Goal: Task Accomplishment & Management: Use online tool/utility

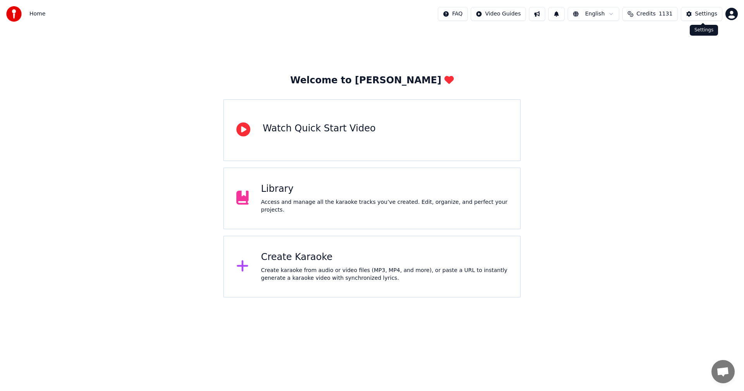
click at [702, 13] on div "Settings" at bounding box center [707, 14] width 22 height 8
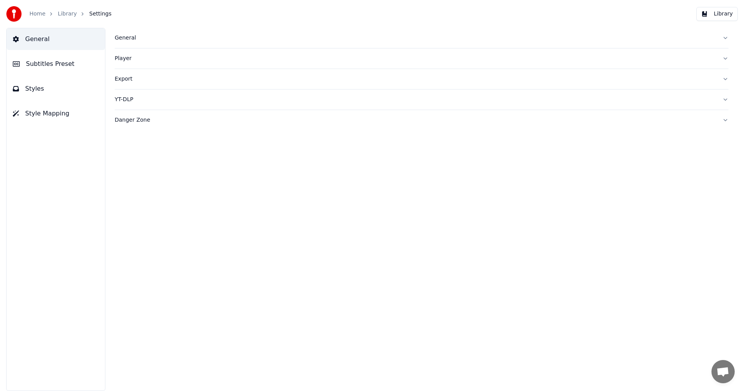
click at [127, 38] on div "General" at bounding box center [416, 38] width 602 height 8
click at [36, 15] on link "Home" at bounding box center [37, 14] width 16 height 8
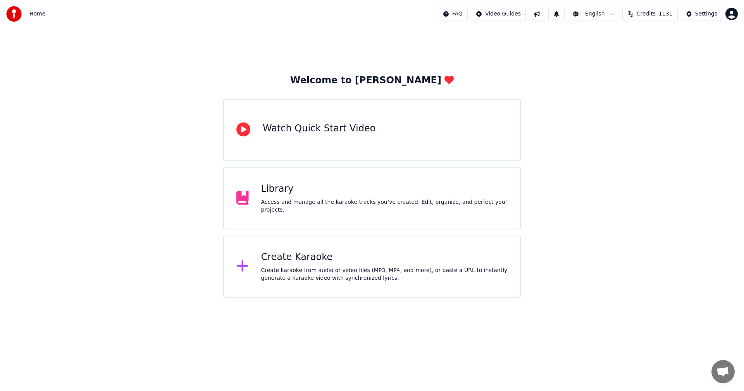
click at [301, 262] on div "Create Karaoke" at bounding box center [384, 257] width 247 height 12
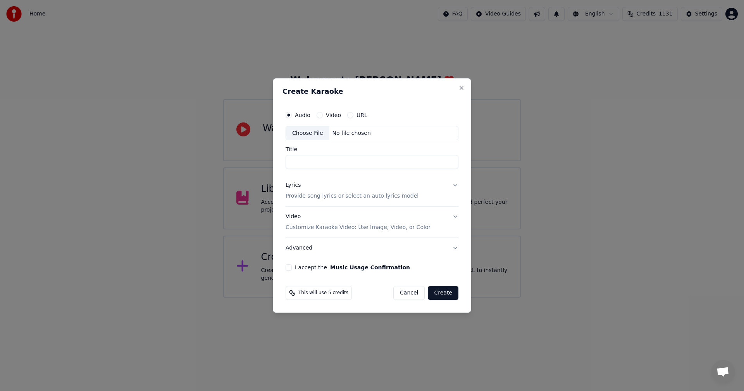
click at [307, 132] on div "Choose File" at bounding box center [307, 133] width 43 height 14
type input "**********"
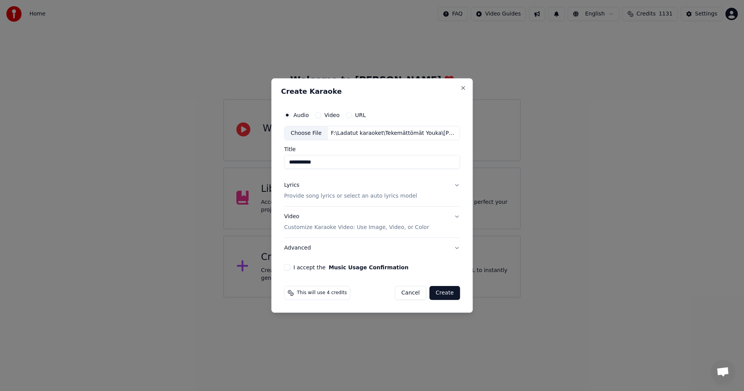
click at [455, 187] on button "Lyrics Provide song lyrics or select an auto lyrics model" at bounding box center [372, 191] width 176 height 31
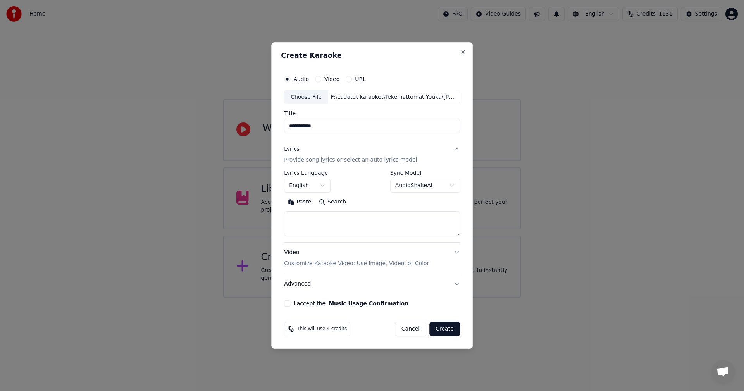
click at [307, 202] on button "Paste" at bounding box center [299, 202] width 31 height 12
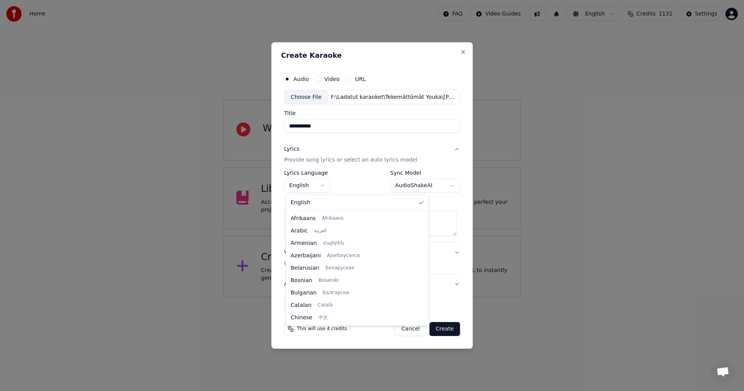
click at [326, 185] on body "**********" at bounding box center [372, 149] width 744 height 298
type textarea "**********"
select select "**"
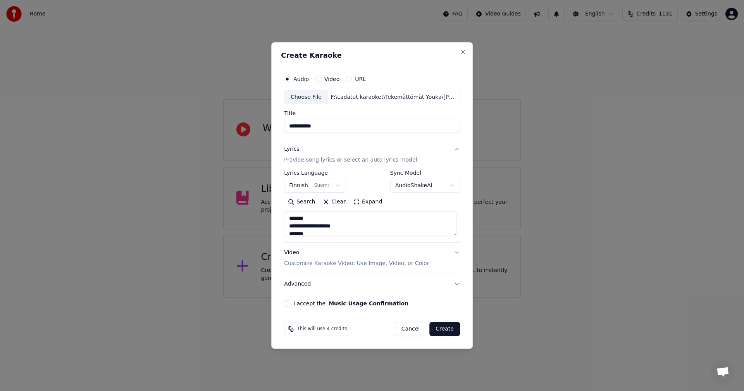
click at [289, 304] on button "I accept the Music Usage Confirmation" at bounding box center [287, 304] width 6 height 6
click at [447, 329] on button "Create" at bounding box center [445, 329] width 31 height 14
type textarea "**********"
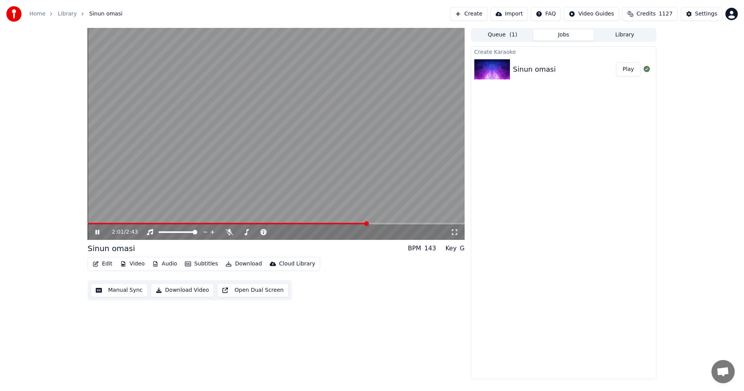
click at [110, 262] on button "Edit" at bounding box center [103, 264] width 26 height 11
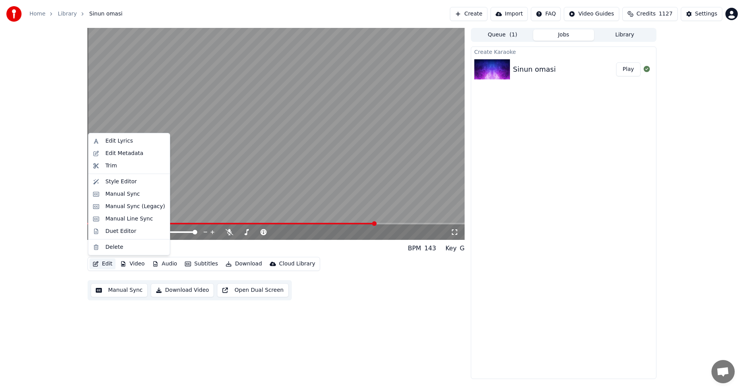
click at [476, 175] on div "Create Karaoke Sinun omasi Play" at bounding box center [564, 213] width 186 height 333
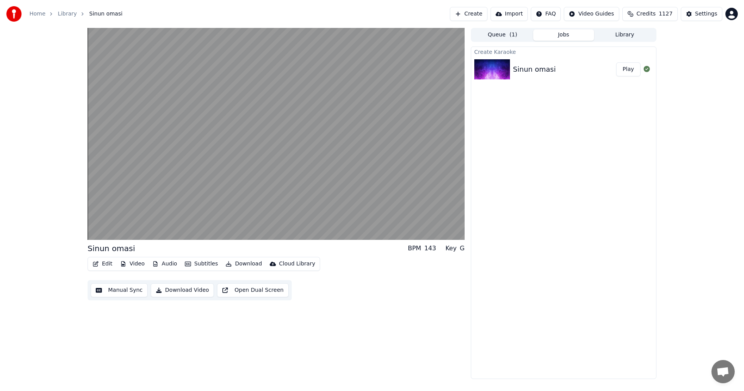
click at [104, 264] on button "Edit" at bounding box center [103, 264] width 26 height 11
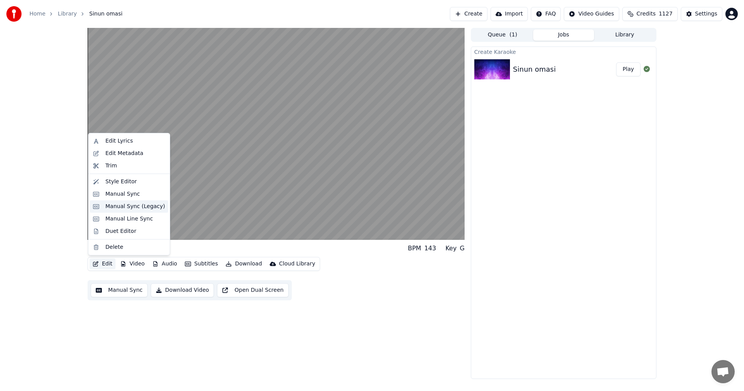
click at [131, 206] on div "Manual Sync (Legacy)" at bounding box center [135, 207] width 60 height 8
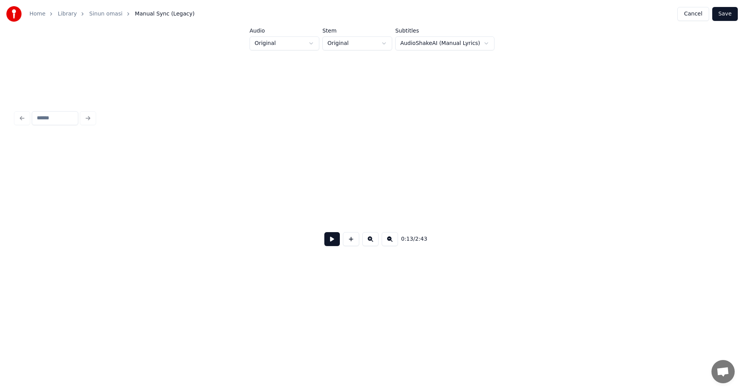
scroll to position [0, 2128]
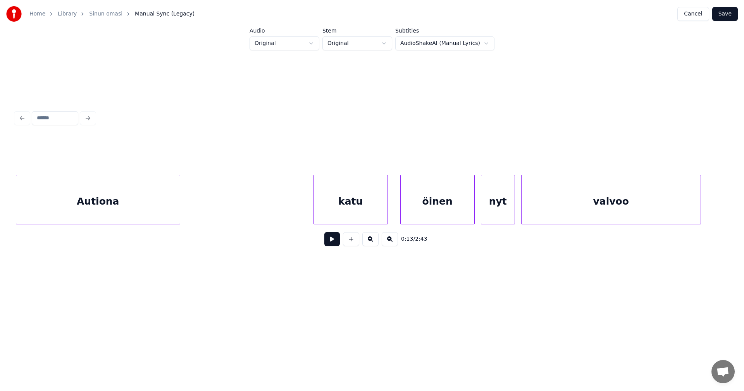
click at [331, 243] on button at bounding box center [333, 239] width 16 height 14
click at [331, 242] on button at bounding box center [333, 239] width 16 height 14
click at [198, 209] on div at bounding box center [198, 199] width 2 height 49
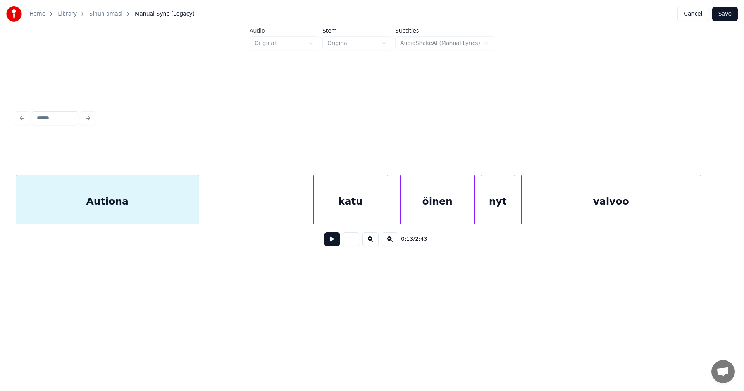
click at [335, 244] on button at bounding box center [333, 239] width 16 height 14
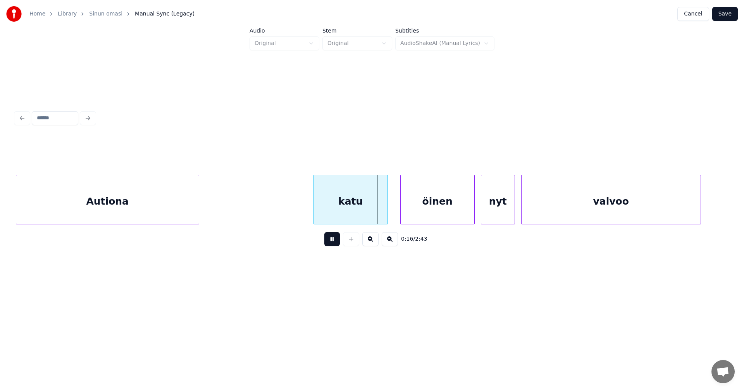
click at [333, 242] on button at bounding box center [333, 239] width 16 height 14
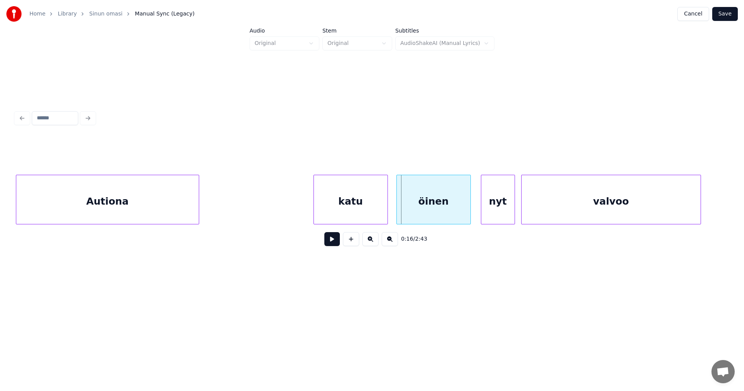
click at [422, 211] on div "öinen" at bounding box center [434, 201] width 74 height 53
click at [385, 211] on div at bounding box center [384, 199] width 2 height 49
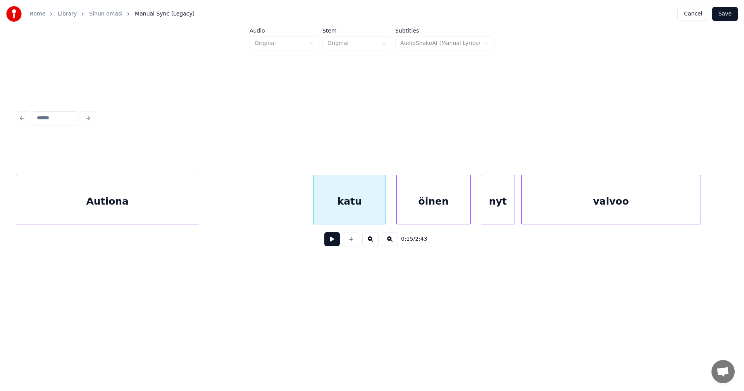
click at [336, 242] on button at bounding box center [333, 239] width 16 height 14
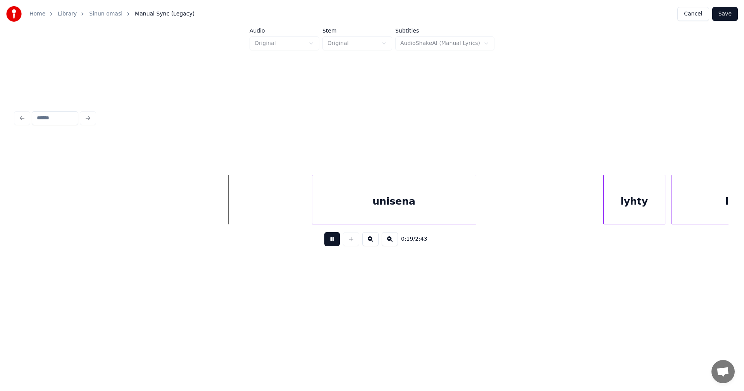
click at [336, 242] on button at bounding box center [333, 239] width 16 height 14
click at [352, 212] on div "unisena" at bounding box center [392, 201] width 164 height 53
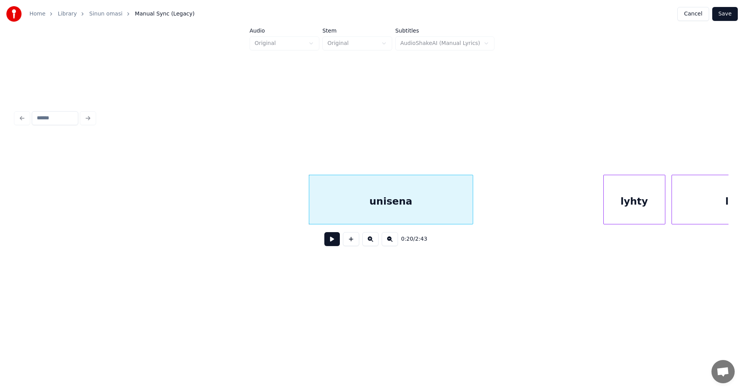
click at [332, 244] on button at bounding box center [333, 239] width 16 height 14
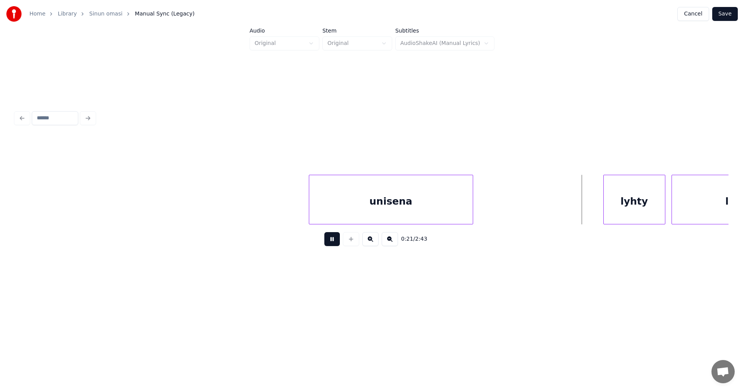
drag, startPoint x: 333, startPoint y: 243, endPoint x: 383, endPoint y: 247, distance: 50.2
click at [333, 242] on button at bounding box center [333, 239] width 16 height 14
click at [618, 206] on div "lyhty" at bounding box center [629, 201] width 61 height 53
click at [335, 243] on button at bounding box center [333, 239] width 16 height 14
click at [335, 242] on button at bounding box center [333, 239] width 16 height 14
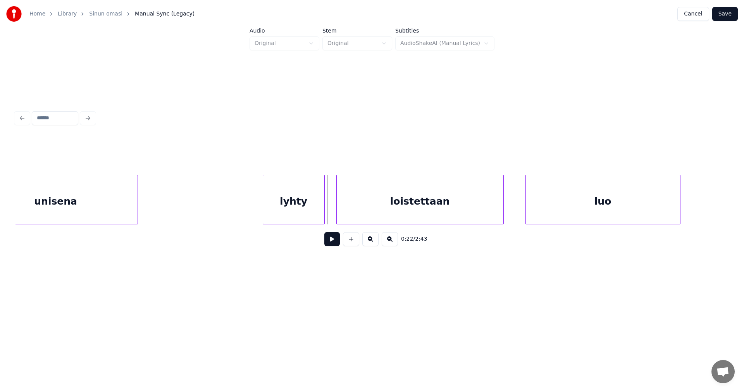
scroll to position [0, 3230]
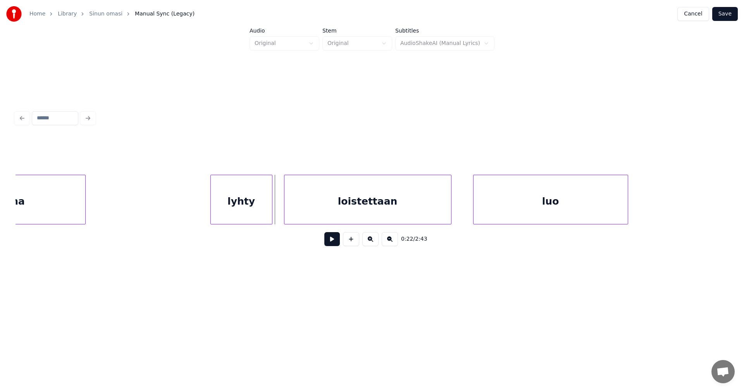
click at [345, 218] on div "loistettaan" at bounding box center [368, 201] width 167 height 53
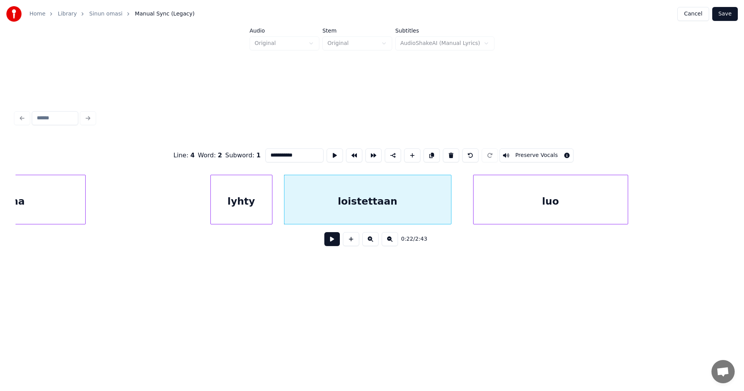
click at [332, 242] on button at bounding box center [333, 239] width 16 height 14
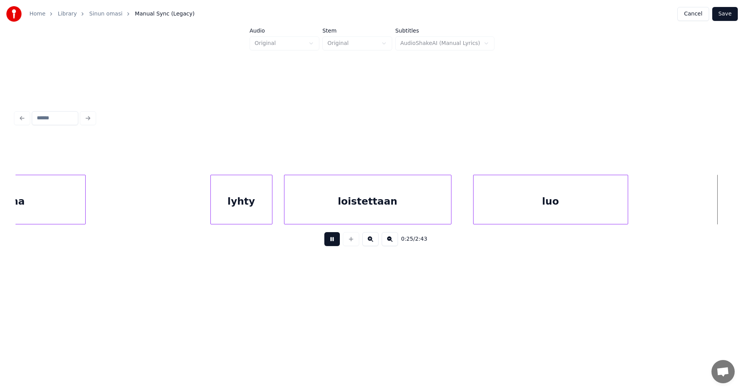
scroll to position [0, 3946]
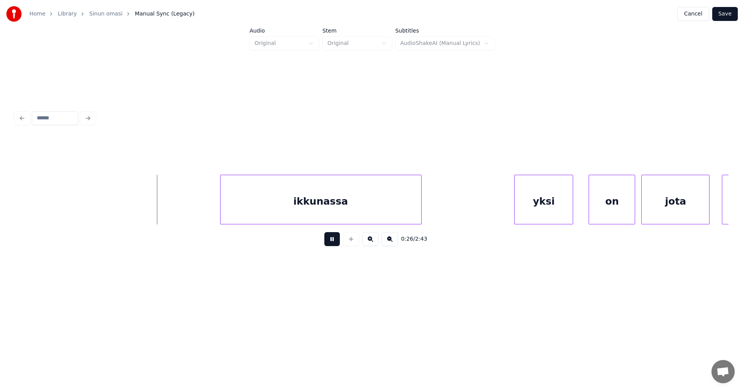
click at [335, 238] on button at bounding box center [333, 239] width 16 height 14
click at [338, 214] on div "ikkunassa" at bounding box center [318, 201] width 201 height 53
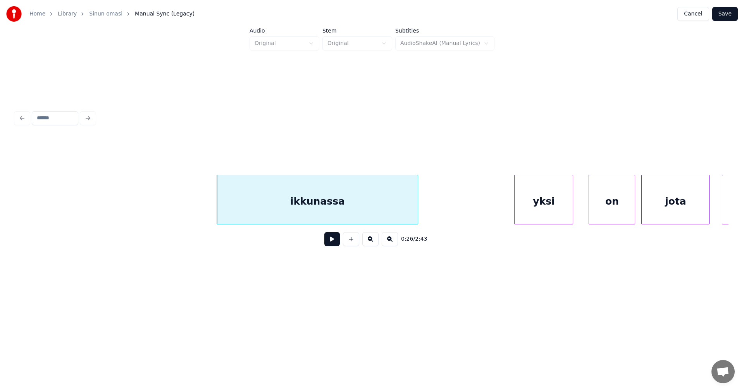
click at [332, 243] on button at bounding box center [333, 239] width 16 height 14
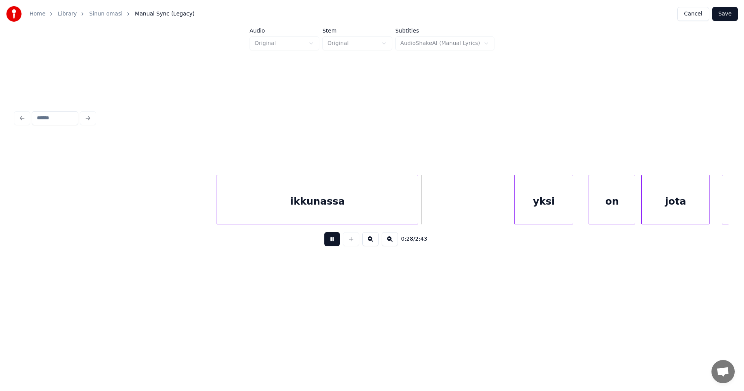
click at [333, 242] on button at bounding box center [333, 239] width 16 height 14
click at [375, 215] on div "ikkunassa" at bounding box center [317, 201] width 201 height 53
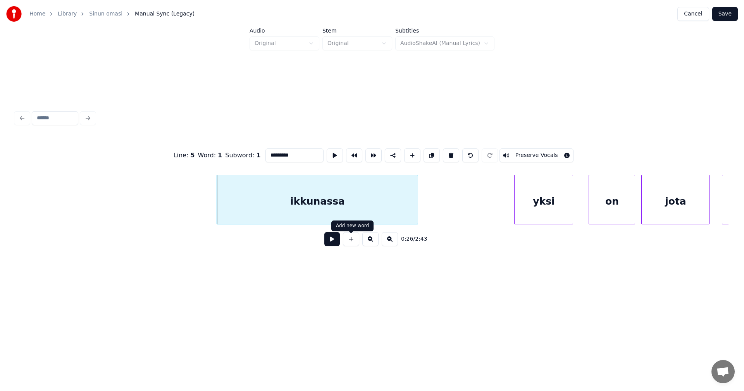
click at [333, 244] on button at bounding box center [333, 239] width 16 height 14
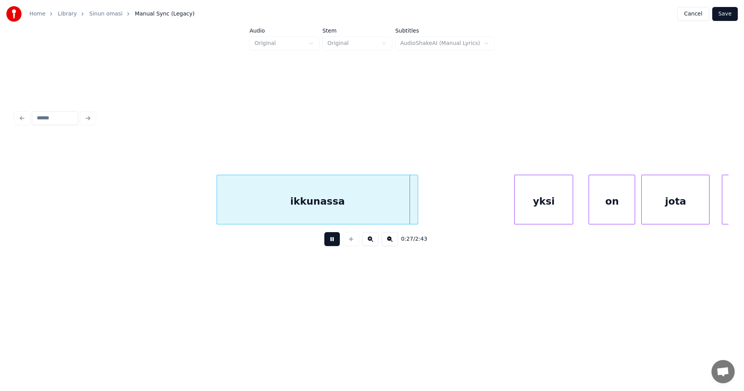
click at [334, 242] on button at bounding box center [333, 239] width 16 height 14
click at [542, 203] on div "yksi" at bounding box center [537, 201] width 58 height 53
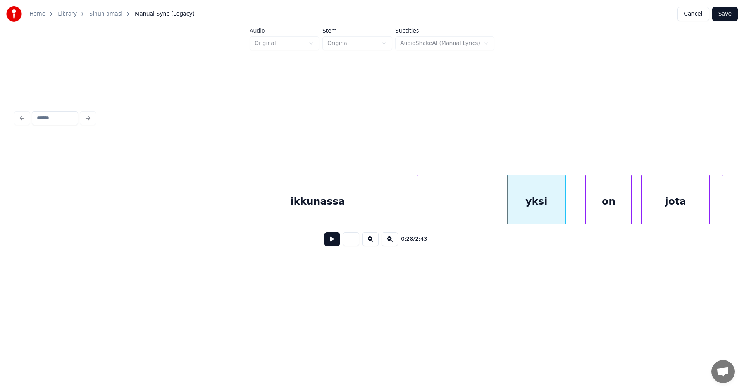
click at [617, 199] on div "on" at bounding box center [609, 201] width 46 height 53
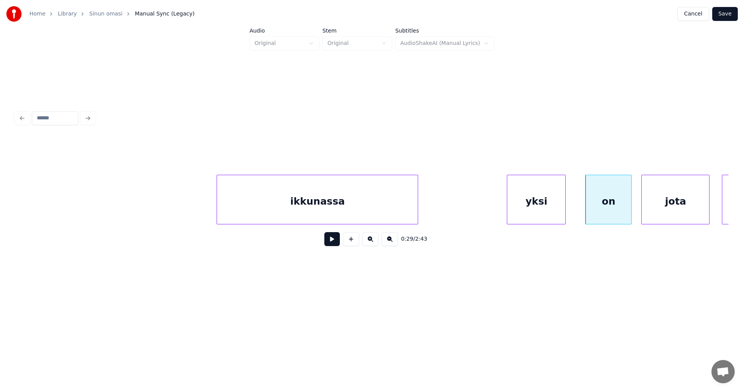
click at [335, 243] on button at bounding box center [333, 239] width 16 height 14
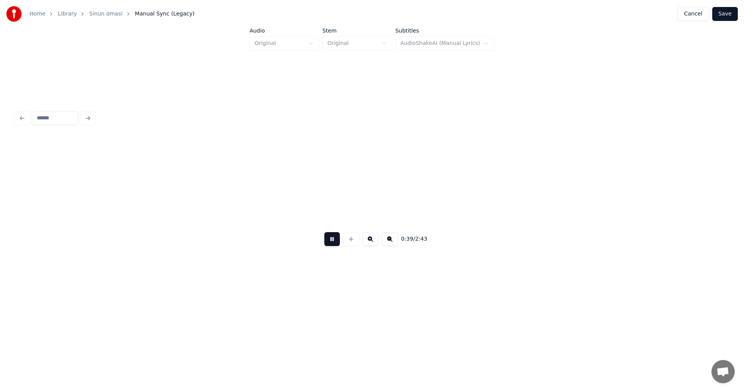
scroll to position [0, 6093]
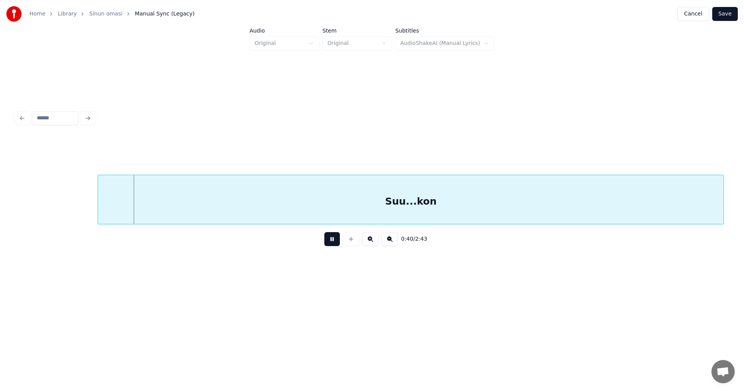
click at [335, 242] on button at bounding box center [333, 239] width 16 height 14
click at [321, 212] on div "Suu...kon" at bounding box center [383, 201] width 626 height 53
click at [333, 242] on button at bounding box center [333, 239] width 16 height 14
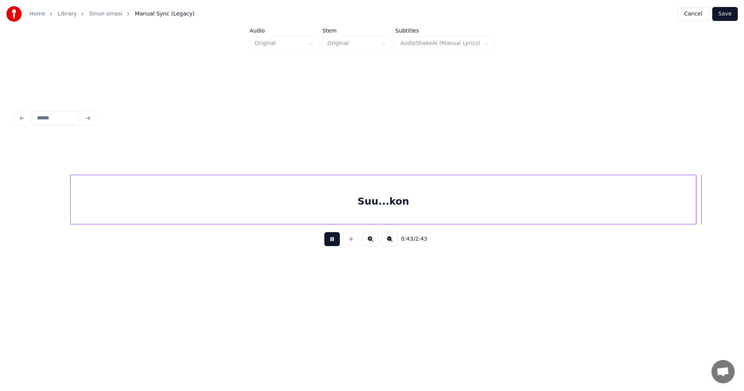
click at [333, 242] on button at bounding box center [333, 239] width 16 height 14
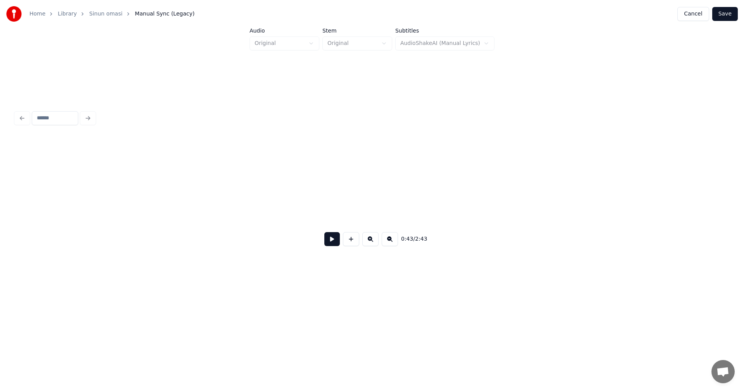
scroll to position [0, 6809]
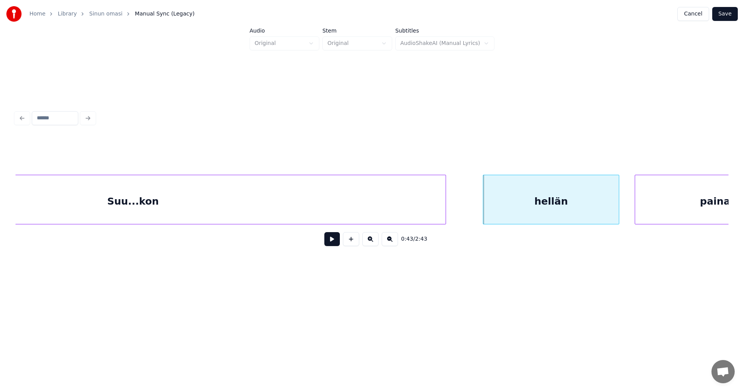
click at [130, 204] on div "Suu...kon" at bounding box center [133, 201] width 626 height 53
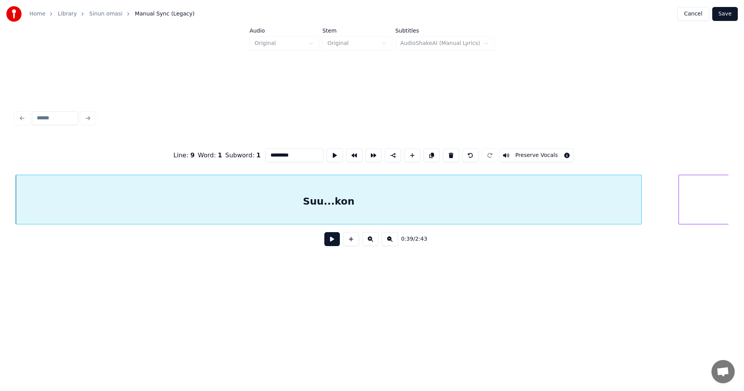
click at [332, 241] on button at bounding box center [333, 239] width 16 height 14
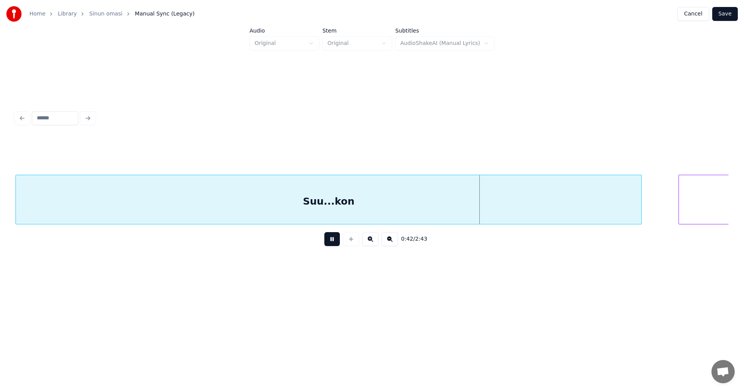
click at [332, 241] on button at bounding box center [333, 239] width 16 height 14
click at [331, 245] on button at bounding box center [333, 239] width 16 height 14
click at [331, 244] on button at bounding box center [333, 239] width 16 height 14
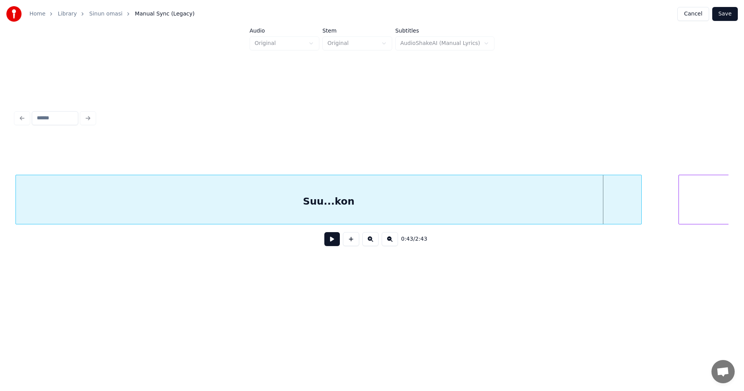
click at [331, 244] on button at bounding box center [333, 239] width 16 height 14
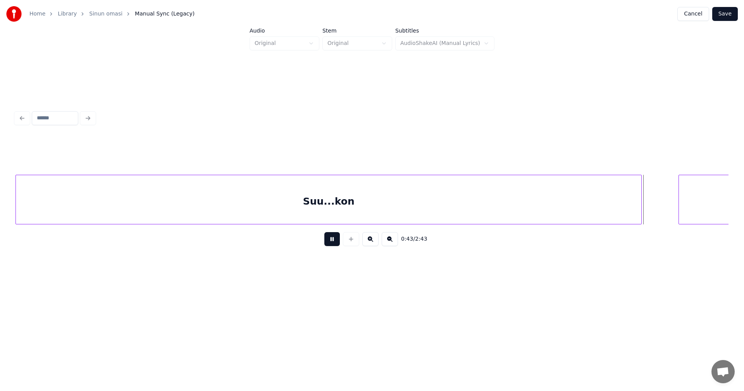
click at [331, 244] on button at bounding box center [333, 239] width 16 height 14
click at [615, 208] on div at bounding box center [614, 199] width 2 height 49
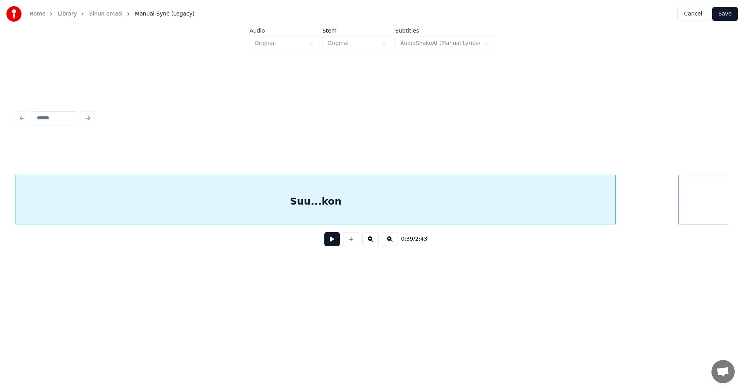
click at [398, 204] on div "Suu...kon" at bounding box center [316, 201] width 600 height 53
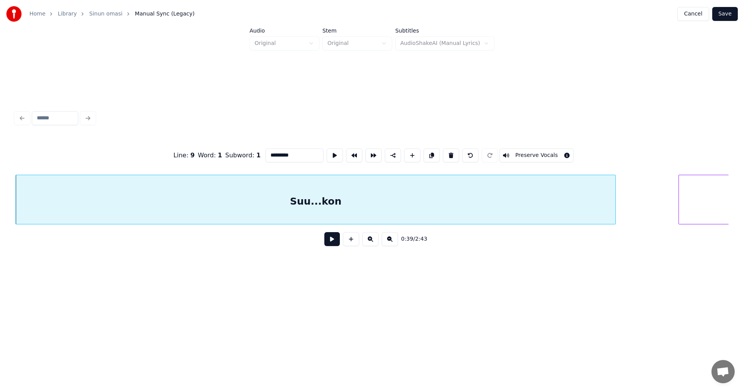
drag, startPoint x: 294, startPoint y: 152, endPoint x: 280, endPoint y: 158, distance: 14.4
click at [280, 157] on input "*********" at bounding box center [295, 156] width 58 height 14
type input "******"
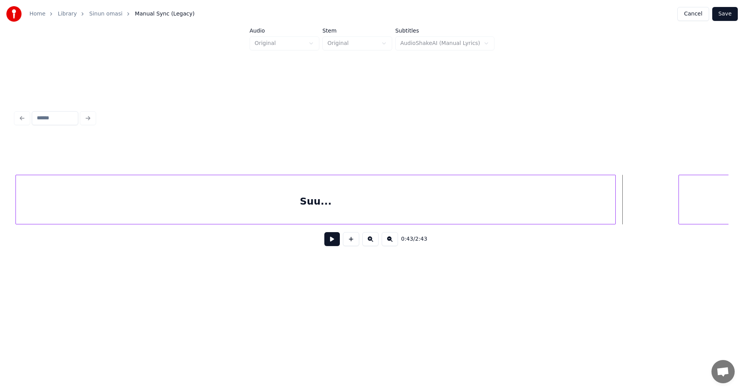
drag, startPoint x: 332, startPoint y: 248, endPoint x: 336, endPoint y: 248, distance: 4.3
click at [332, 246] on button at bounding box center [333, 239] width 16 height 14
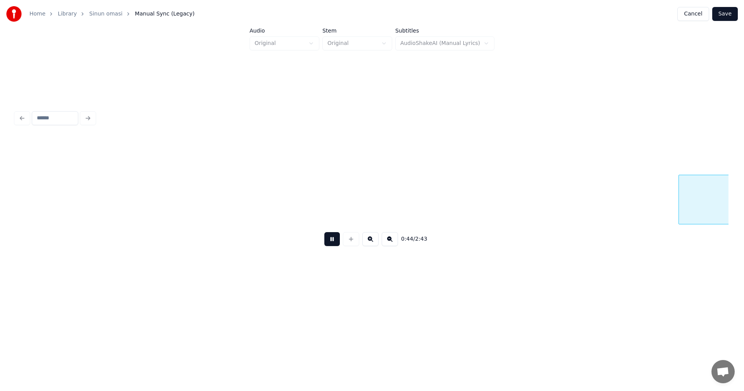
scroll to position [0, 6862]
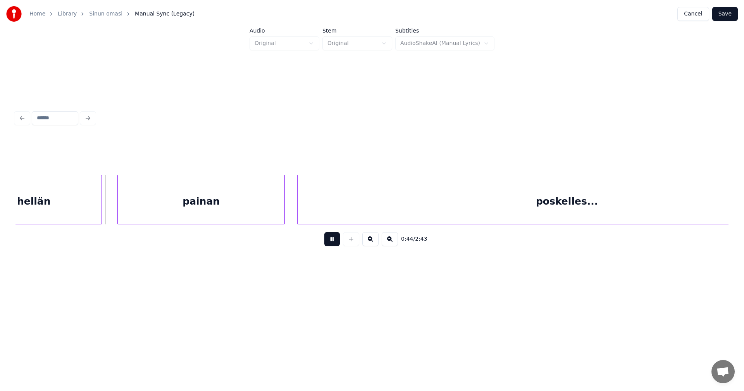
drag, startPoint x: 330, startPoint y: 240, endPoint x: 328, endPoint y: 237, distance: 4.2
click at [330, 238] on button at bounding box center [333, 239] width 16 height 14
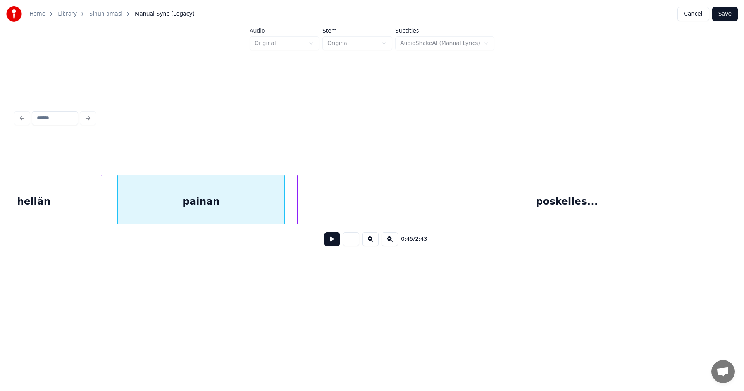
scroll to position [0, 6237]
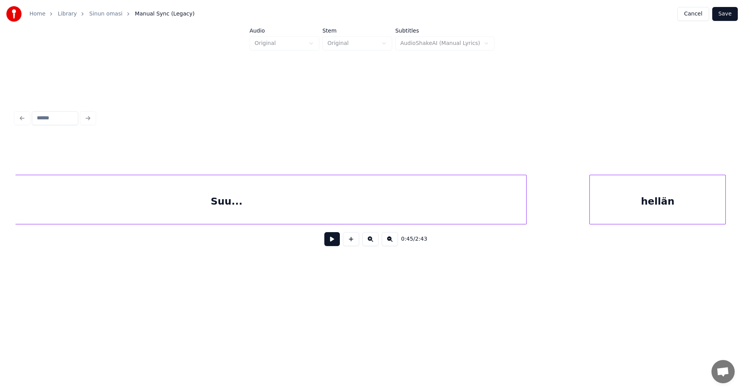
drag, startPoint x: 348, startPoint y: 245, endPoint x: 461, endPoint y: 229, distance: 114.4
click at [349, 245] on button at bounding box center [351, 239] width 16 height 14
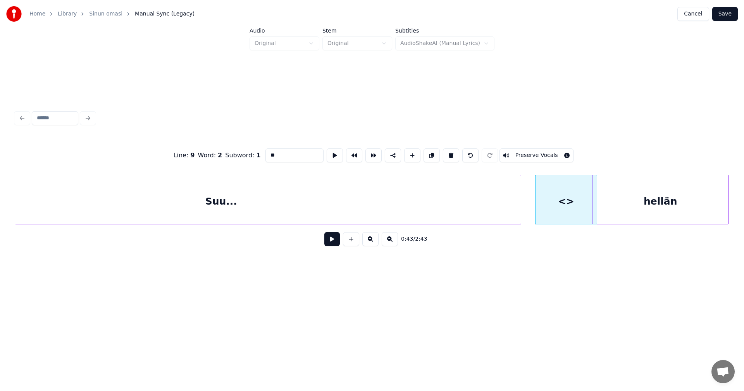
scroll to position [0, 6249]
click at [613, 200] on div "hellän" at bounding box center [657, 201] width 136 height 53
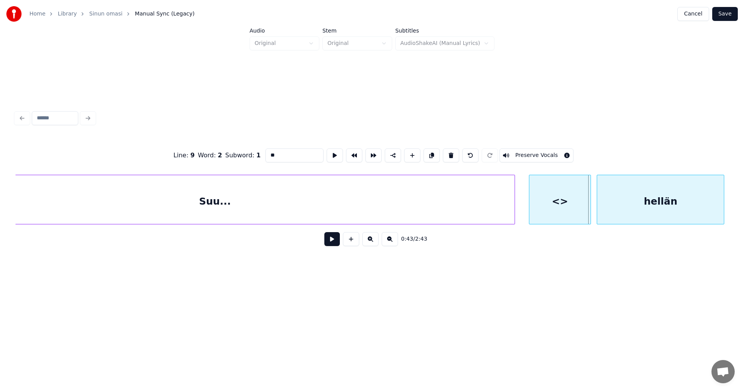
click at [600, 198] on div at bounding box center [599, 199] width 2 height 49
click at [570, 206] on div at bounding box center [571, 199] width 2 height 49
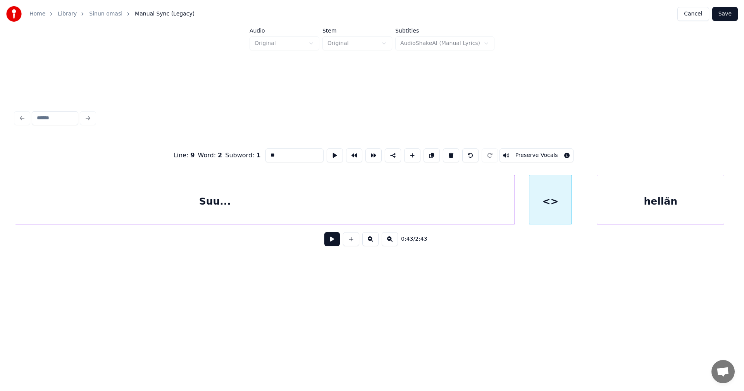
click at [556, 205] on div "<>" at bounding box center [551, 201] width 42 height 53
drag, startPoint x: 276, startPoint y: 154, endPoint x: 261, endPoint y: 160, distance: 15.5
click at [261, 160] on div "Line : 9 Word : 2 Subword : 1 ** Preserve Vocals" at bounding box center [372, 155] width 713 height 39
click at [393, 204] on div "Suu..." at bounding box center [215, 201] width 600 height 53
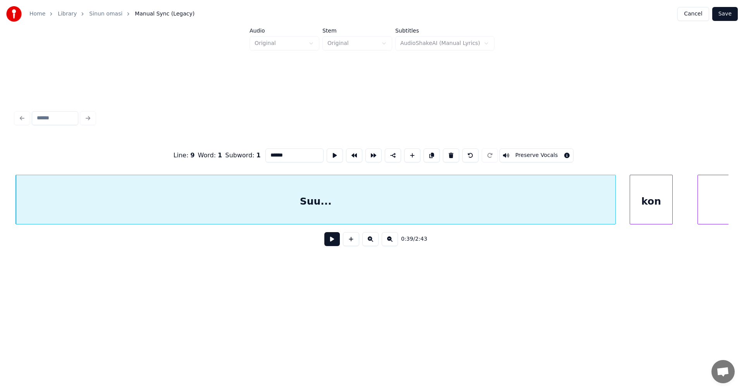
type input "******"
click at [332, 244] on button at bounding box center [333, 239] width 16 height 14
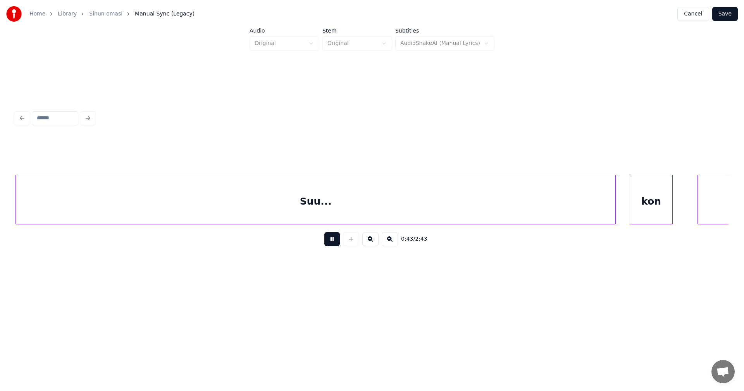
click at [332, 240] on button at bounding box center [333, 239] width 16 height 14
click at [628, 205] on div at bounding box center [628, 199] width 2 height 49
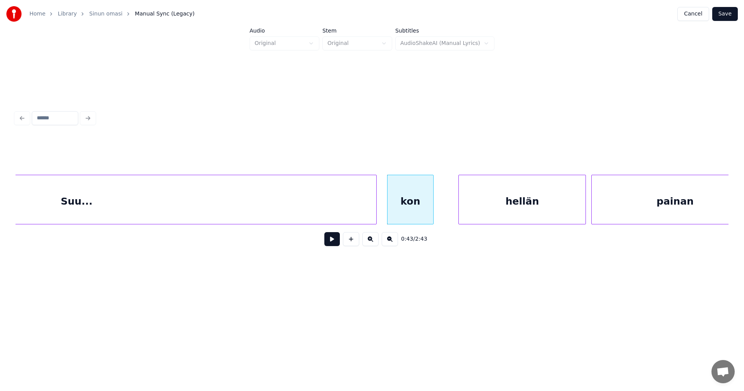
scroll to position [0, 6427]
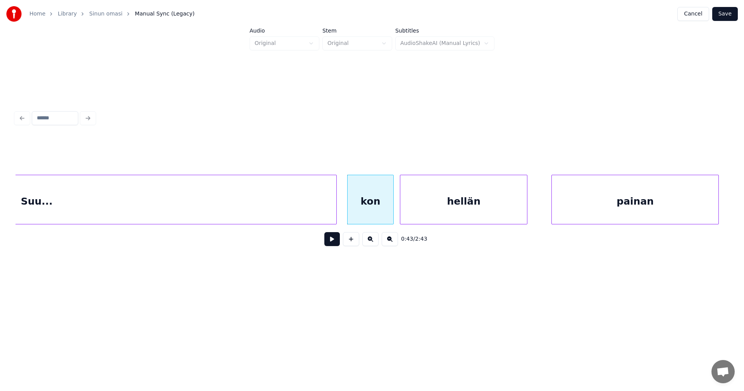
click at [494, 199] on div "hellän" at bounding box center [464, 201] width 127 height 53
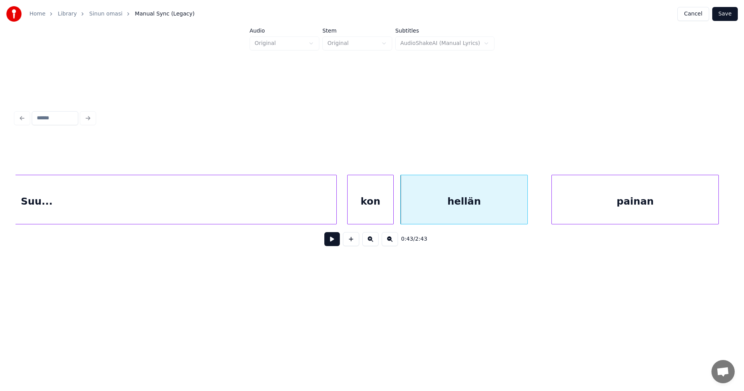
click at [335, 241] on button at bounding box center [333, 239] width 16 height 14
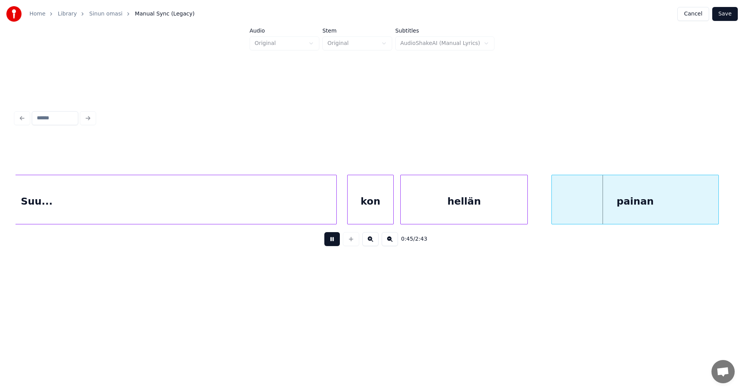
drag, startPoint x: 335, startPoint y: 241, endPoint x: 345, endPoint y: 236, distance: 11.3
click at [336, 240] on button at bounding box center [333, 239] width 16 height 14
click at [390, 208] on div at bounding box center [390, 199] width 2 height 49
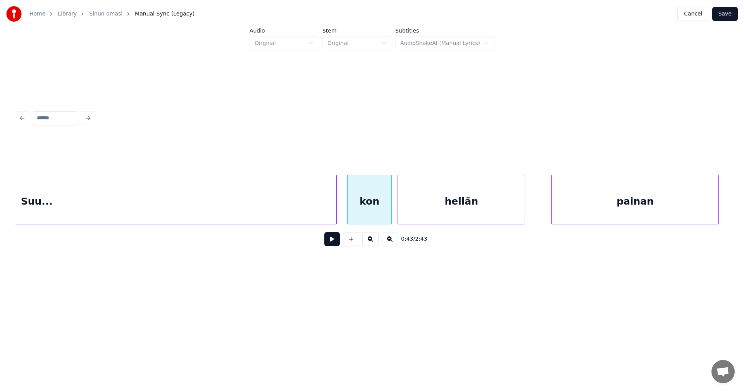
click at [422, 209] on div "hellän" at bounding box center [461, 201] width 127 height 53
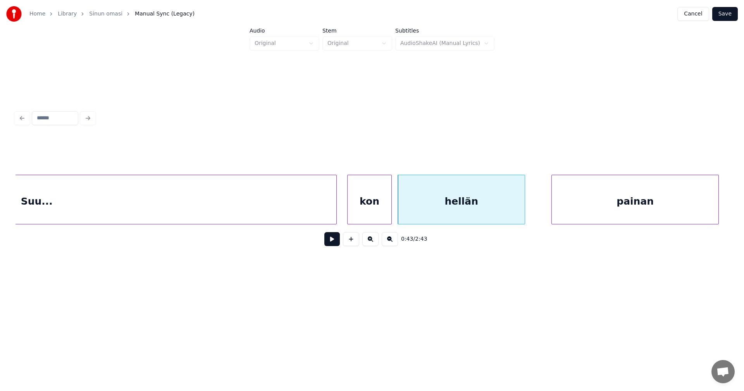
click at [336, 243] on button at bounding box center [333, 239] width 16 height 14
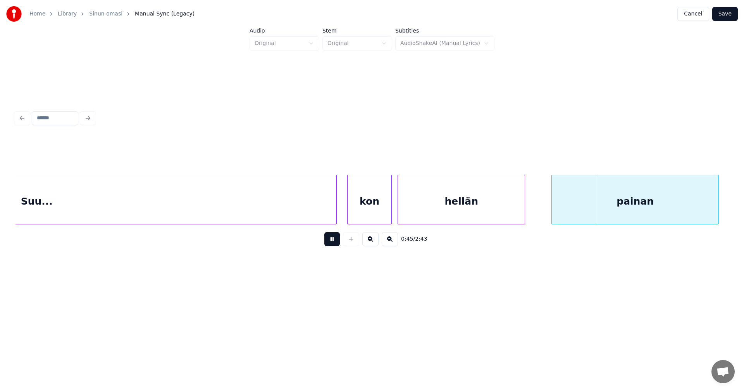
click at [337, 241] on button at bounding box center [333, 239] width 16 height 14
click at [548, 208] on div at bounding box center [547, 199] width 2 height 49
click at [333, 242] on button at bounding box center [333, 239] width 16 height 14
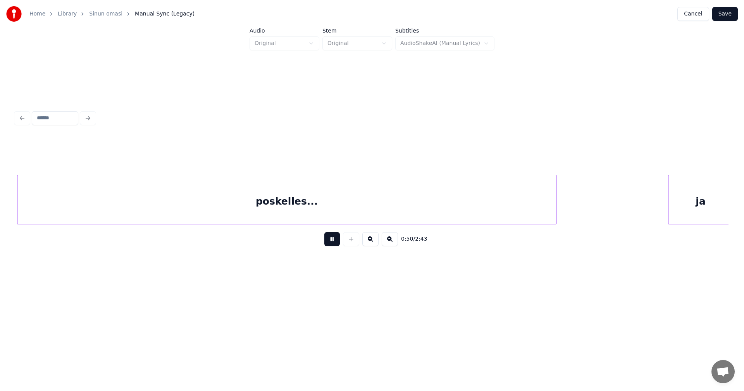
click at [337, 243] on button at bounding box center [333, 239] width 16 height 14
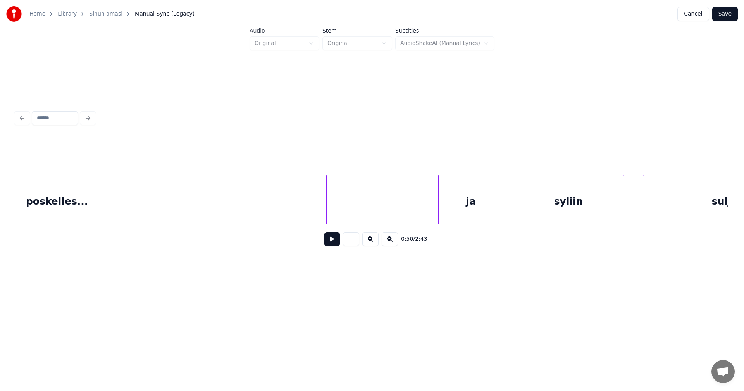
scroll to position [0, 7375]
click at [481, 209] on div "ja" at bounding box center [459, 201] width 64 height 53
click at [485, 208] on div at bounding box center [485, 199] width 2 height 49
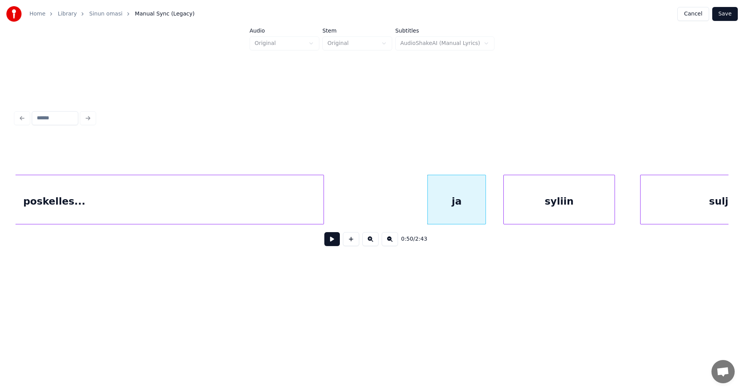
click at [549, 216] on div "syliin" at bounding box center [559, 201] width 111 height 53
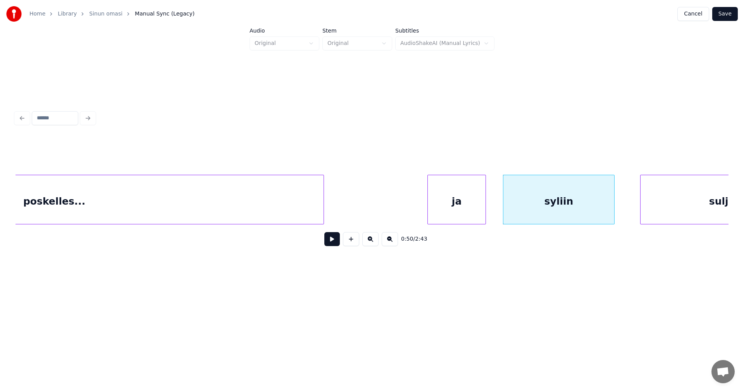
click at [460, 215] on div "ja" at bounding box center [457, 201] width 58 height 53
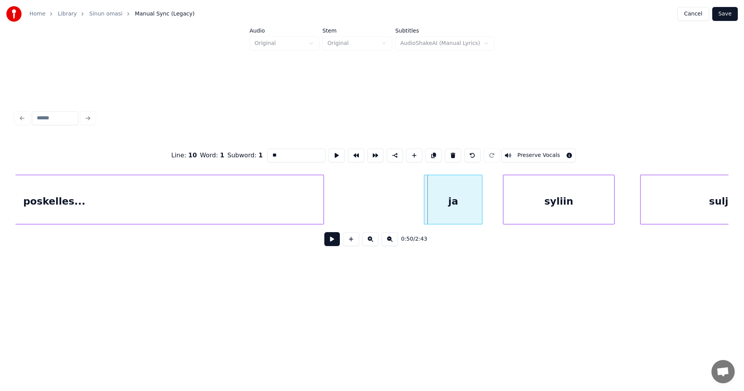
click at [456, 216] on div "ja" at bounding box center [454, 201] width 58 height 53
click at [337, 241] on button at bounding box center [333, 239] width 16 height 14
click at [336, 241] on button at bounding box center [333, 239] width 16 height 14
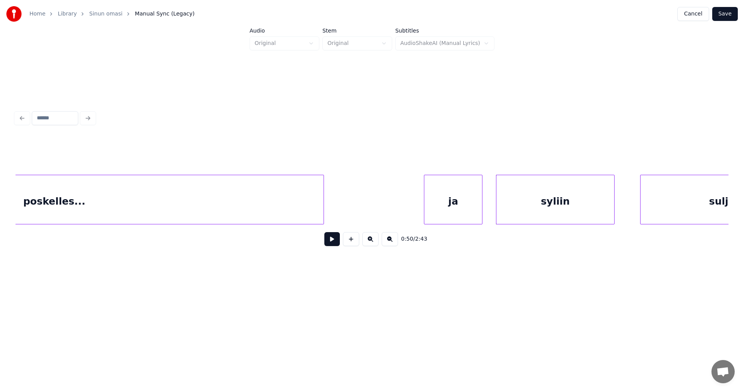
click at [499, 210] on div at bounding box center [498, 199] width 2 height 49
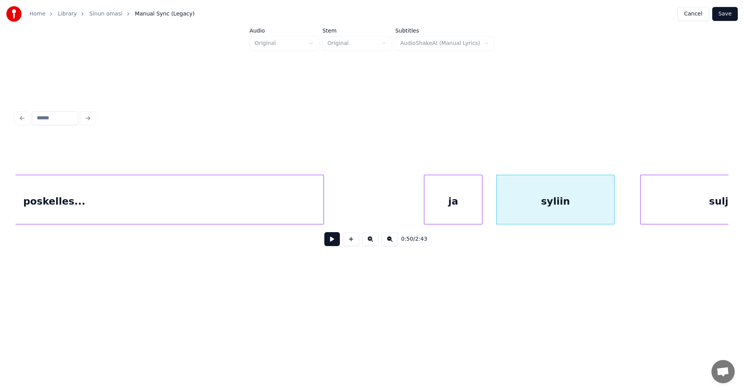
click at [337, 242] on button at bounding box center [333, 239] width 16 height 14
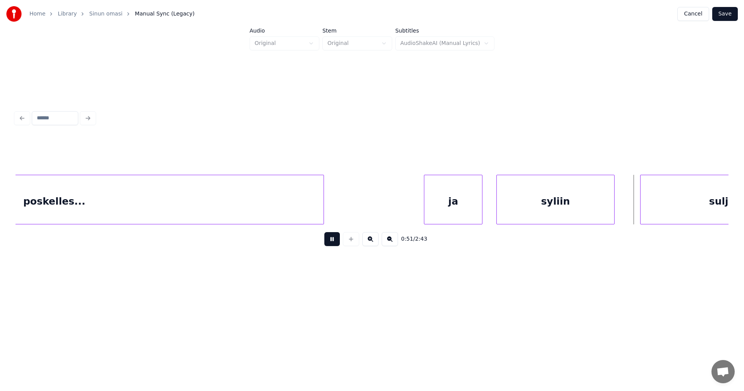
click at [338, 242] on button at bounding box center [333, 239] width 16 height 14
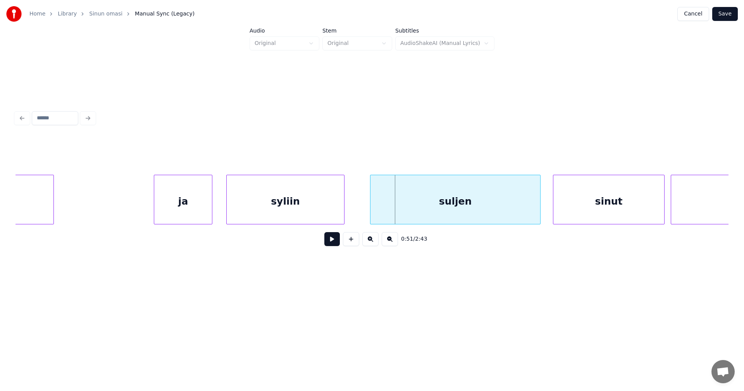
scroll to position [0, 7654]
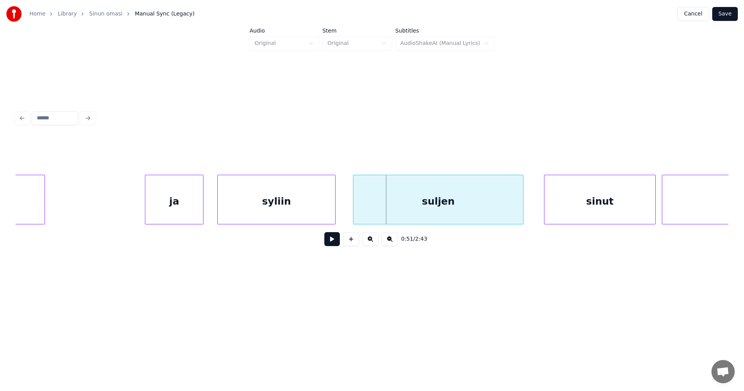
click at [479, 205] on div "suljen" at bounding box center [439, 201] width 170 height 53
click at [329, 240] on button at bounding box center [333, 239] width 16 height 14
drag, startPoint x: 332, startPoint y: 238, endPoint x: 338, endPoint y: 230, distance: 10.5
click at [332, 238] on button at bounding box center [333, 239] width 16 height 14
click at [320, 213] on div "syliin" at bounding box center [276, 201] width 117 height 53
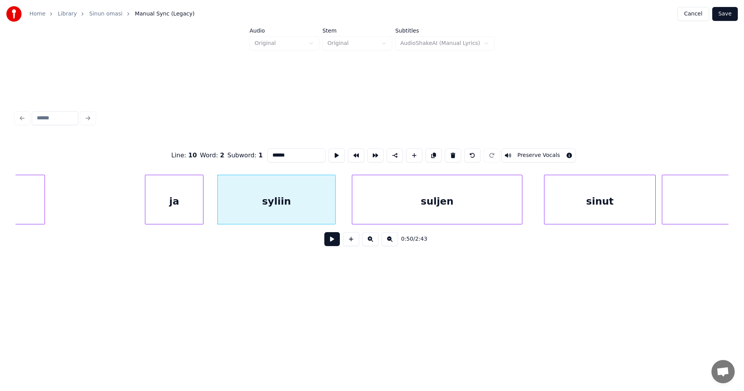
click at [328, 243] on button at bounding box center [333, 239] width 16 height 14
click at [330, 242] on button at bounding box center [333, 239] width 16 height 14
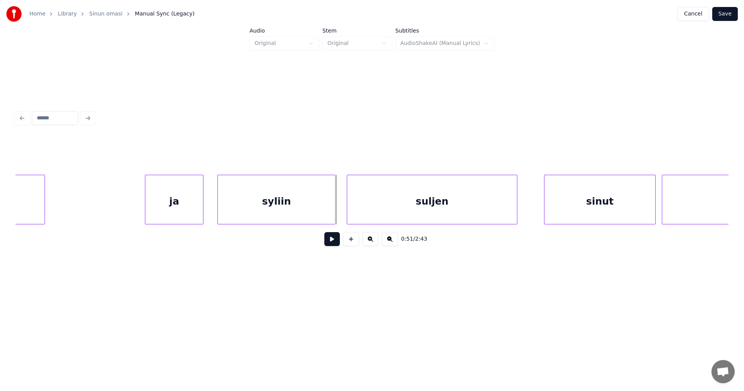
click at [362, 215] on div "suljen" at bounding box center [432, 201] width 170 height 53
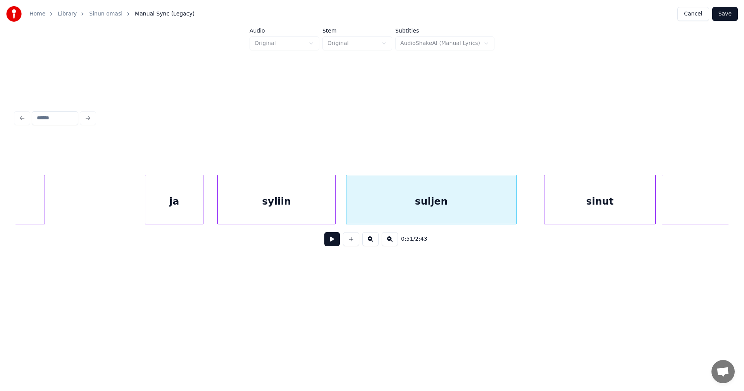
click at [330, 241] on button at bounding box center [333, 239] width 16 height 14
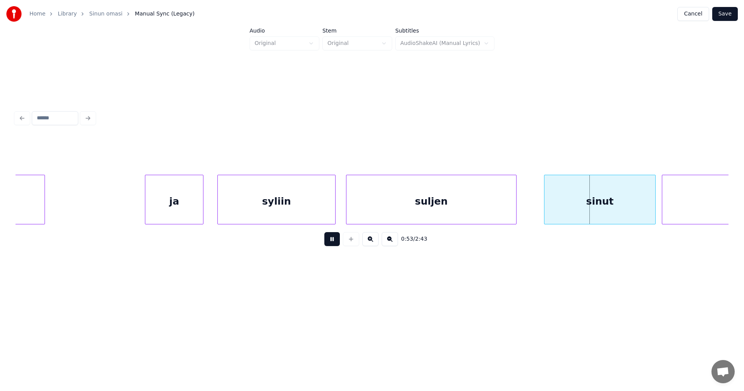
click at [330, 240] on button at bounding box center [333, 239] width 16 height 14
click at [333, 240] on button at bounding box center [333, 239] width 16 height 14
drag, startPoint x: 335, startPoint y: 239, endPoint x: 346, endPoint y: 241, distance: 11.5
click at [336, 239] on button at bounding box center [333, 239] width 16 height 14
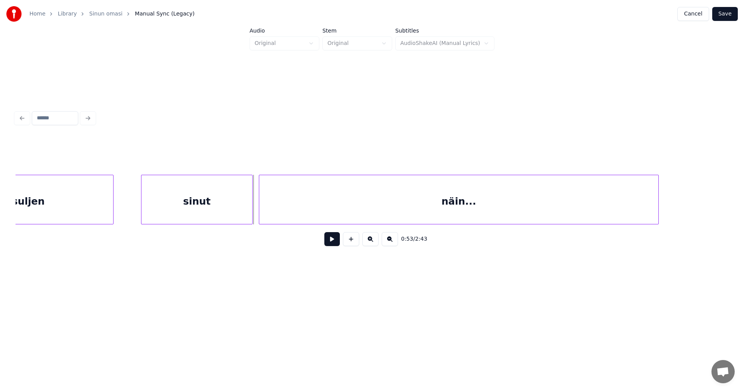
click at [74, 211] on div "suljen" at bounding box center [28, 201] width 170 height 53
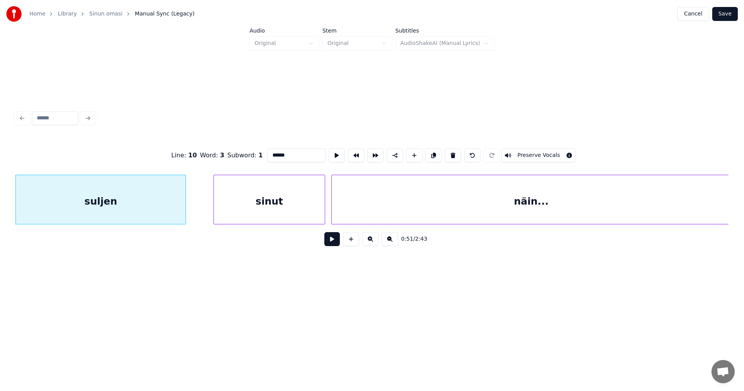
click at [335, 243] on button at bounding box center [333, 239] width 16 height 14
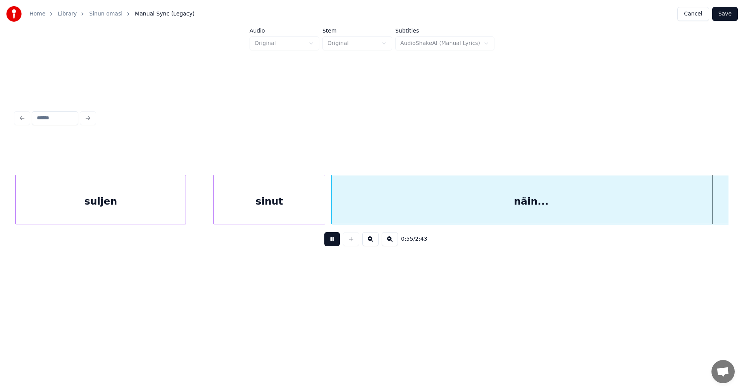
scroll to position [0, 8699]
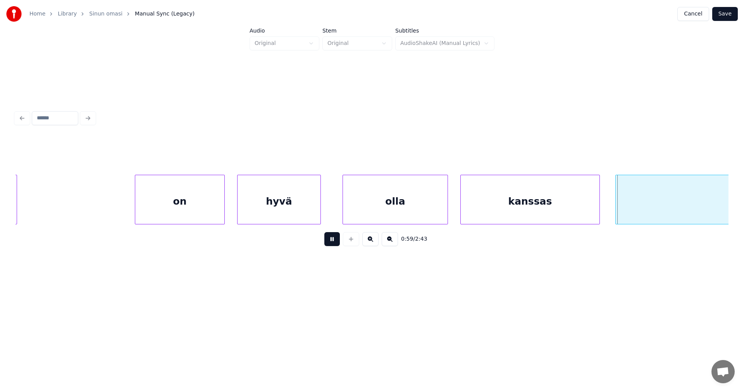
click at [331, 242] on button at bounding box center [333, 239] width 16 height 14
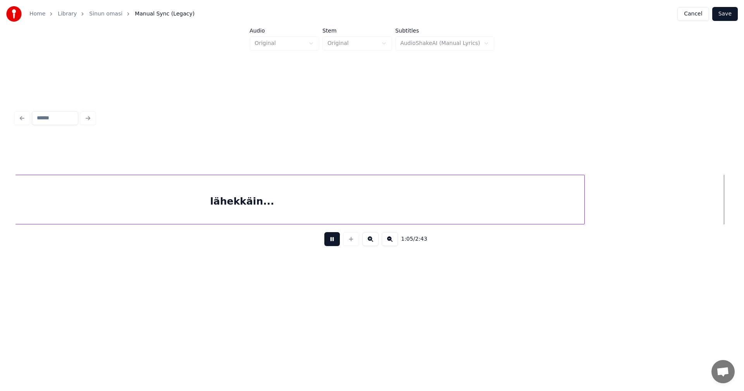
scroll to position [0, 10131]
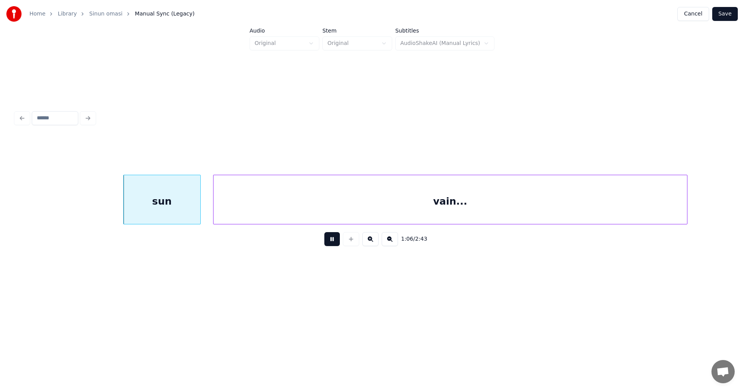
drag, startPoint x: 333, startPoint y: 242, endPoint x: 316, endPoint y: 238, distance: 17.4
click at [330, 240] on button at bounding box center [333, 239] width 16 height 14
click at [172, 209] on div "sun" at bounding box center [155, 201] width 77 height 53
click at [101, 204] on div at bounding box center [102, 199] width 2 height 49
click at [335, 242] on button at bounding box center [333, 239] width 16 height 14
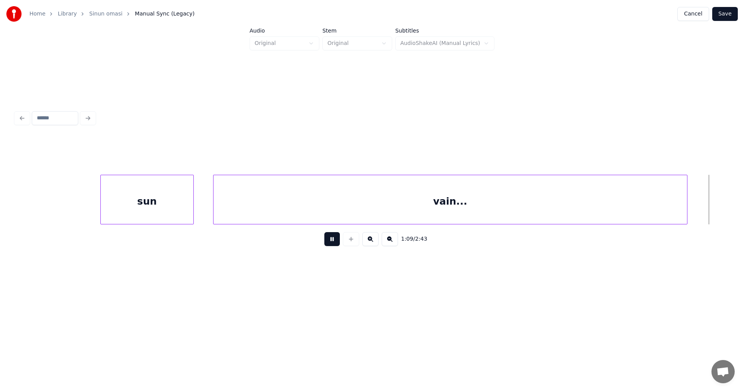
scroll to position [0, 10846]
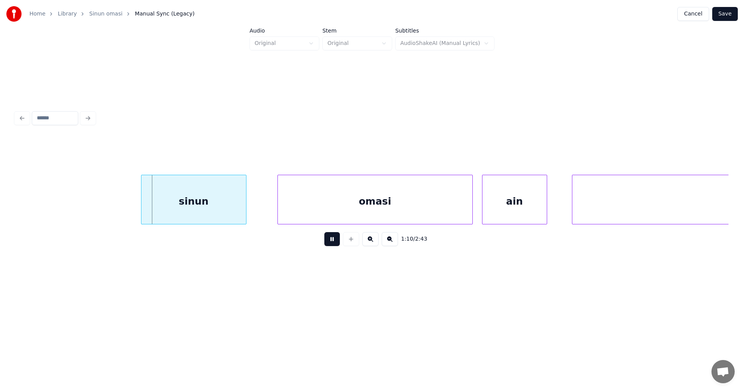
drag, startPoint x: 335, startPoint y: 242, endPoint x: 308, endPoint y: 237, distance: 27.2
click at [332, 240] on button at bounding box center [333, 239] width 16 height 14
click at [202, 206] on div "sinun" at bounding box center [189, 201] width 105 height 53
click at [113, 200] on div at bounding box center [114, 199] width 2 height 49
click at [335, 241] on button at bounding box center [333, 239] width 16 height 14
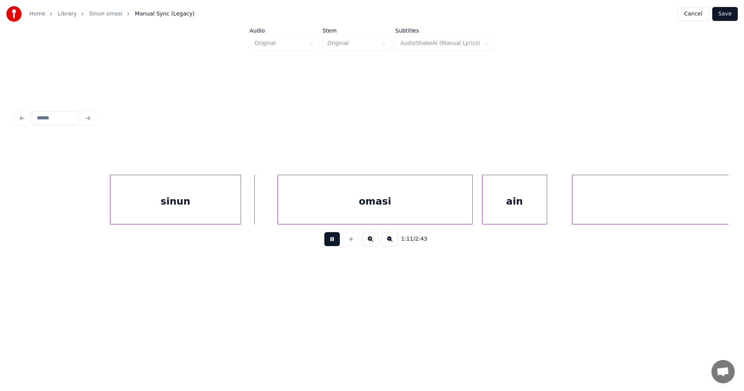
drag, startPoint x: 335, startPoint y: 241, endPoint x: 351, endPoint y: 218, distance: 27.6
click at [335, 240] on button at bounding box center [333, 239] width 16 height 14
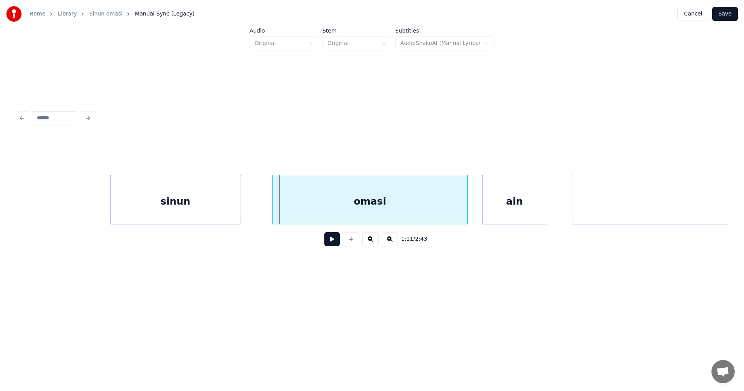
click at [351, 215] on div "omasi" at bounding box center [370, 201] width 195 height 53
click at [332, 246] on button at bounding box center [333, 239] width 16 height 14
click at [333, 244] on button at bounding box center [333, 239] width 16 height 14
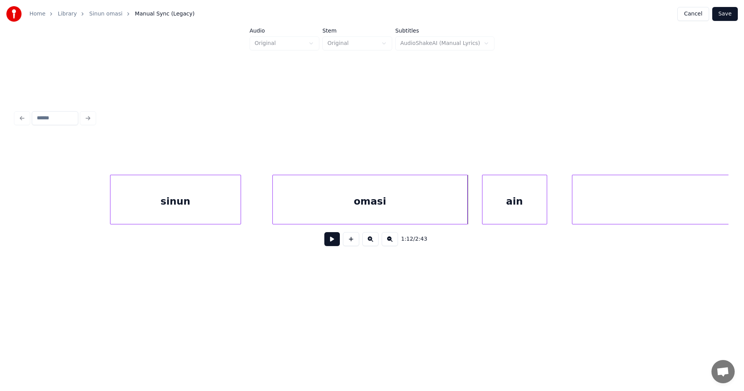
click at [333, 243] on button at bounding box center [333, 239] width 16 height 14
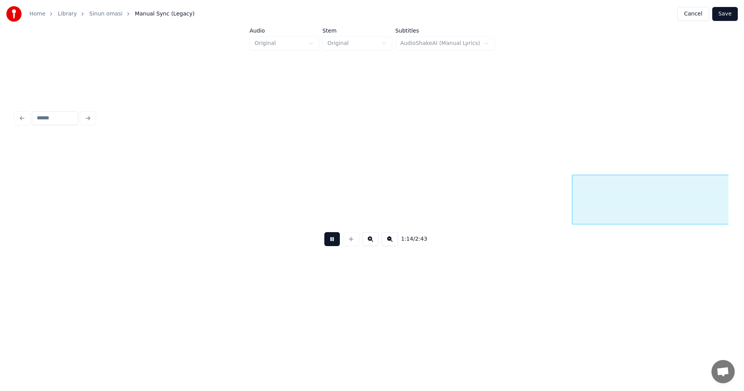
scroll to position [0, 11561]
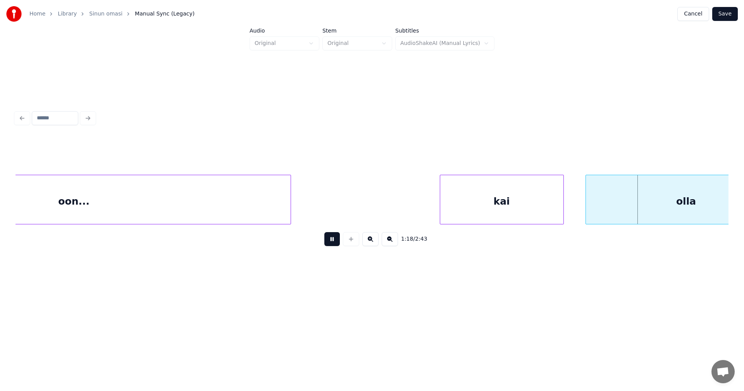
click at [333, 243] on button at bounding box center [333, 239] width 16 height 14
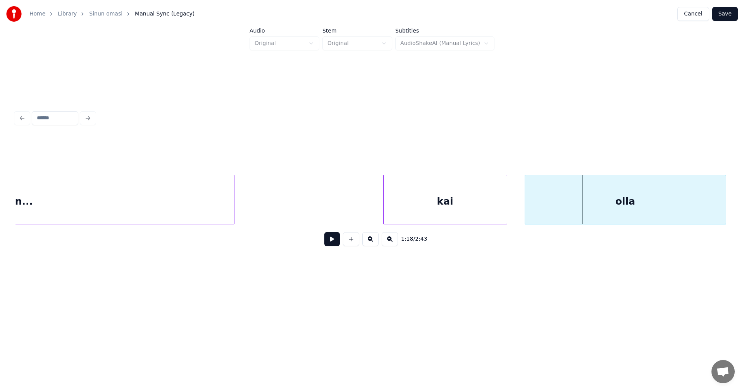
click at [635, 214] on div "olla" at bounding box center [625, 201] width 201 height 53
click at [337, 241] on button at bounding box center [333, 239] width 16 height 14
drag, startPoint x: 339, startPoint y: 242, endPoint x: 349, endPoint y: 244, distance: 10.3
click at [340, 242] on button at bounding box center [333, 239] width 16 height 14
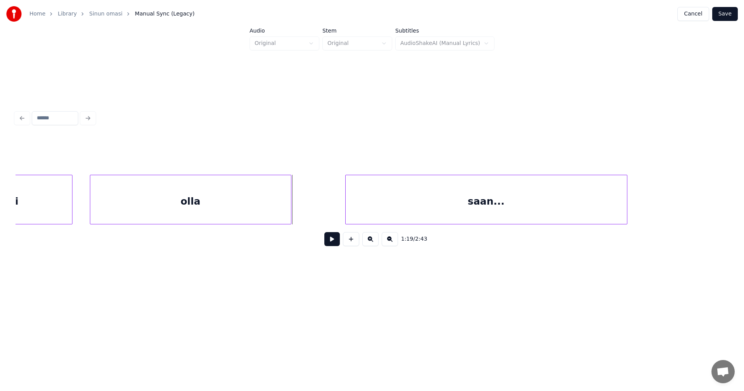
scroll to position [0, 12067]
click at [225, 204] on div "olla" at bounding box center [176, 201] width 201 height 53
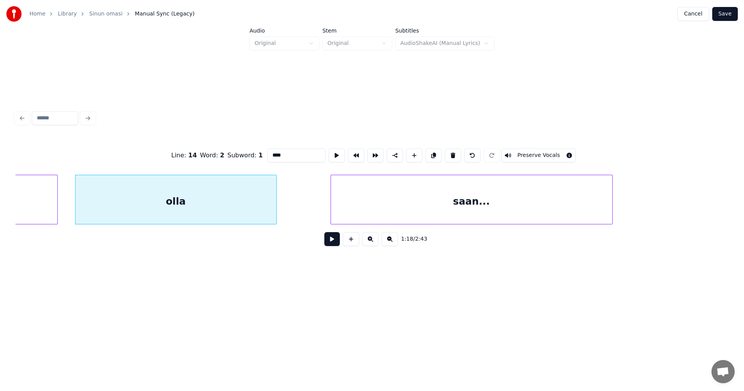
click at [335, 241] on button at bounding box center [333, 239] width 16 height 14
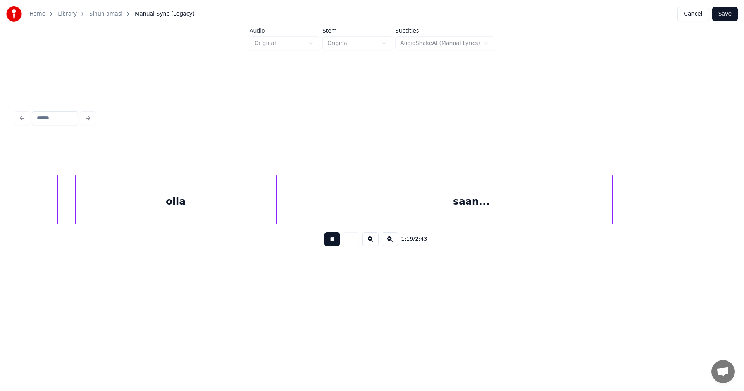
click at [332, 241] on button at bounding box center [333, 239] width 16 height 14
click at [348, 208] on div "saan..." at bounding box center [472, 201] width 282 height 53
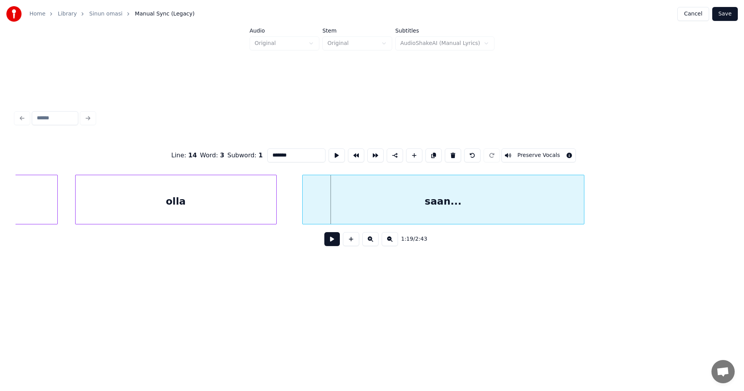
click at [307, 209] on div "saan..." at bounding box center [444, 201] width 282 height 53
click at [610, 214] on div at bounding box center [610, 199] width 2 height 49
click at [333, 240] on button at bounding box center [333, 239] width 16 height 14
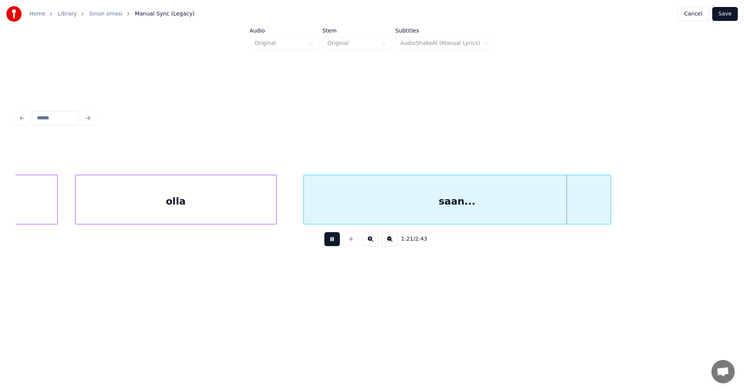
click at [333, 239] on button at bounding box center [333, 239] width 16 height 14
click at [266, 200] on div "olla" at bounding box center [176, 201] width 201 height 53
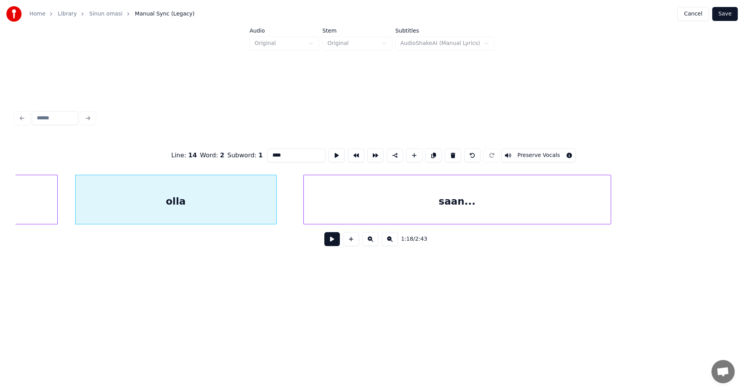
click at [335, 244] on button at bounding box center [333, 239] width 16 height 14
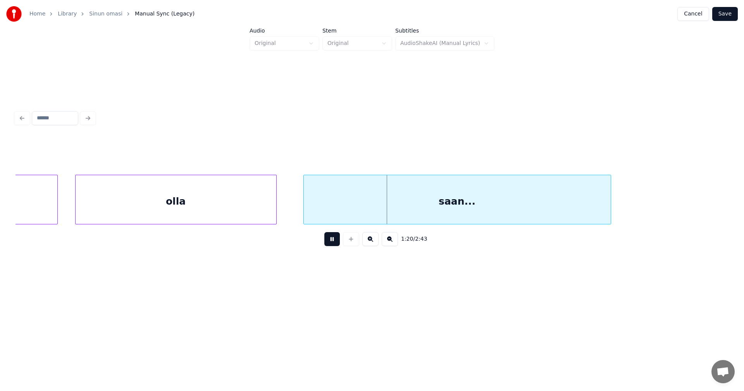
click at [337, 242] on button at bounding box center [333, 239] width 16 height 14
click at [264, 204] on div "olla" at bounding box center [176, 201] width 201 height 53
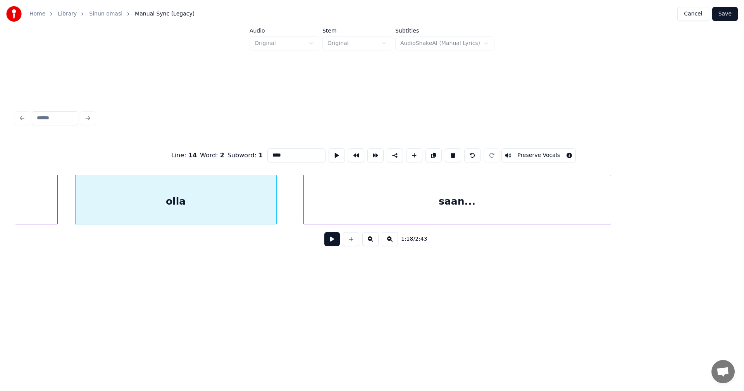
click at [334, 244] on button at bounding box center [333, 239] width 16 height 14
click at [335, 242] on button at bounding box center [333, 239] width 16 height 14
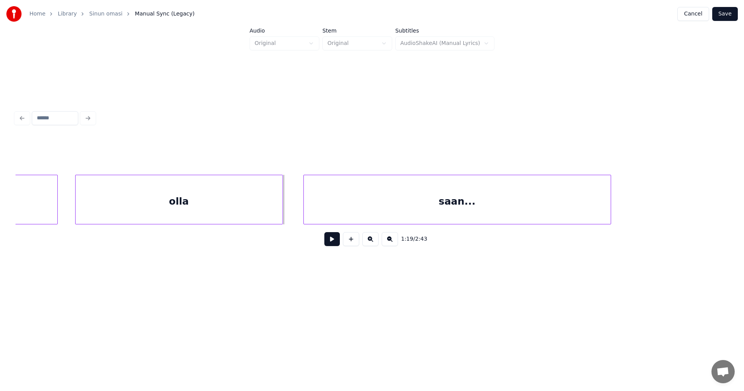
click at [282, 209] on div at bounding box center [281, 199] width 2 height 49
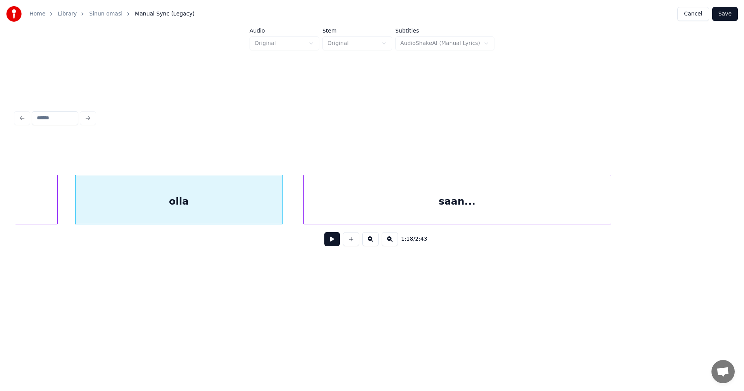
click at [335, 242] on button at bounding box center [333, 239] width 16 height 14
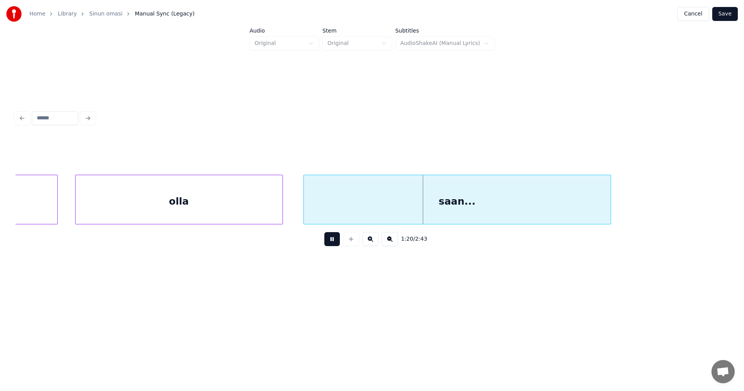
click at [335, 239] on button at bounding box center [333, 239] width 16 height 14
click at [345, 200] on div "saan..." at bounding box center [457, 201] width 307 height 53
click at [336, 240] on button at bounding box center [333, 239] width 16 height 14
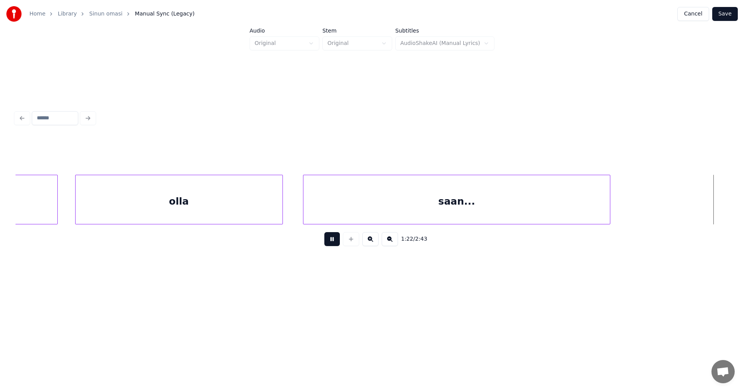
scroll to position [0, 12782]
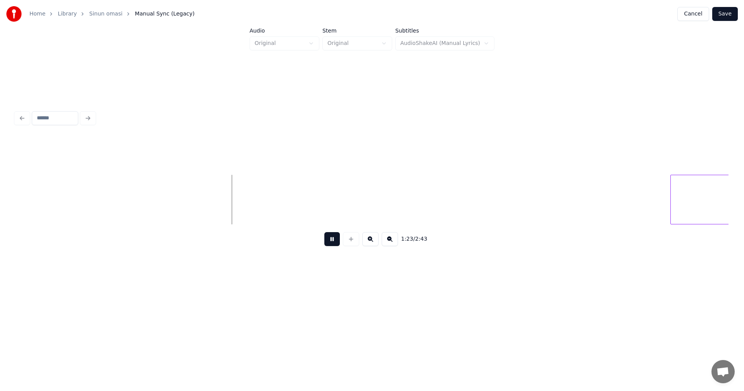
click at [335, 240] on button at bounding box center [333, 239] width 16 height 14
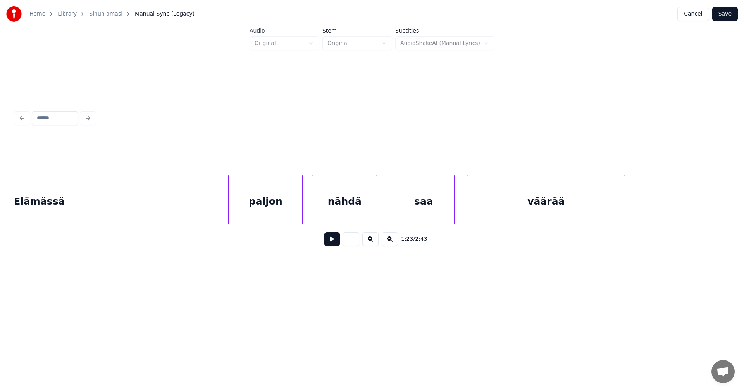
scroll to position [0, 13526]
click at [262, 209] on div "paljon" at bounding box center [252, 201] width 74 height 53
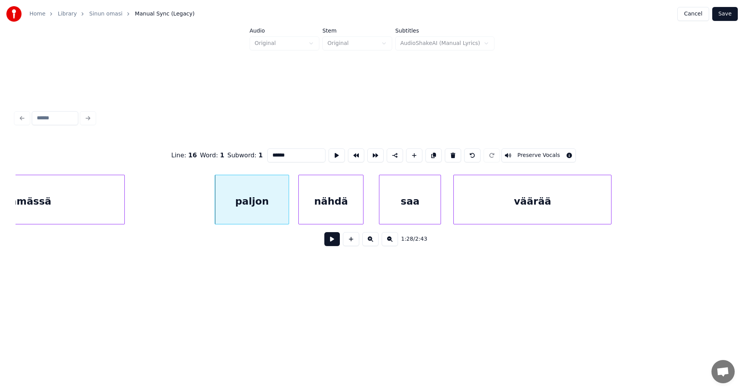
click at [334, 243] on button at bounding box center [333, 239] width 16 height 14
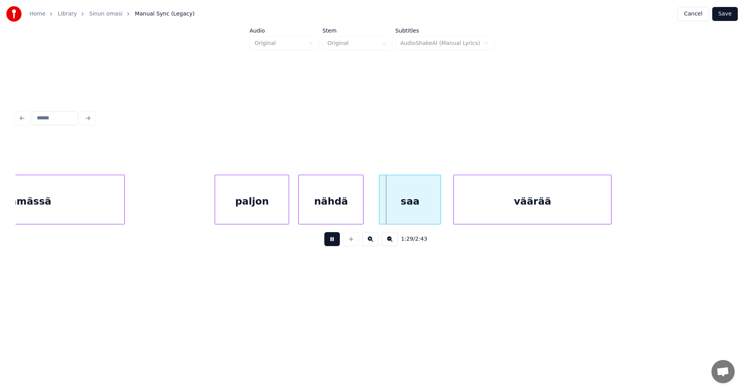
drag, startPoint x: 334, startPoint y: 243, endPoint x: 342, endPoint y: 238, distance: 9.8
click at [335, 243] on button at bounding box center [333, 239] width 16 height 14
click at [390, 206] on div "saa" at bounding box center [410, 201] width 61 height 53
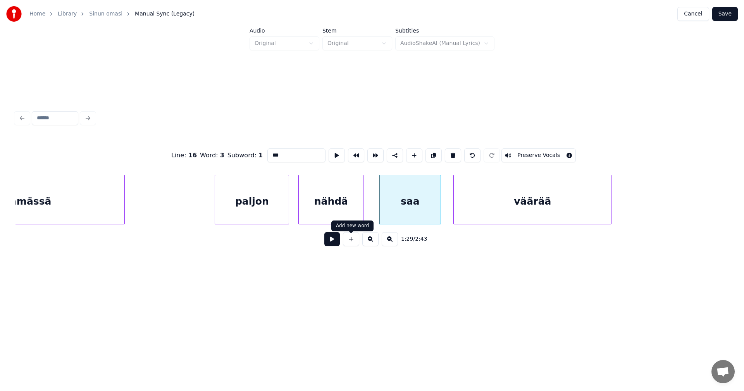
click at [336, 241] on button at bounding box center [333, 239] width 16 height 14
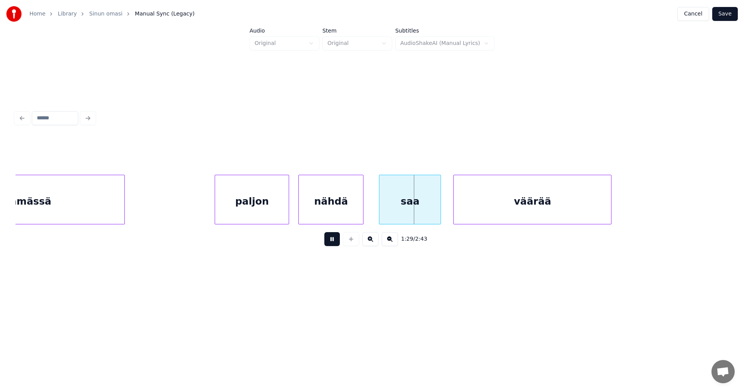
click at [336, 241] on button at bounding box center [333, 239] width 16 height 14
click at [330, 244] on button at bounding box center [333, 239] width 16 height 14
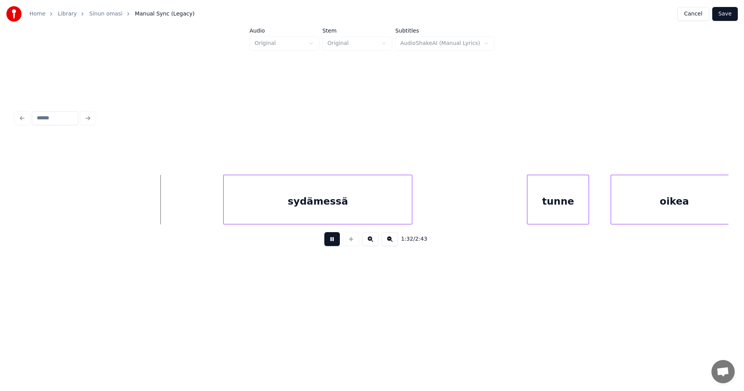
click at [331, 244] on button at bounding box center [333, 239] width 16 height 14
click at [340, 210] on div "sydämessä" at bounding box center [311, 201] width 188 height 53
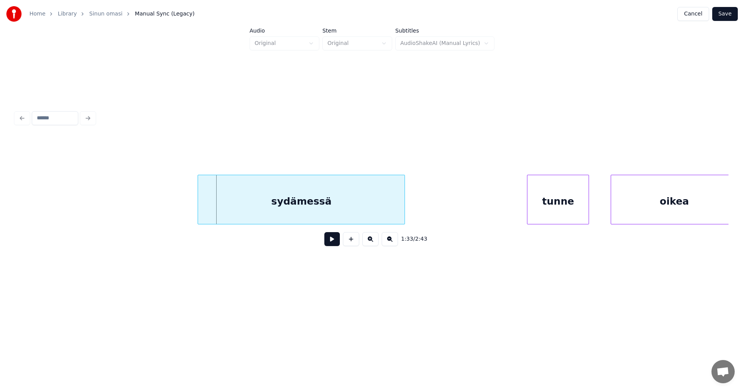
click at [200, 201] on div at bounding box center [199, 199] width 2 height 49
click at [337, 243] on button at bounding box center [333, 239] width 16 height 14
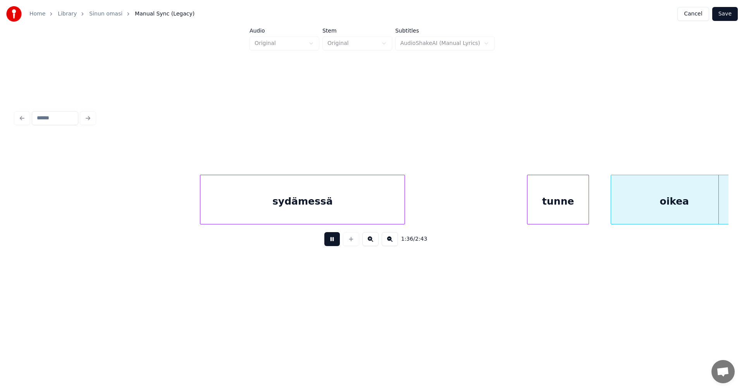
scroll to position [0, 14954]
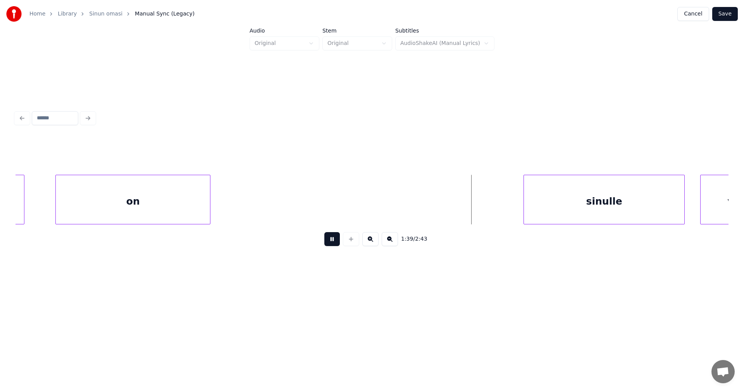
click at [332, 242] on button at bounding box center [333, 239] width 16 height 14
click at [560, 218] on div "sinulle" at bounding box center [576, 201] width 161 height 53
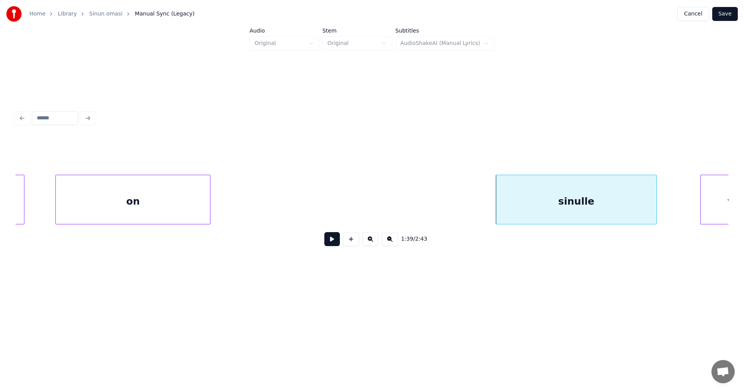
click at [331, 239] on button at bounding box center [333, 239] width 16 height 14
click at [335, 238] on button at bounding box center [333, 239] width 16 height 14
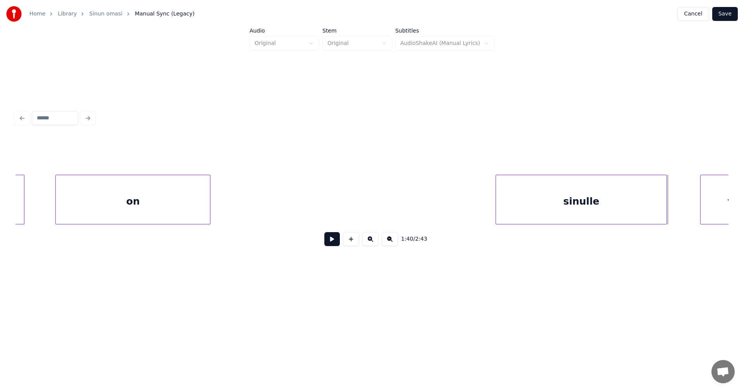
click at [666, 210] on div at bounding box center [666, 199] width 2 height 49
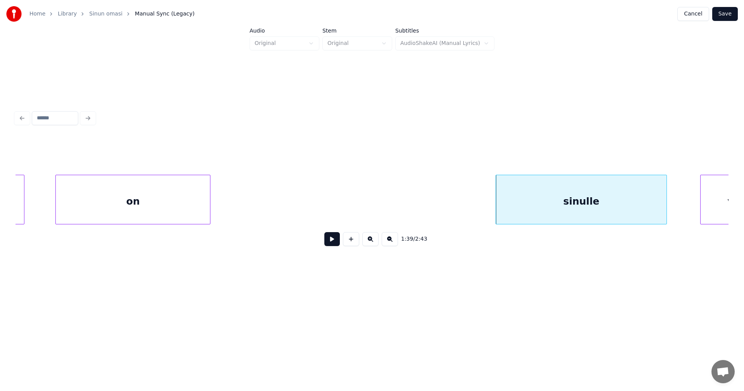
click at [729, 223] on div "1:39 / 2:43" at bounding box center [372, 181] width 720 height 154
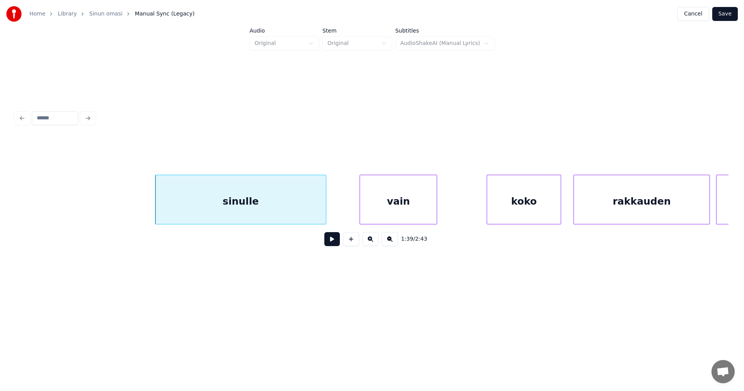
scroll to position [0, 15295]
click at [286, 199] on div "sinulle" at bounding box center [240, 201] width 171 height 53
click at [335, 246] on button at bounding box center [333, 239] width 16 height 14
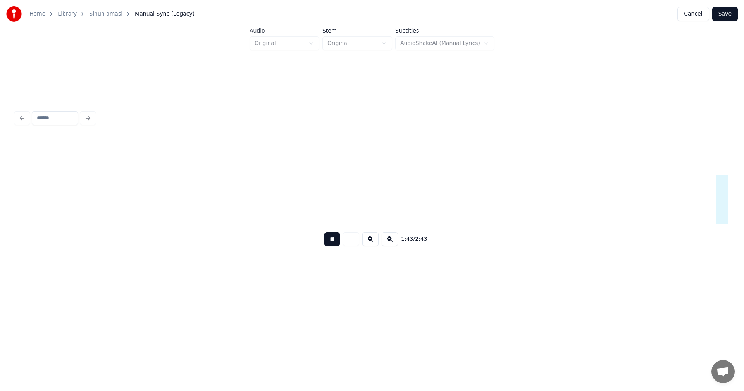
scroll to position [0, 16010]
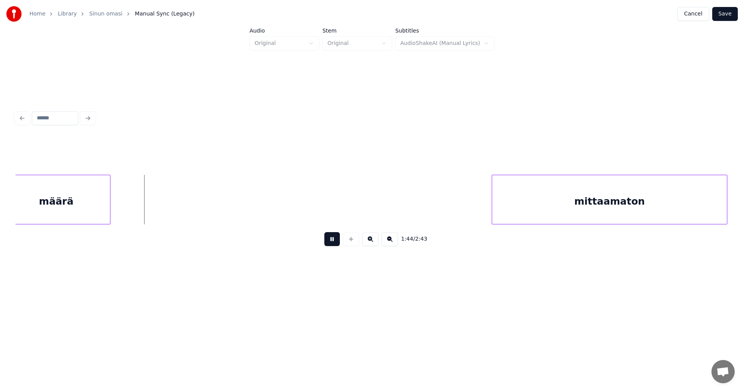
drag, startPoint x: 333, startPoint y: 242, endPoint x: 330, endPoint y: 236, distance: 7.1
click at [332, 238] on button at bounding box center [333, 239] width 16 height 14
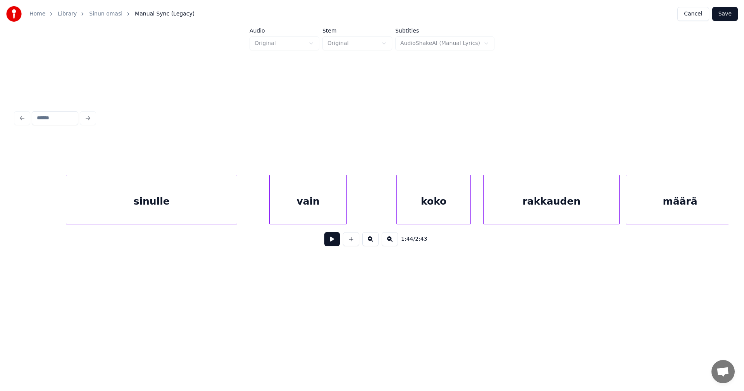
click at [449, 215] on div "koko" at bounding box center [434, 201] width 74 height 53
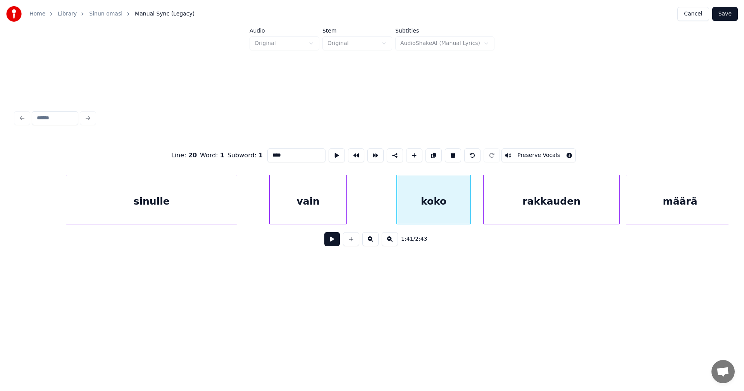
click at [339, 242] on button at bounding box center [333, 239] width 16 height 14
click at [339, 240] on button at bounding box center [333, 239] width 16 height 14
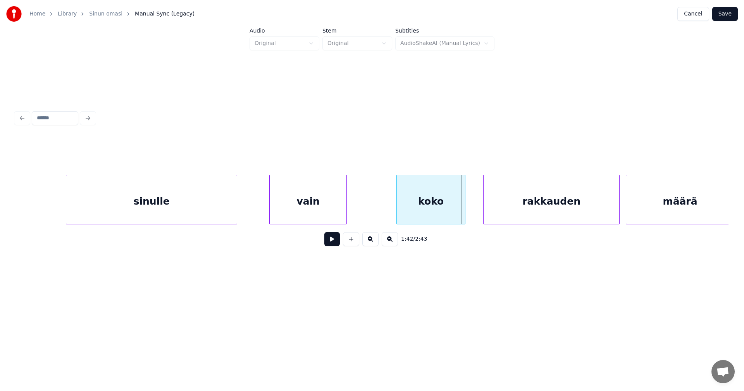
click at [465, 207] on div at bounding box center [464, 199] width 2 height 49
click at [479, 203] on div at bounding box center [479, 199] width 2 height 49
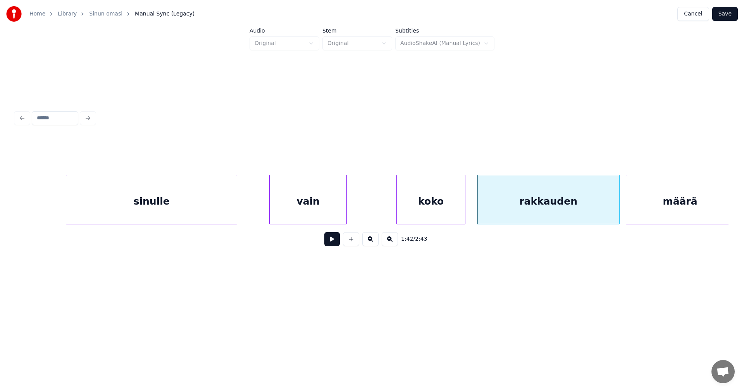
click at [337, 242] on button at bounding box center [333, 239] width 16 height 14
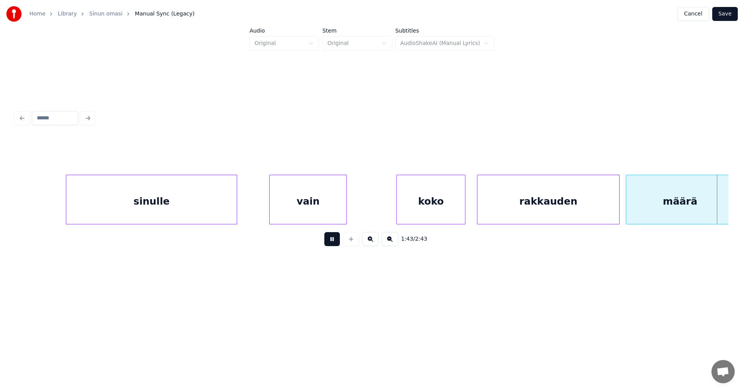
scroll to position [0, 16100]
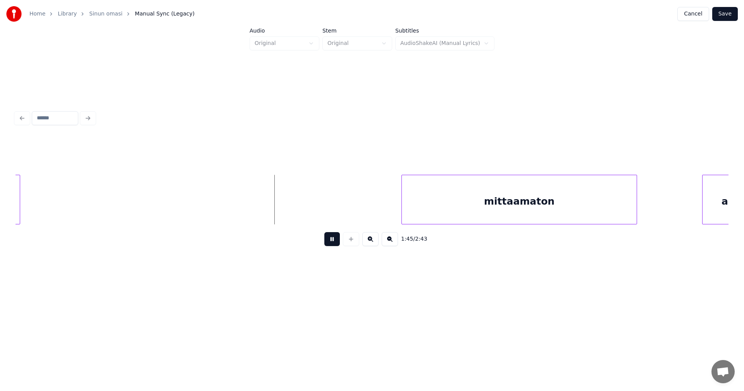
click at [337, 242] on button at bounding box center [333, 239] width 16 height 14
click at [458, 216] on div "mittaamaton" at bounding box center [510, 201] width 235 height 53
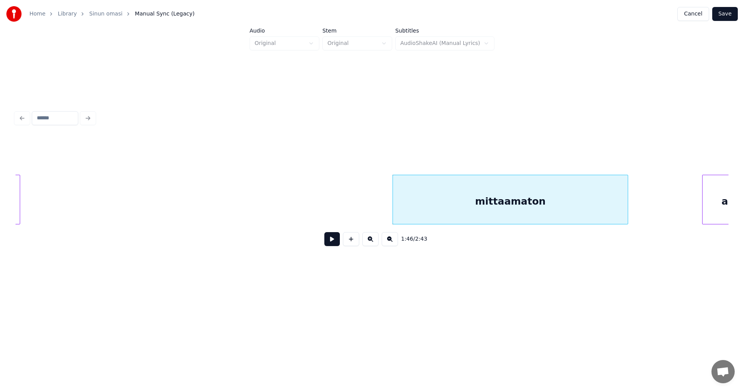
click at [334, 242] on button at bounding box center [333, 239] width 16 height 14
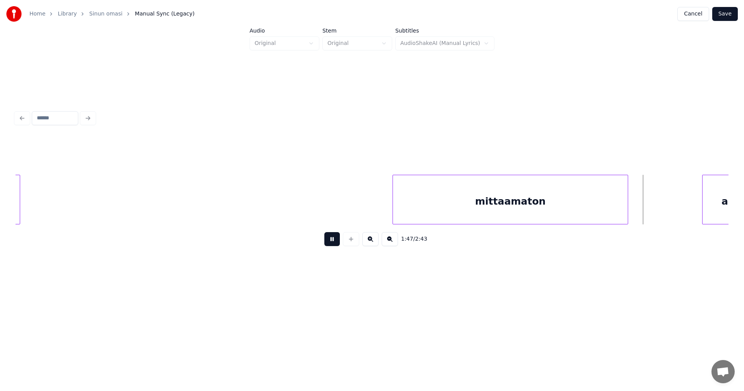
drag, startPoint x: 335, startPoint y: 242, endPoint x: 356, endPoint y: 244, distance: 21.0
click at [336, 242] on button at bounding box center [333, 239] width 16 height 14
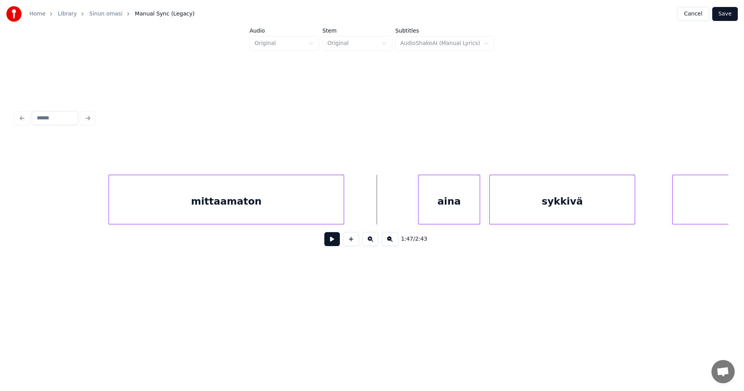
scroll to position [0, 16395]
click at [444, 199] on div "aina" at bounding box center [436, 201] width 61 height 53
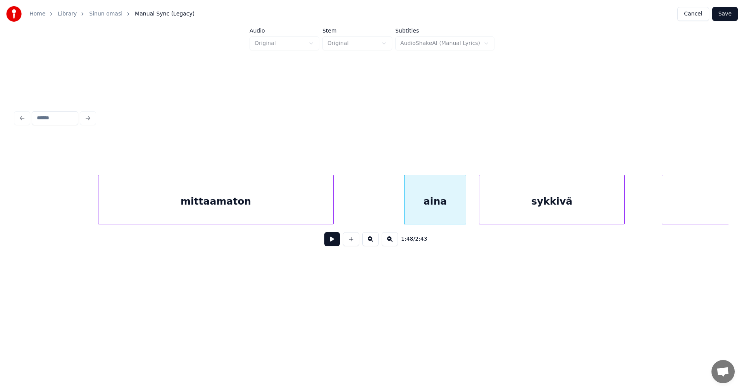
click at [331, 242] on button at bounding box center [333, 239] width 16 height 14
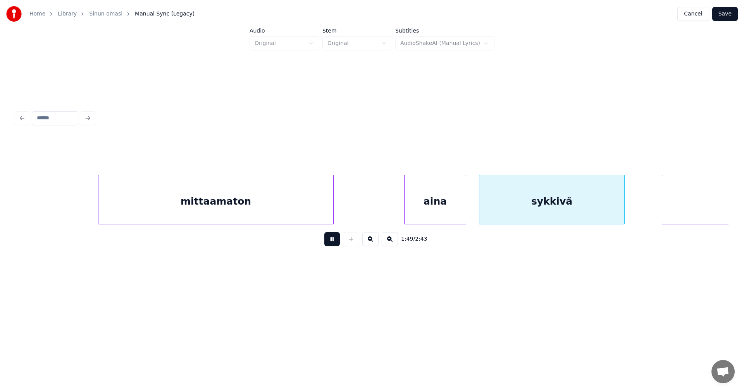
click at [339, 238] on button at bounding box center [333, 239] width 16 height 14
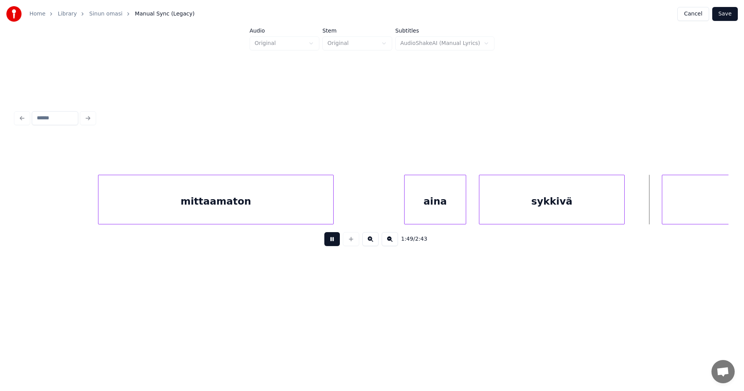
drag, startPoint x: 339, startPoint y: 238, endPoint x: 346, endPoint y: 239, distance: 7.5
click at [339, 238] on button at bounding box center [333, 239] width 16 height 14
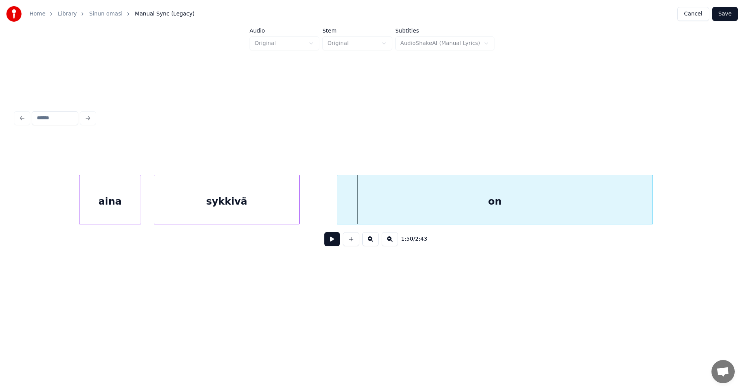
scroll to position [0, 16720]
click at [330, 202] on div at bounding box center [331, 199] width 2 height 49
click at [335, 245] on button at bounding box center [333, 239] width 16 height 14
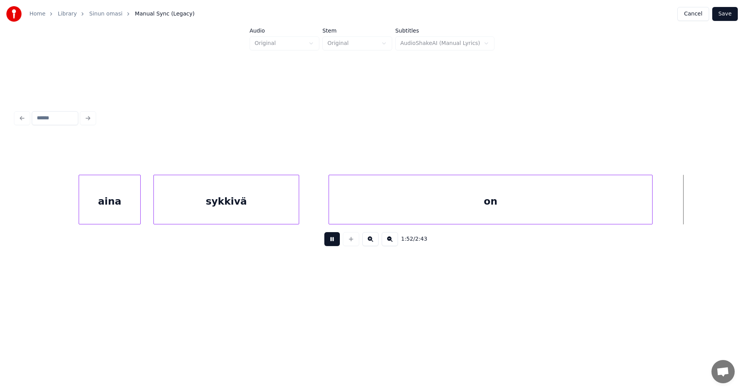
drag, startPoint x: 337, startPoint y: 244, endPoint x: 344, endPoint y: 237, distance: 8.8
click at [337, 243] on button at bounding box center [333, 239] width 16 height 14
click at [365, 211] on div "on" at bounding box center [490, 201] width 323 height 53
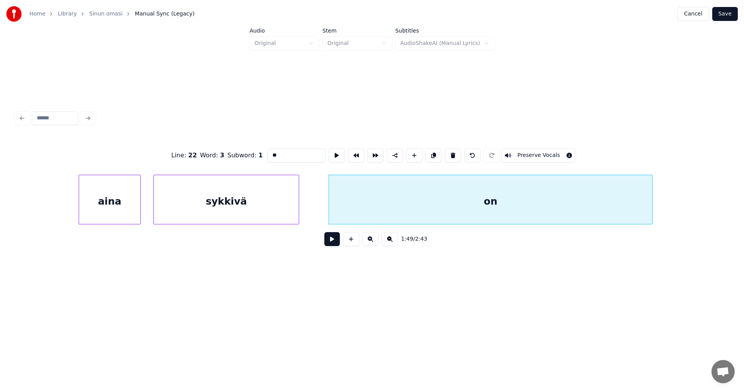
click at [286, 149] on input "**" at bounding box center [297, 156] width 58 height 14
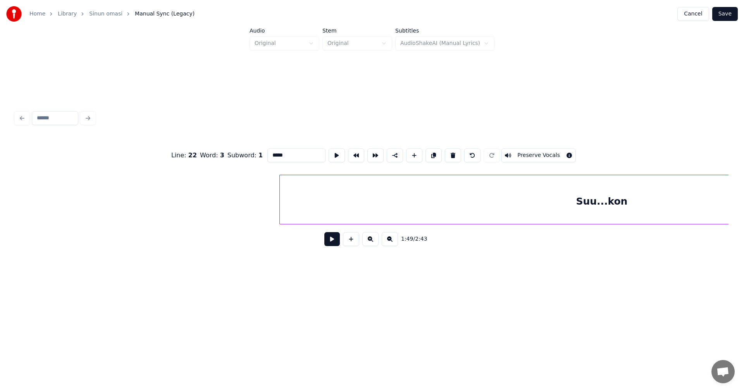
scroll to position [0, 17448]
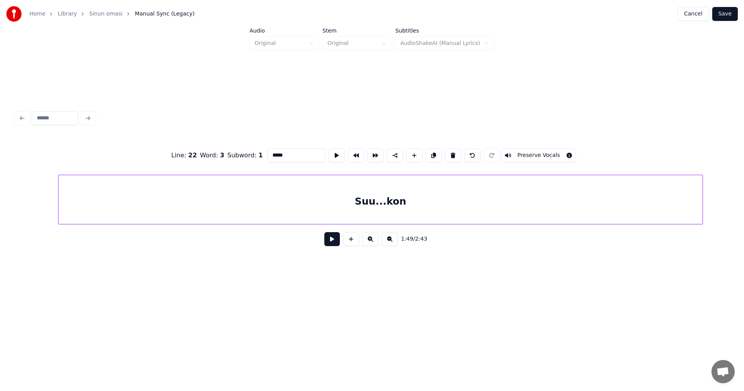
click at [480, 210] on div "Suu...kon" at bounding box center [381, 201] width 644 height 53
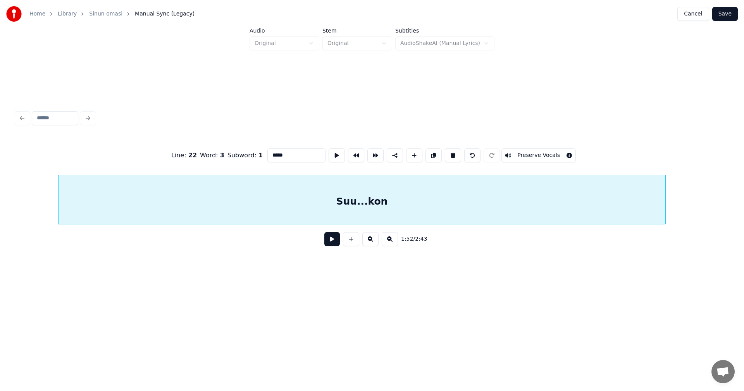
click at [665, 200] on div at bounding box center [664, 199] width 2 height 49
click at [527, 202] on div "Suu...kon" at bounding box center [362, 201] width 607 height 53
drag, startPoint x: 295, startPoint y: 154, endPoint x: 283, endPoint y: 155, distance: 12.9
click at [283, 155] on input "*********" at bounding box center [297, 156] width 58 height 14
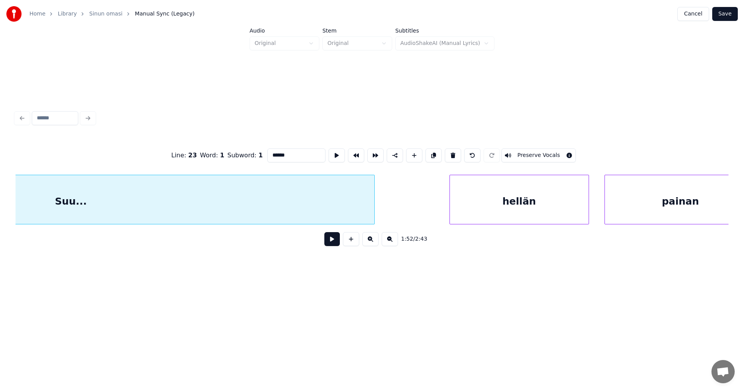
scroll to position [0, 17743]
type input "******"
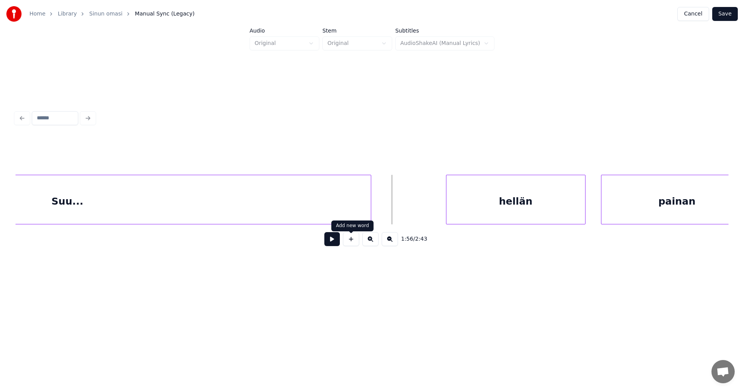
click at [352, 244] on button at bounding box center [351, 239] width 16 height 14
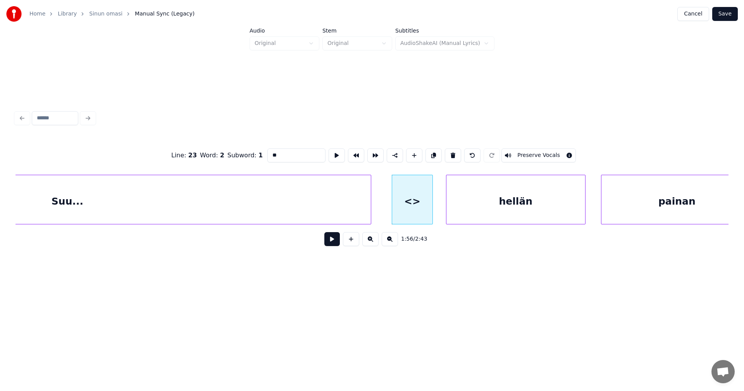
click at [432, 212] on div at bounding box center [431, 199] width 2 height 49
click at [387, 206] on div at bounding box center [388, 199] width 2 height 49
drag, startPoint x: 283, startPoint y: 153, endPoint x: 259, endPoint y: 159, distance: 25.3
click at [259, 159] on div "Line : 23 Word : 2 Subword : 1 ** Preserve Vocals" at bounding box center [372, 155] width 713 height 39
click at [323, 207] on div "Suu..." at bounding box center [67, 201] width 607 height 53
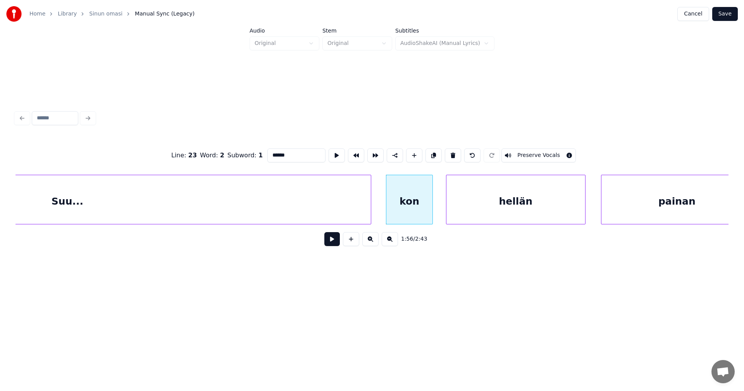
scroll to position [0, 17491]
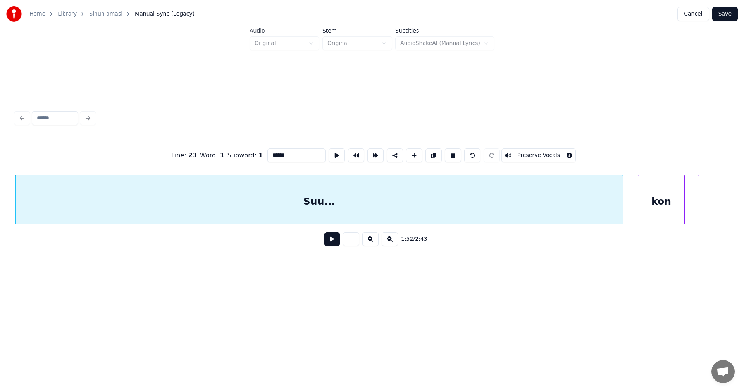
type input "******"
click at [334, 244] on button at bounding box center [333, 239] width 16 height 14
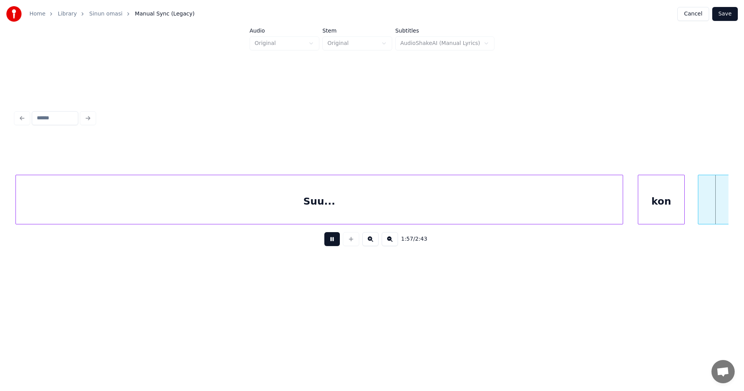
scroll to position [0, 18207]
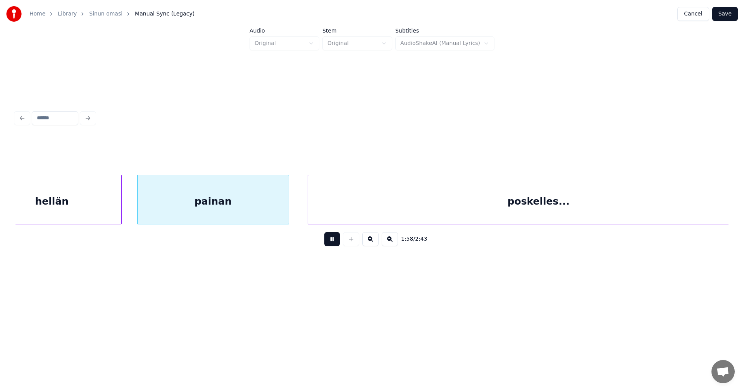
click at [334, 245] on button at bounding box center [333, 239] width 16 height 14
click at [117, 200] on div at bounding box center [117, 199] width 2 height 49
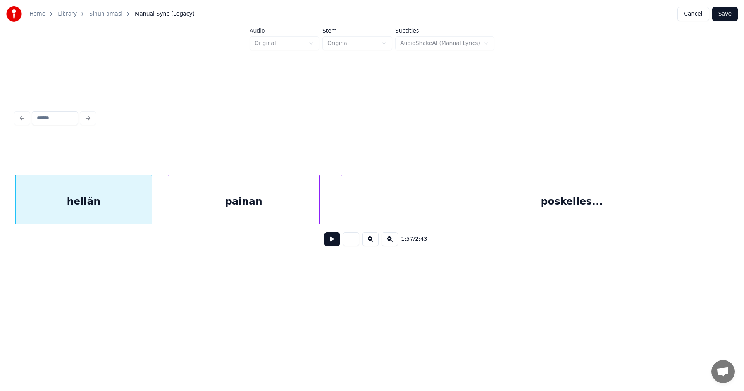
click at [191, 214] on div "painan" at bounding box center [243, 201] width 151 height 53
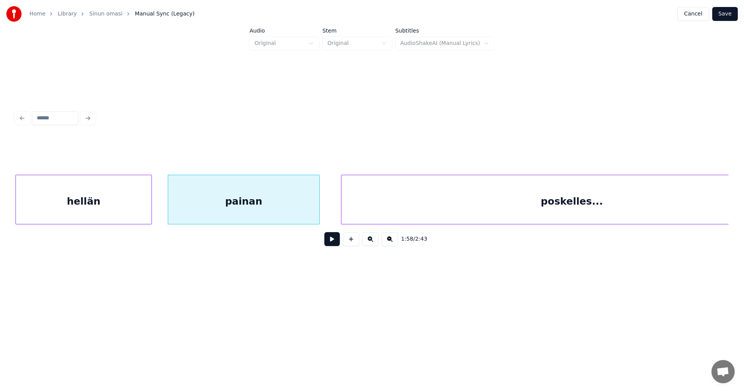
click at [330, 246] on button at bounding box center [333, 239] width 16 height 14
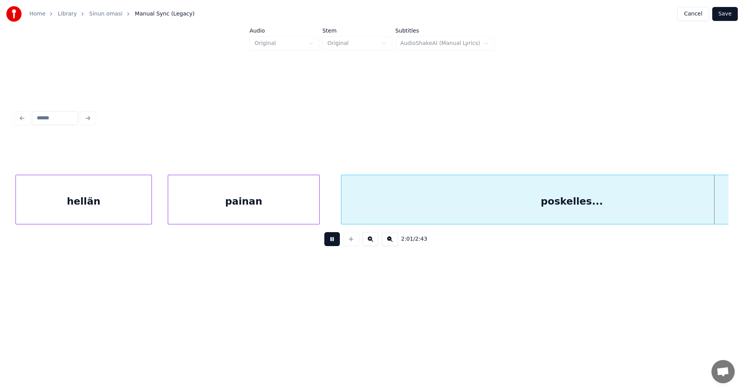
scroll to position [0, 18888]
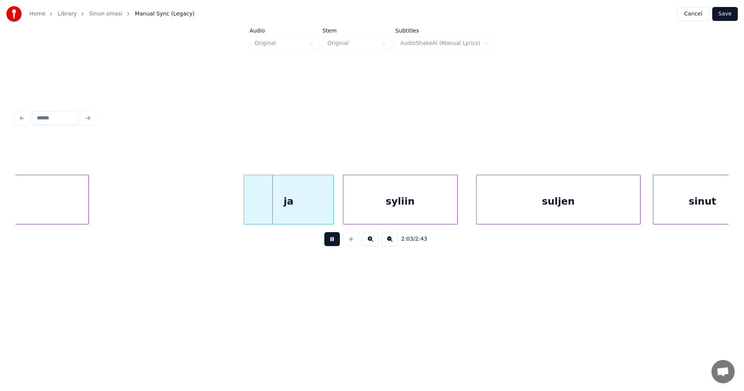
click at [339, 245] on button at bounding box center [333, 239] width 16 height 14
click at [315, 208] on div at bounding box center [316, 199] width 2 height 49
click at [364, 217] on div "syliin" at bounding box center [382, 201] width 114 height 53
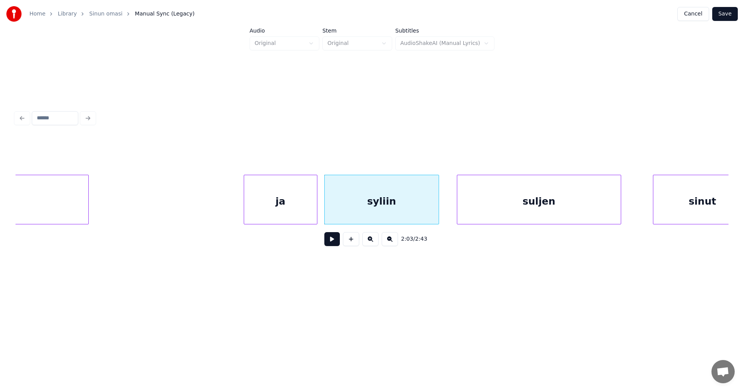
click at [496, 218] on div "suljen" at bounding box center [540, 201] width 164 height 53
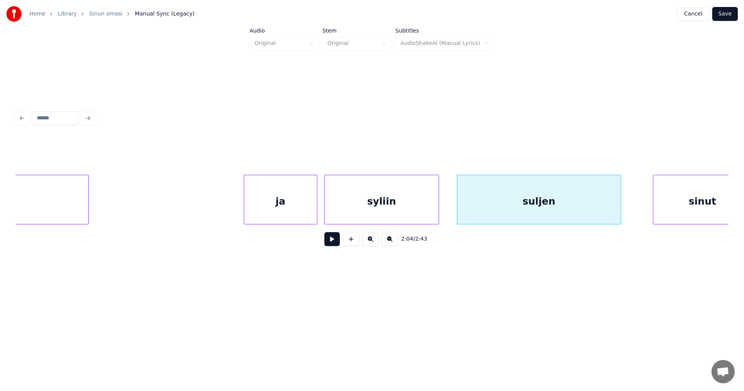
click at [386, 203] on div "syliin" at bounding box center [382, 201] width 114 height 53
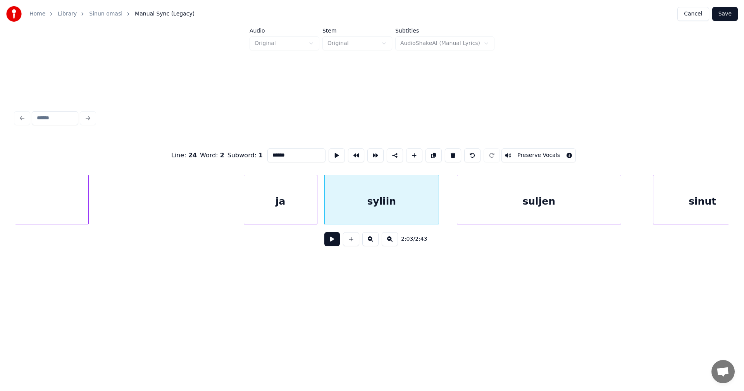
click at [334, 241] on button at bounding box center [333, 239] width 16 height 14
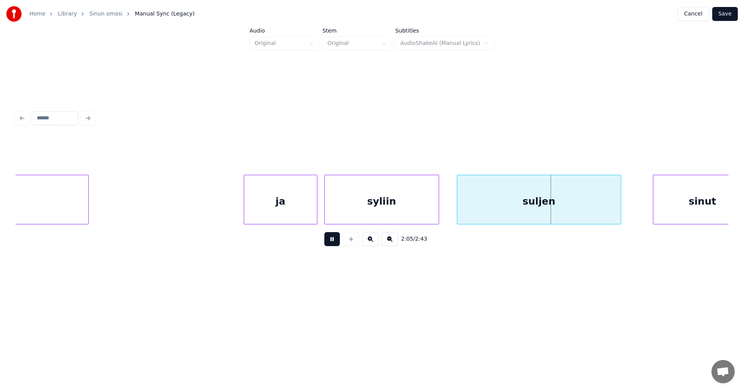
drag, startPoint x: 336, startPoint y: 240, endPoint x: 340, endPoint y: 239, distance: 4.5
click at [337, 240] on button at bounding box center [333, 239] width 16 height 14
click at [455, 211] on div at bounding box center [455, 199] width 2 height 49
click at [627, 211] on div at bounding box center [627, 199] width 2 height 49
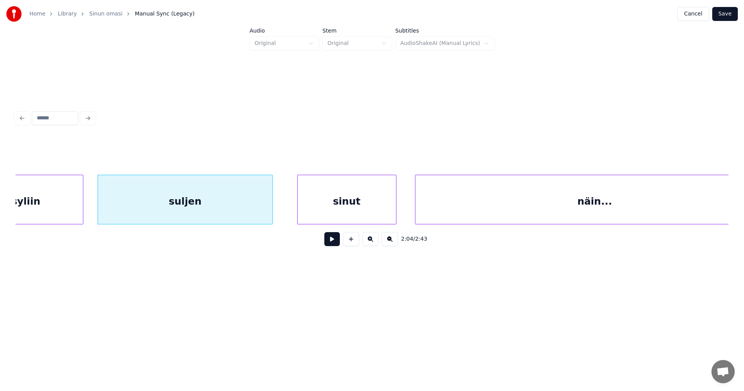
scroll to position [0, 19245]
click at [247, 200] on div "suljen" at bounding box center [184, 201] width 174 height 53
click at [328, 244] on button at bounding box center [333, 239] width 16 height 14
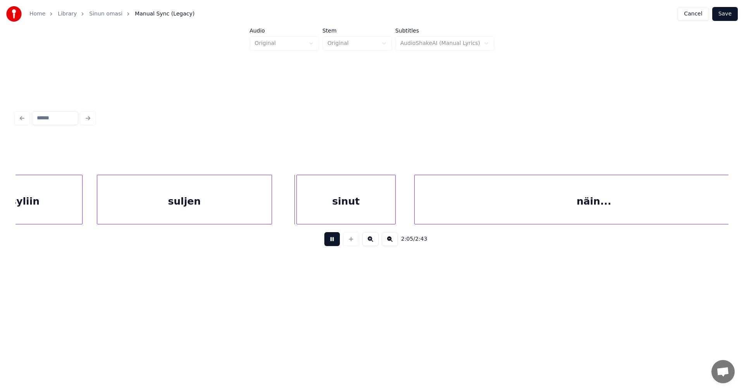
drag, startPoint x: 335, startPoint y: 246, endPoint x: 336, endPoint y: 239, distance: 6.8
click at [335, 245] on button at bounding box center [333, 239] width 16 height 14
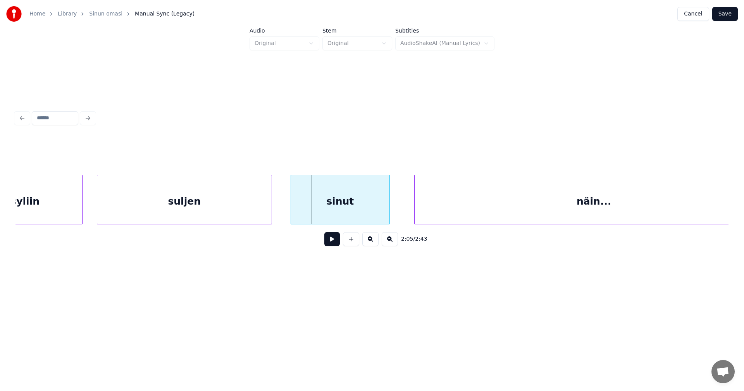
click at [340, 214] on div "sinut" at bounding box center [340, 201] width 98 height 53
click at [335, 242] on button at bounding box center [333, 239] width 16 height 14
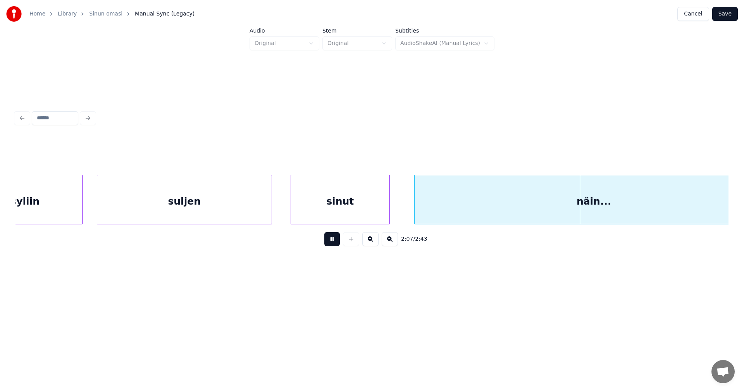
drag, startPoint x: 335, startPoint y: 242, endPoint x: 379, endPoint y: 216, distance: 51.3
click at [335, 241] on button at bounding box center [333, 239] width 16 height 14
click at [411, 207] on div at bounding box center [412, 199] width 2 height 49
click at [339, 242] on button at bounding box center [333, 239] width 16 height 14
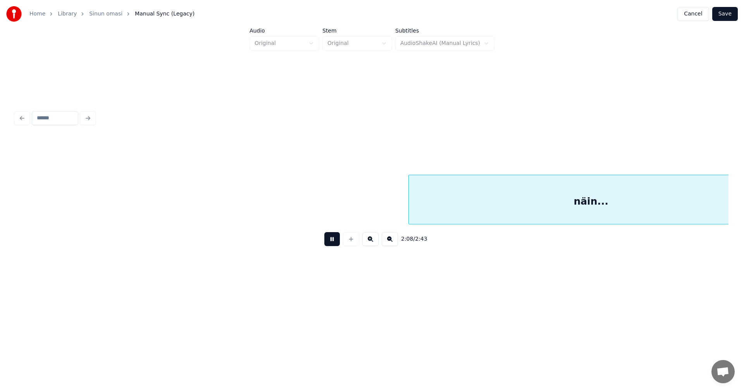
scroll to position [0, 19959]
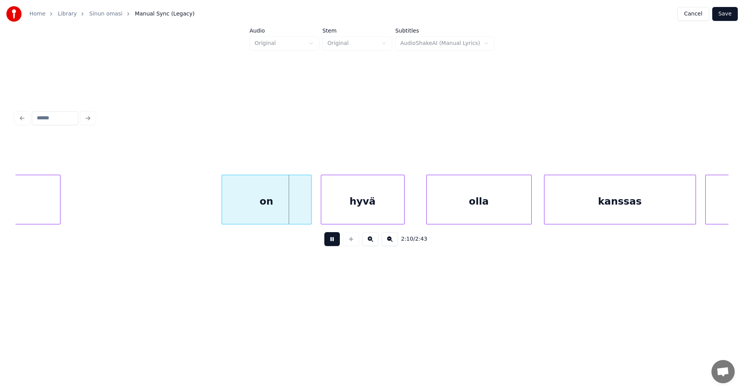
click at [335, 242] on button at bounding box center [333, 239] width 16 height 14
click at [305, 214] on div "on" at bounding box center [264, 201] width 89 height 53
click at [329, 241] on button at bounding box center [333, 239] width 16 height 14
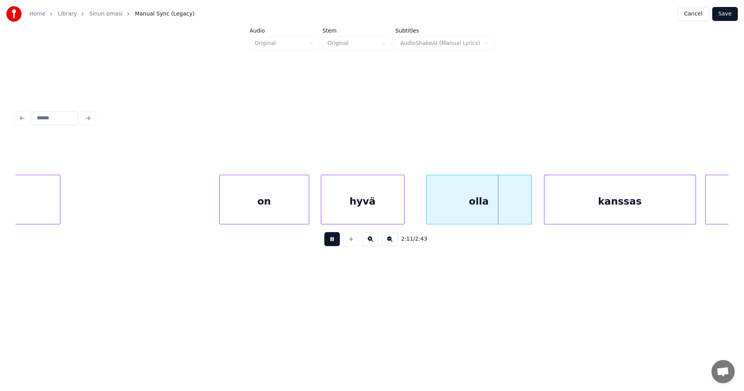
drag, startPoint x: 329, startPoint y: 241, endPoint x: 367, endPoint y: 238, distance: 37.7
click at [330, 240] on button at bounding box center [333, 239] width 16 height 14
click at [447, 211] on div "olla" at bounding box center [473, 201] width 105 height 53
click at [336, 242] on button at bounding box center [333, 239] width 16 height 14
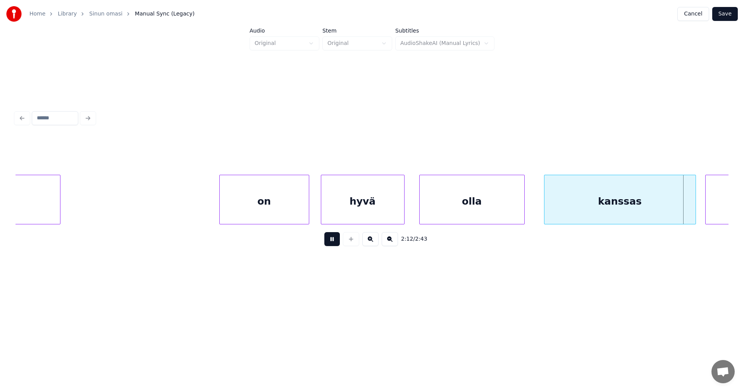
click at [337, 241] on button at bounding box center [333, 239] width 16 height 14
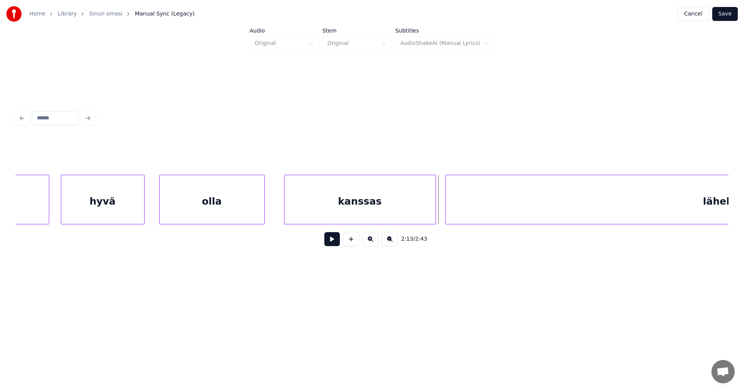
scroll to position [0, 20222]
click at [421, 209] on div at bounding box center [422, 199] width 2 height 49
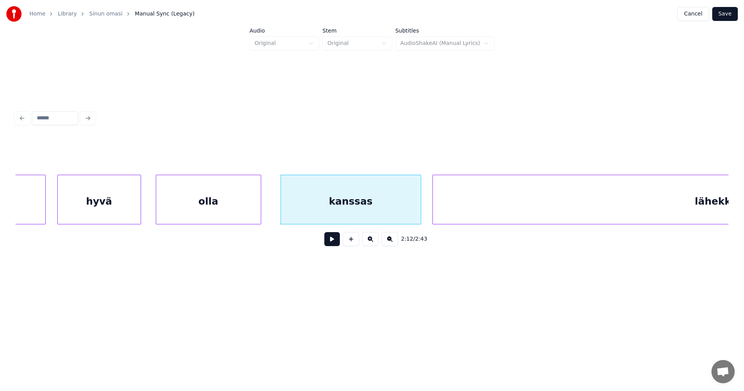
click at [433, 210] on div at bounding box center [434, 199] width 2 height 49
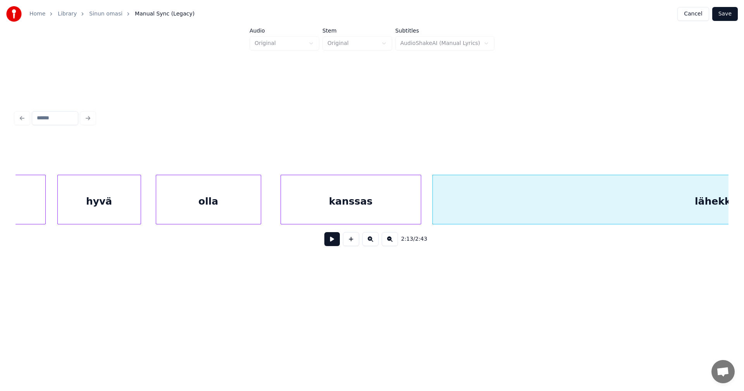
click at [391, 211] on div "kanssas" at bounding box center [351, 201] width 140 height 53
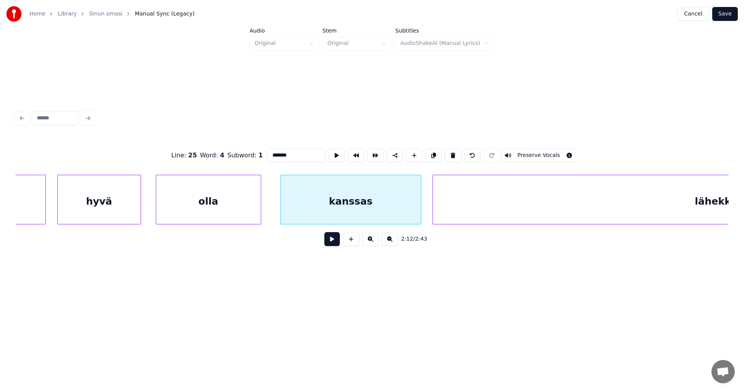
click at [337, 242] on button at bounding box center [333, 239] width 16 height 14
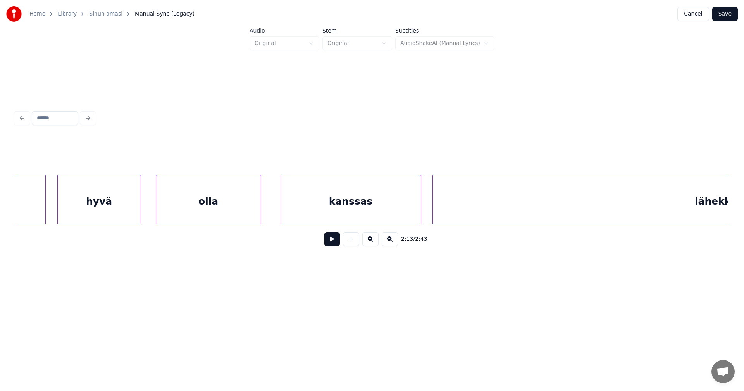
click at [338, 241] on button at bounding box center [333, 239] width 16 height 14
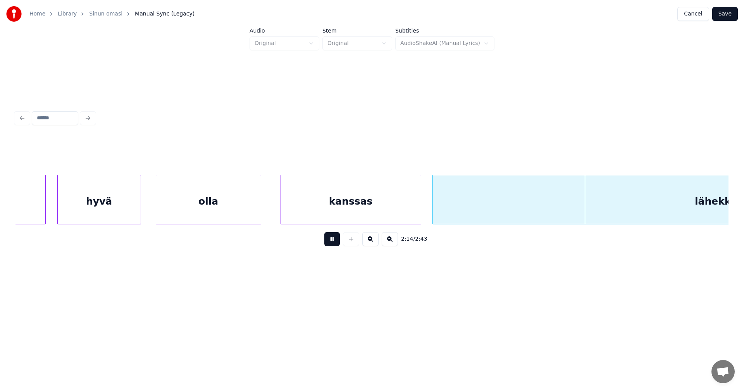
drag, startPoint x: 340, startPoint y: 240, endPoint x: 414, endPoint y: 225, distance: 76.0
click at [342, 240] on div "2:14 / 2:43" at bounding box center [372, 239] width 701 height 17
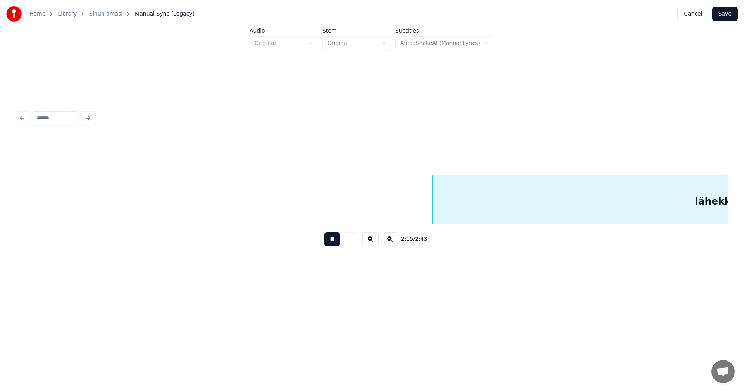
scroll to position [0, 20936]
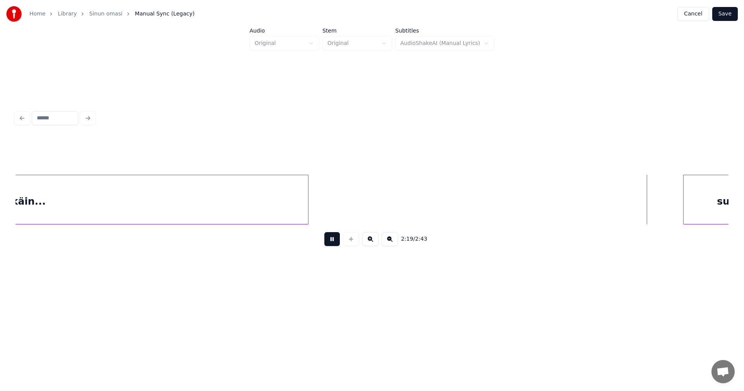
drag, startPoint x: 338, startPoint y: 245, endPoint x: 390, endPoint y: 250, distance: 52.6
click at [338, 245] on button at bounding box center [333, 239] width 16 height 14
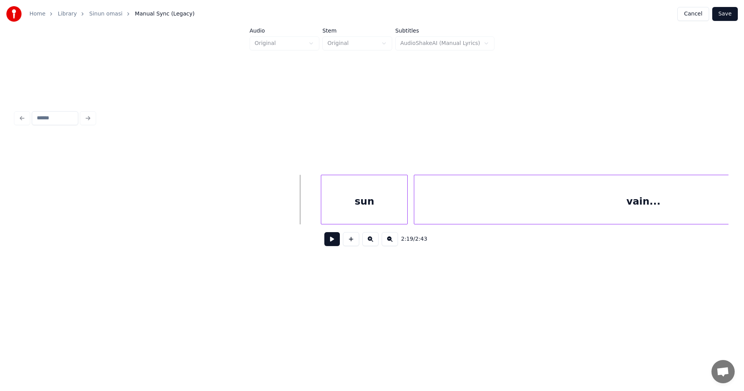
scroll to position [0, 21308]
click at [377, 216] on div "sun" at bounding box center [350, 201] width 86 height 53
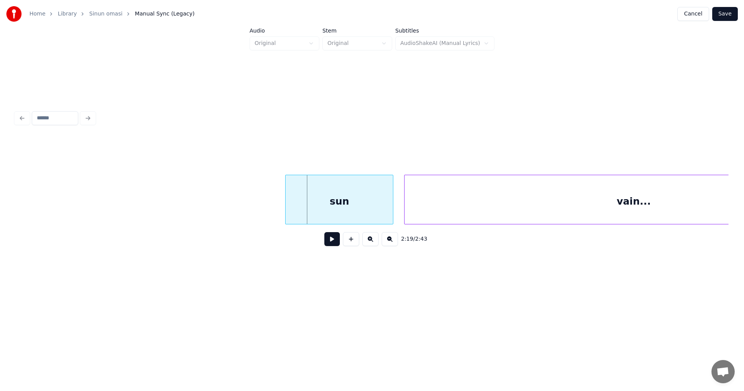
click at [287, 210] on div at bounding box center [287, 199] width 2 height 49
click at [332, 242] on button at bounding box center [333, 239] width 16 height 14
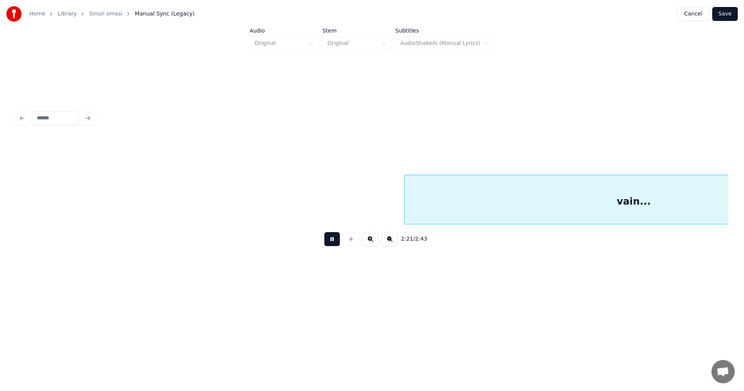
scroll to position [0, 22023]
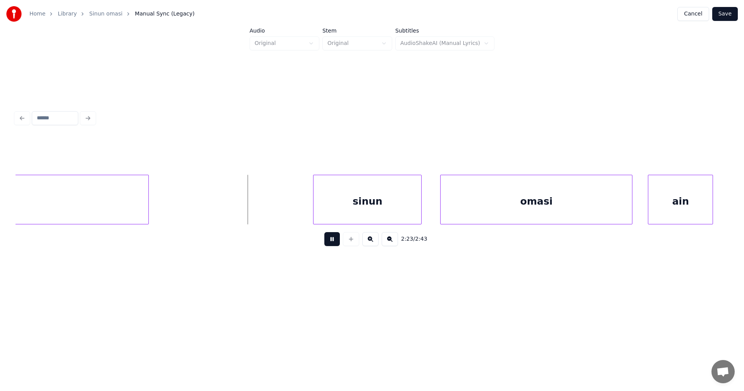
click at [333, 243] on button at bounding box center [333, 239] width 16 height 14
click at [352, 216] on div "sinun" at bounding box center [365, 201] width 108 height 53
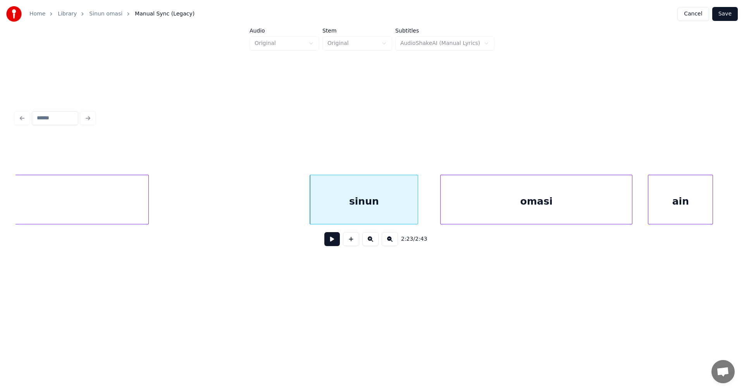
click at [310, 213] on div "sinun" at bounding box center [364, 200] width 109 height 50
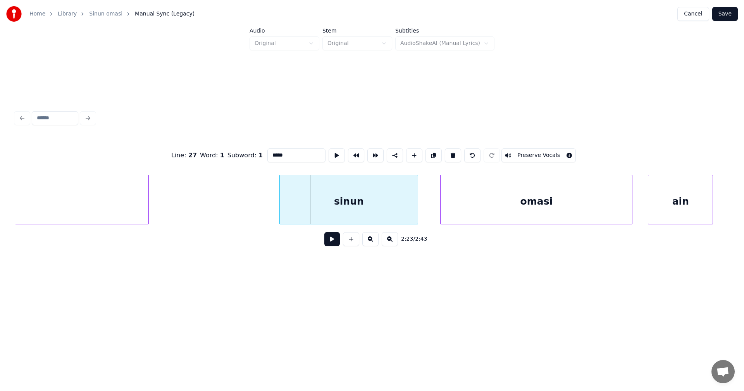
click at [280, 217] on div at bounding box center [281, 199] width 2 height 49
click at [334, 246] on button at bounding box center [333, 239] width 16 height 14
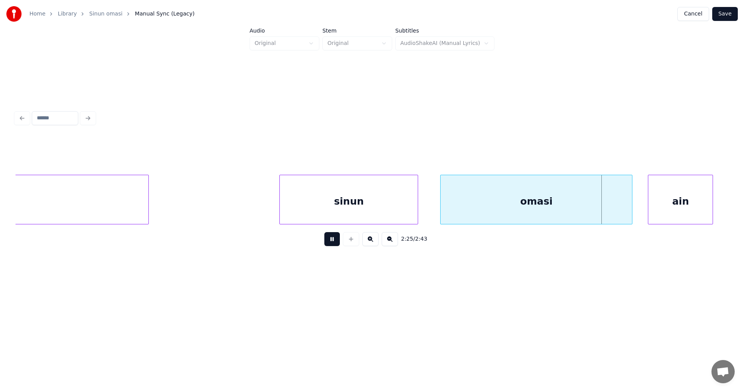
click at [334, 246] on button at bounding box center [333, 239] width 16 height 14
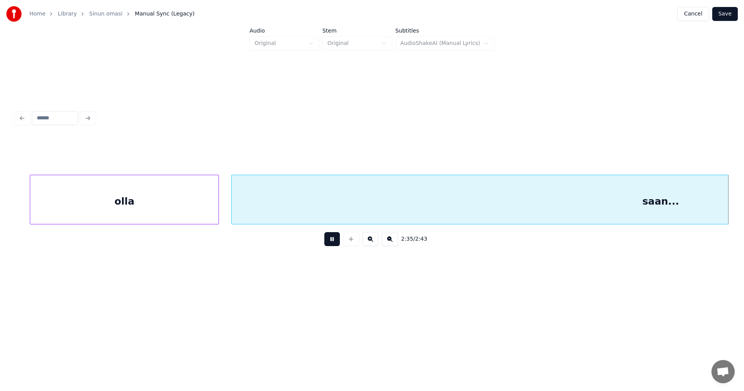
scroll to position [0, 24165]
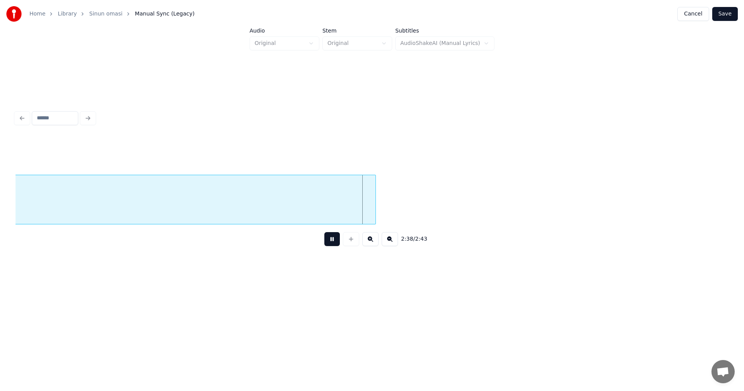
click at [333, 243] on button at bounding box center [333, 239] width 16 height 14
click at [724, 13] on button "Save" at bounding box center [726, 14] width 26 height 14
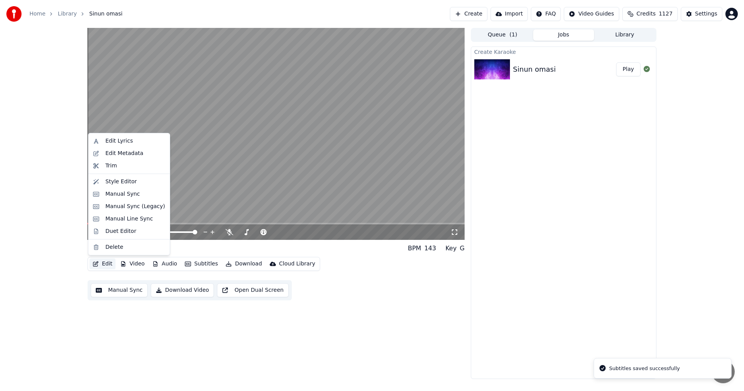
click at [109, 264] on button "Edit" at bounding box center [103, 264] width 26 height 11
click at [133, 207] on div "Manual Sync (Legacy)" at bounding box center [135, 207] width 60 height 8
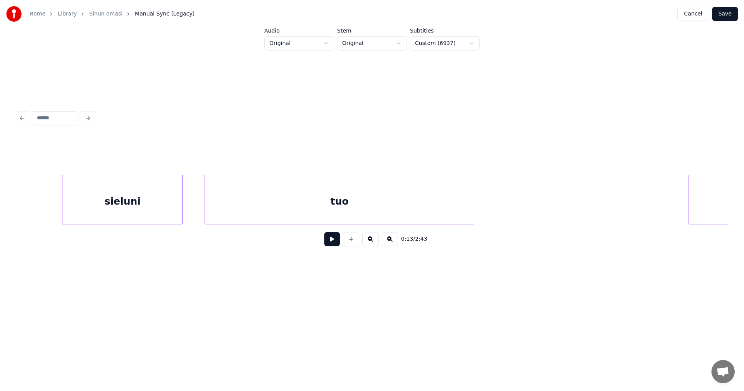
scroll to position [0, 5587]
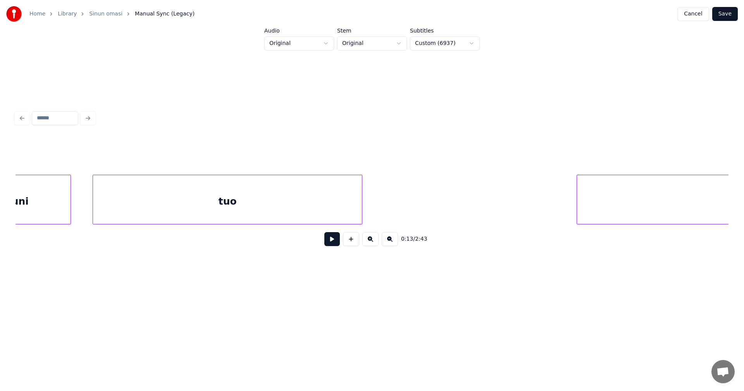
click at [211, 214] on div "tuo" at bounding box center [227, 201] width 269 height 53
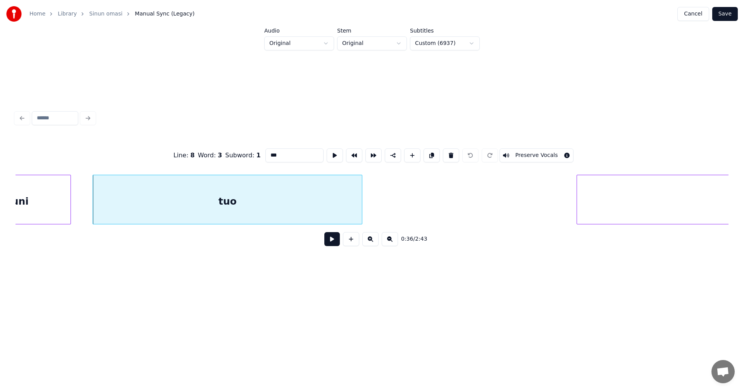
click at [278, 152] on input "***" at bounding box center [295, 156] width 58 height 14
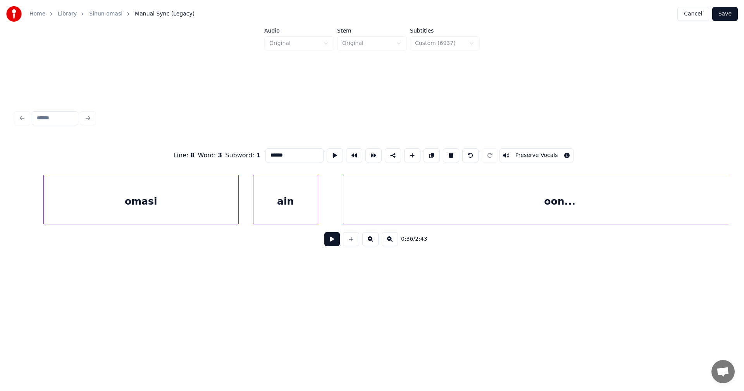
scroll to position [0, 11089]
click at [329, 208] on div at bounding box center [328, 199] width 2 height 49
type input "******"
click at [731, 16] on button "Save" at bounding box center [726, 14] width 26 height 14
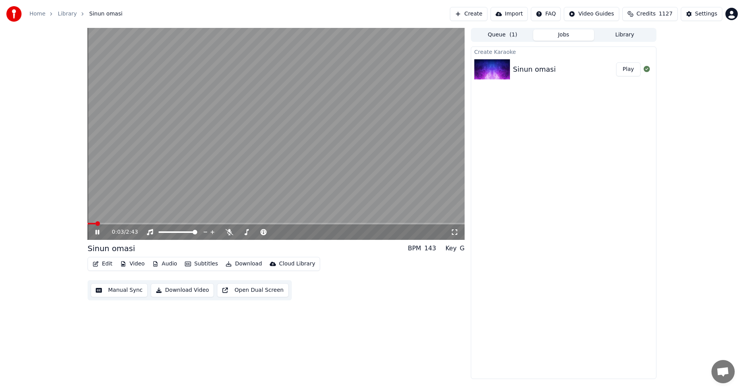
click at [110, 265] on button "Edit" at bounding box center [103, 264] width 26 height 11
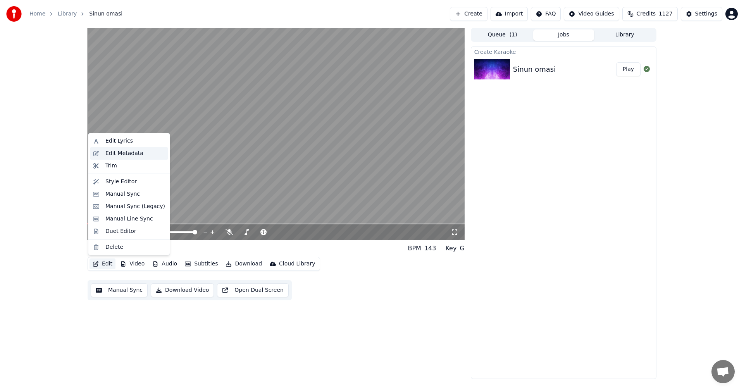
click at [140, 152] on div "Edit Metadata" at bounding box center [135, 154] width 60 height 8
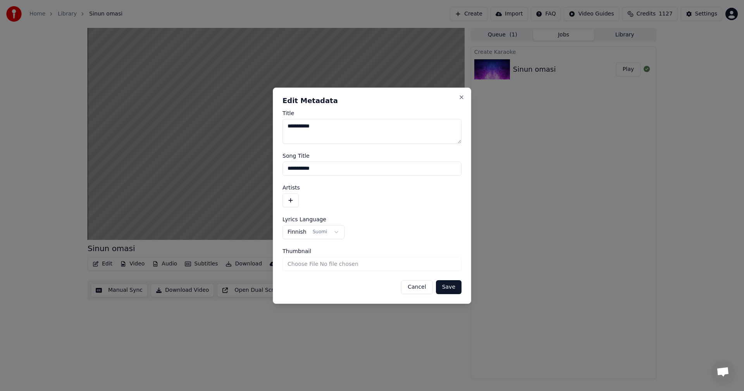
click at [294, 202] on button "button" at bounding box center [291, 200] width 16 height 14
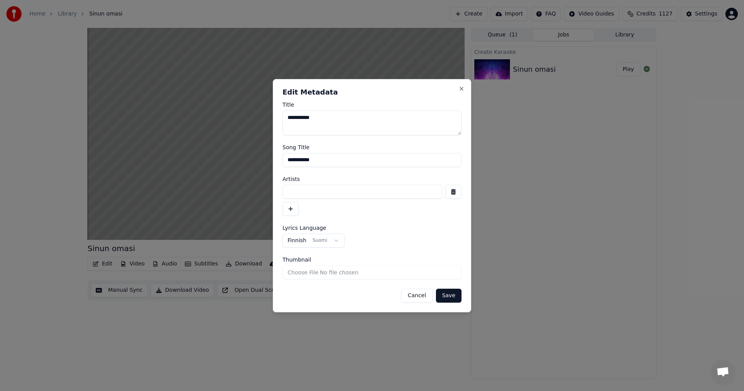
drag, startPoint x: 304, startPoint y: 197, endPoint x: 316, endPoint y: 192, distance: 12.7
click at [305, 197] on input at bounding box center [363, 192] width 160 height 14
type input "**********"
click at [457, 296] on button "Save" at bounding box center [449, 296] width 26 height 14
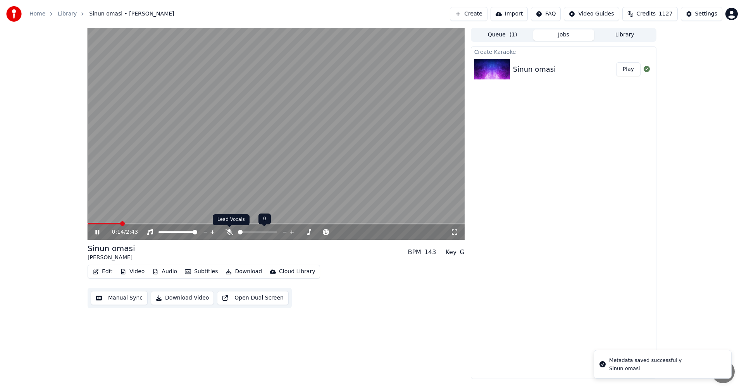
click at [231, 232] on icon at bounding box center [230, 232] width 8 height 6
click at [102, 223] on span at bounding box center [95, 224] width 14 height 2
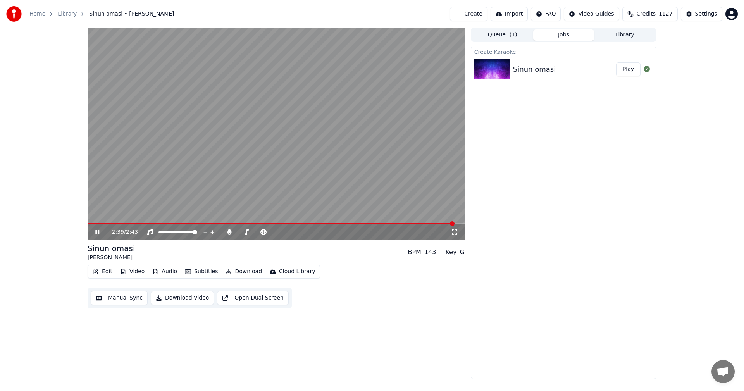
drag, startPoint x: 96, startPoint y: 233, endPoint x: 109, endPoint y: 255, distance: 26.3
click at [96, 233] on icon at bounding box center [97, 232] width 4 height 5
click at [130, 270] on button "Video" at bounding box center [132, 271] width 31 height 11
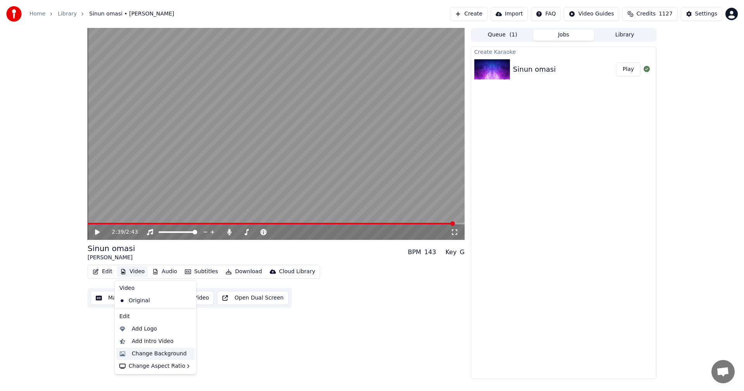
click at [145, 356] on div "Change Background" at bounding box center [159, 354] width 55 height 8
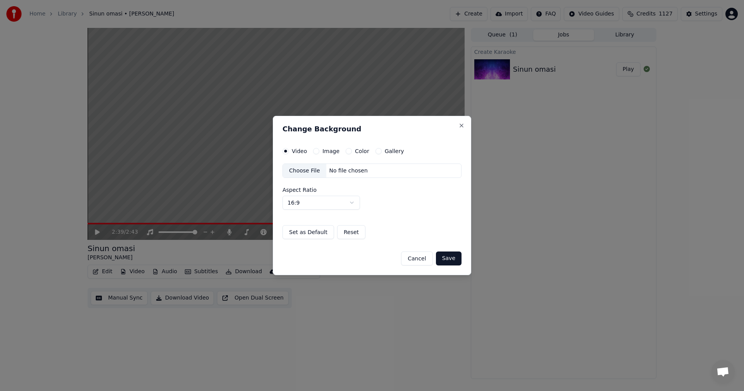
click at [318, 152] on button "Image" at bounding box center [316, 151] width 6 height 6
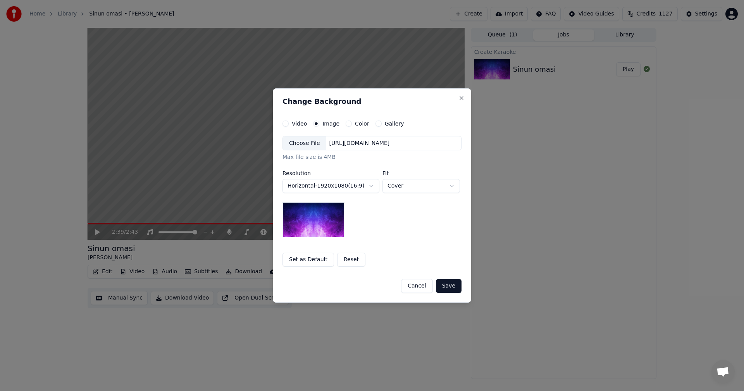
click at [311, 144] on div "Choose File" at bounding box center [304, 143] width 43 height 14
click at [453, 288] on button "Save" at bounding box center [449, 286] width 26 height 14
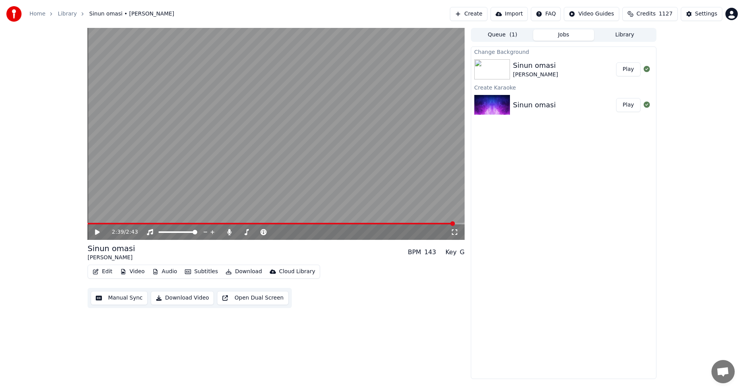
click at [632, 67] on button "Play" at bounding box center [629, 69] width 24 height 14
click at [95, 232] on icon at bounding box center [103, 232] width 18 height 6
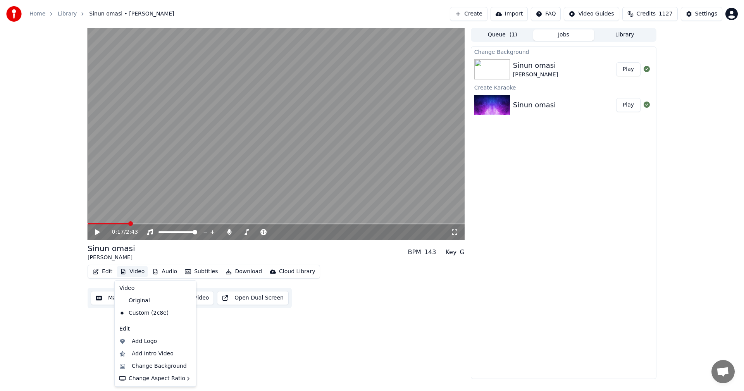
click at [130, 272] on button "Video" at bounding box center [132, 271] width 31 height 11
click at [153, 364] on div "Change Background" at bounding box center [159, 367] width 55 height 8
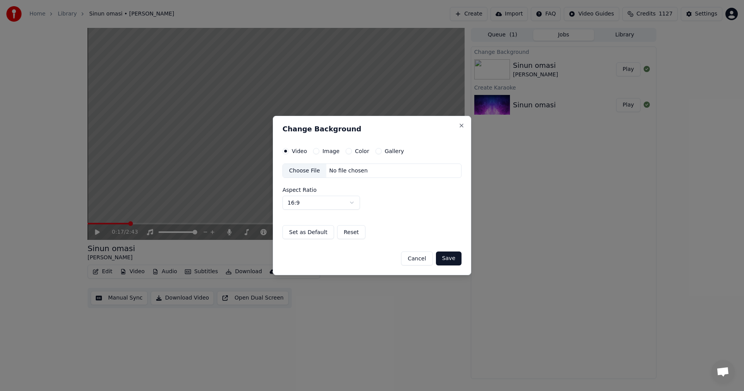
click at [316, 151] on button "Image" at bounding box center [316, 151] width 6 height 6
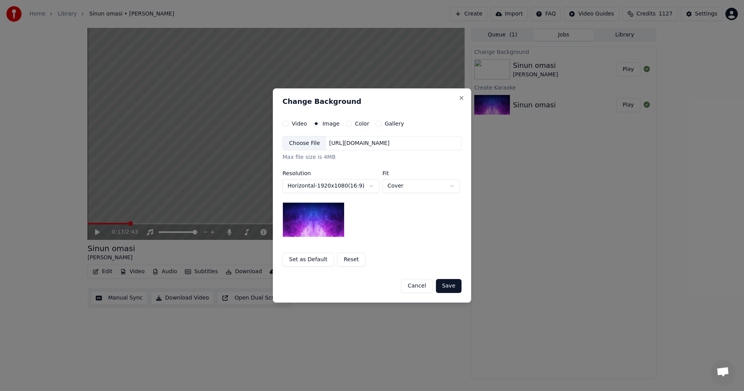
click at [309, 145] on div "Choose File" at bounding box center [304, 143] width 43 height 14
click at [451, 284] on button "Save" at bounding box center [449, 286] width 26 height 14
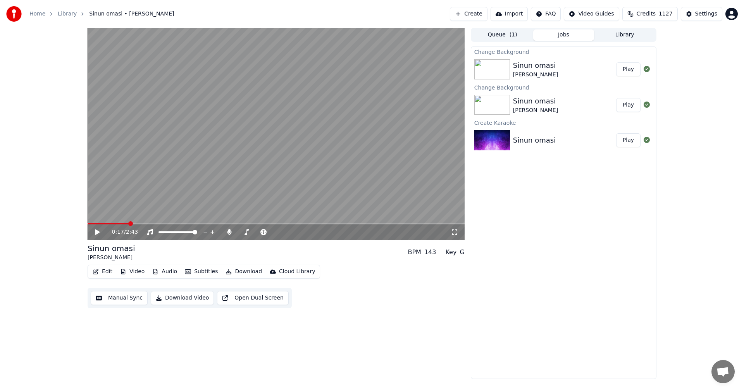
drag, startPoint x: 636, startPoint y: 70, endPoint x: 636, endPoint y: 87, distance: 17.1
click at [636, 69] on button "Play" at bounding box center [629, 69] width 24 height 14
drag, startPoint x: 453, startPoint y: 232, endPoint x: 454, endPoint y: 241, distance: 8.6
click at [453, 232] on icon at bounding box center [455, 232] width 8 height 6
click at [98, 233] on icon at bounding box center [97, 232] width 4 height 5
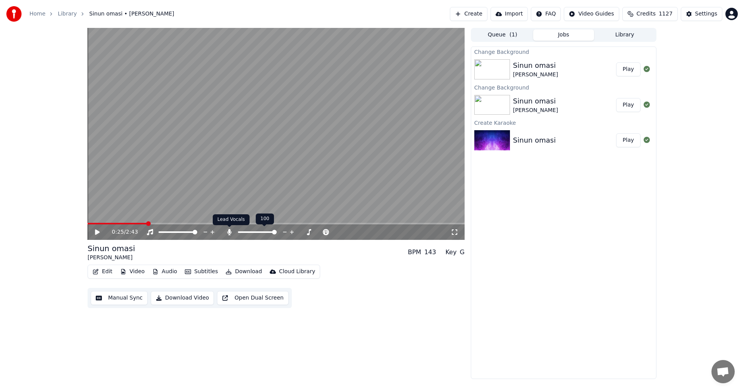
click at [228, 233] on icon at bounding box center [229, 232] width 4 height 6
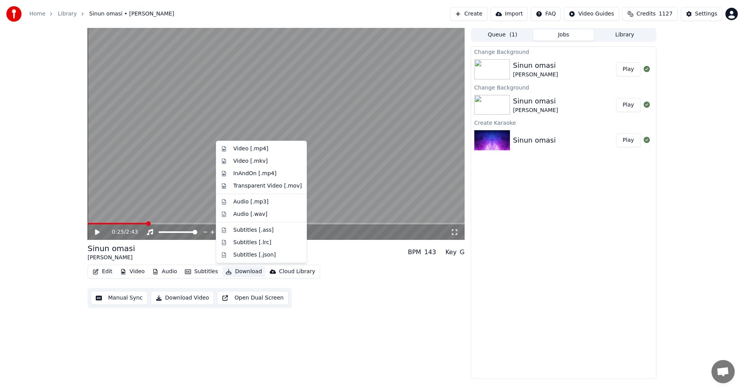
click at [252, 273] on button "Download" at bounding box center [244, 271] width 43 height 11
click at [252, 151] on div "Video [.mp4]" at bounding box center [250, 149] width 35 height 8
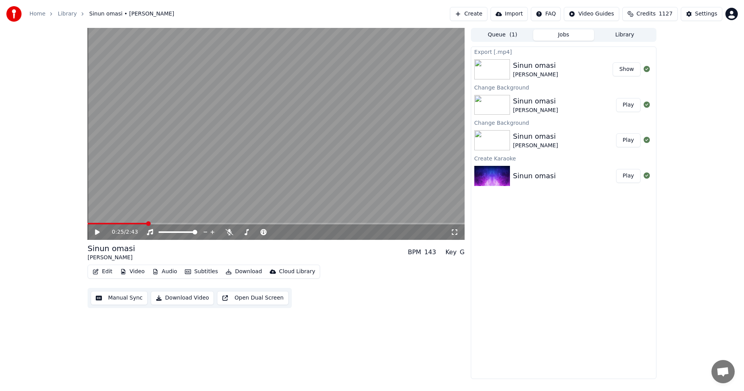
click at [42, 14] on link "Home" at bounding box center [37, 14] width 16 height 8
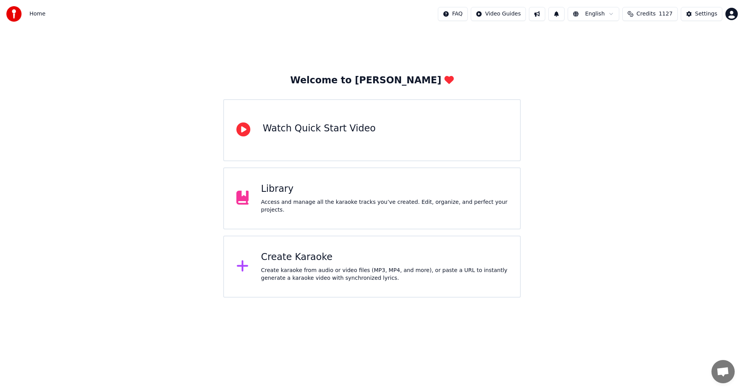
click at [306, 257] on div "Create Karaoke" at bounding box center [384, 257] width 247 height 12
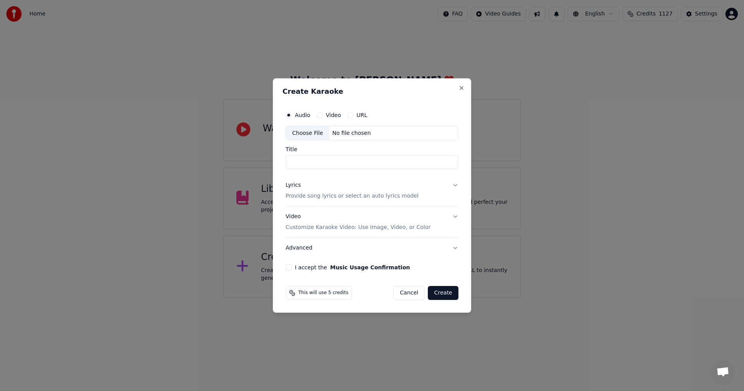
click at [305, 135] on div "Choose File" at bounding box center [307, 133] width 43 height 14
type input "**********"
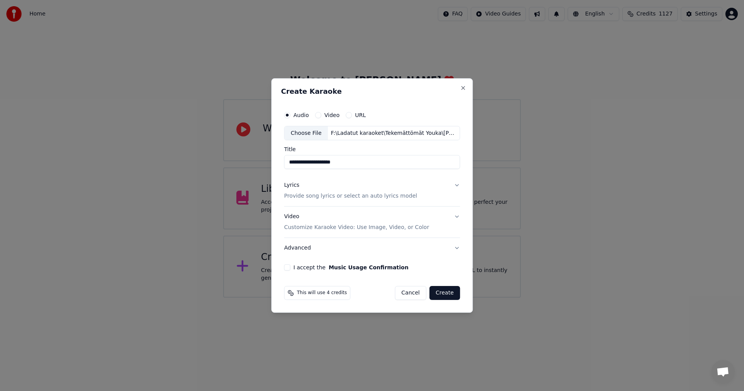
click at [456, 186] on button "Lyrics Provide song lyrics or select an auto lyrics model" at bounding box center [372, 191] width 176 height 31
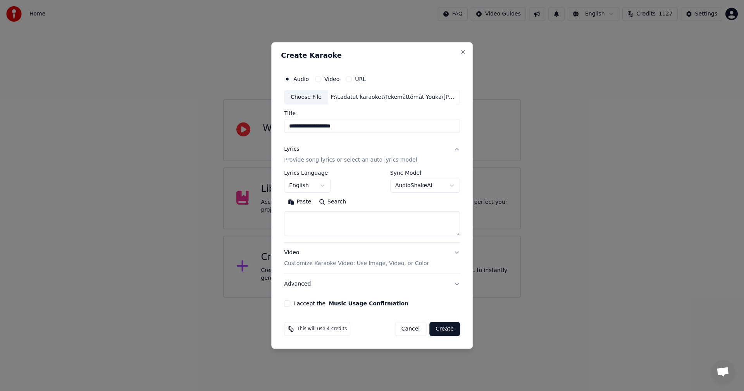
click at [305, 202] on button "Paste" at bounding box center [299, 202] width 31 height 12
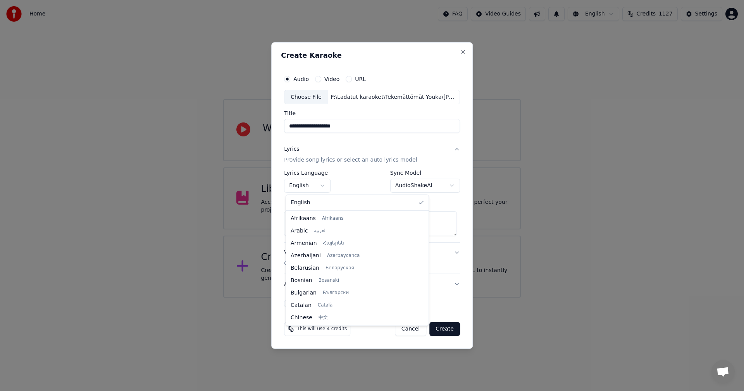
click at [323, 187] on body "**********" at bounding box center [372, 149] width 744 height 298
type textarea "**********"
select select "**"
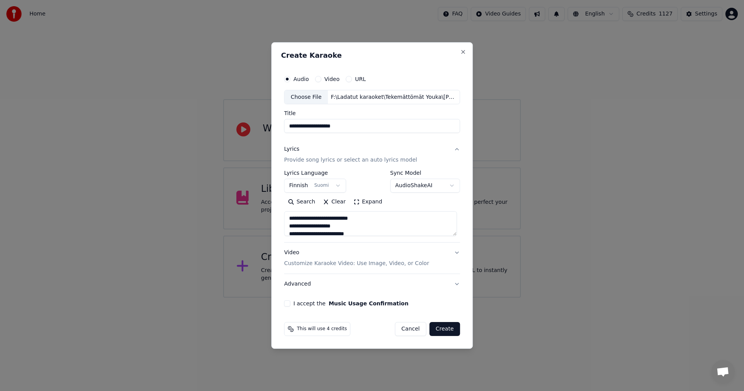
click at [289, 305] on button "I accept the Music Usage Confirmation" at bounding box center [287, 304] width 6 height 6
click at [444, 329] on button "Create" at bounding box center [445, 329] width 31 height 14
type textarea "**********"
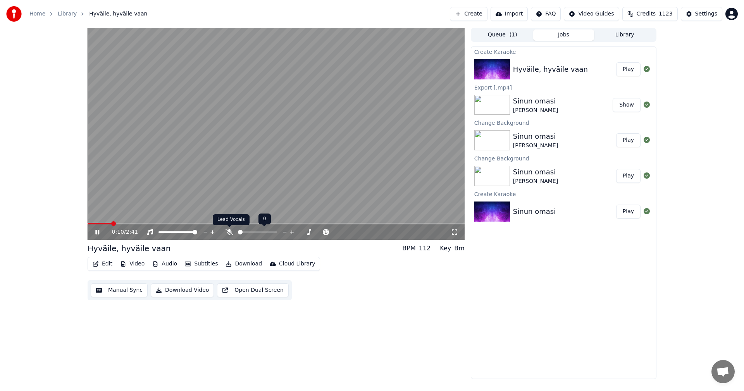
click at [227, 234] on icon at bounding box center [230, 232] width 8 height 6
click at [108, 266] on button "Edit" at bounding box center [103, 264] width 26 height 11
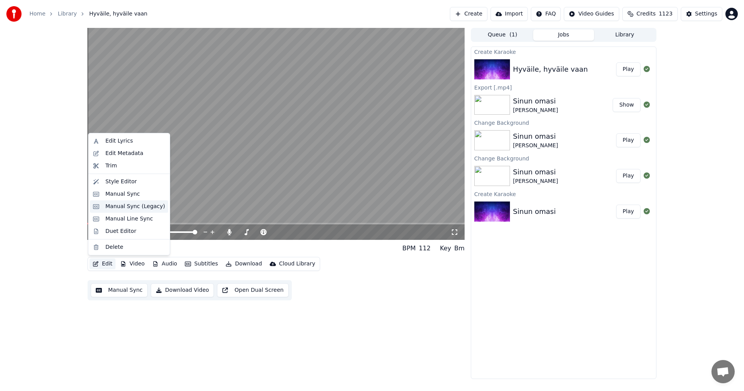
click at [131, 207] on div "Manual Sync (Legacy)" at bounding box center [135, 207] width 60 height 8
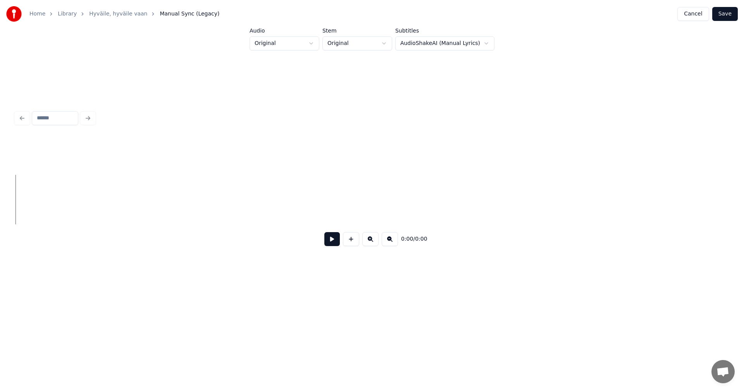
scroll to position [0, 1356]
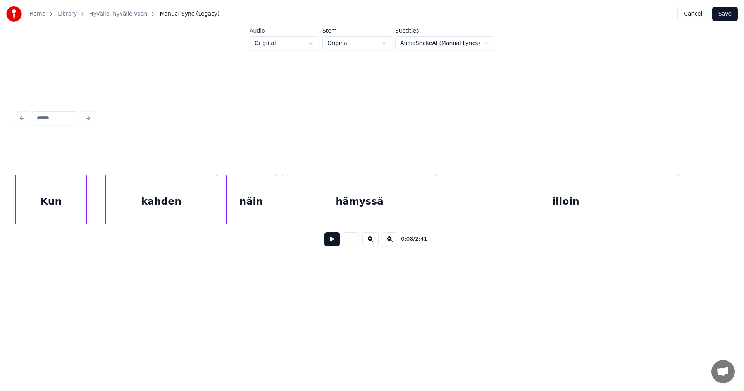
click at [85, 215] on div at bounding box center [85, 199] width 2 height 49
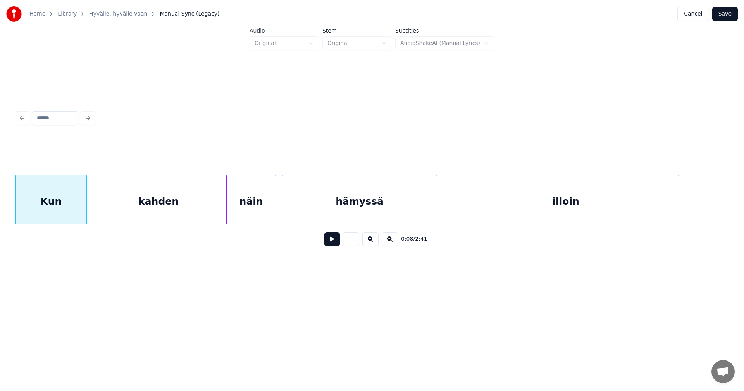
click at [156, 215] on div "kahden" at bounding box center [158, 201] width 111 height 53
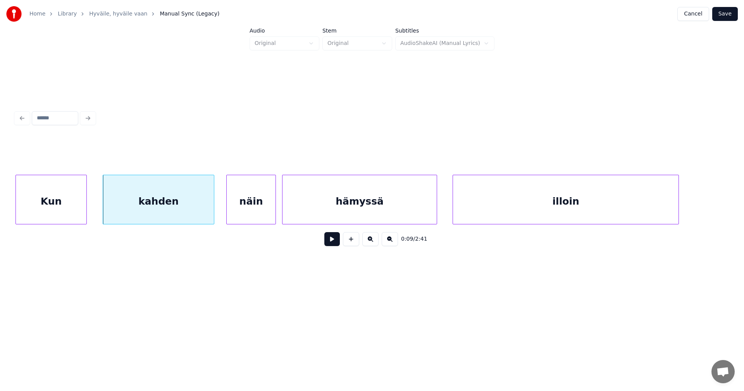
click at [327, 242] on button at bounding box center [333, 239] width 16 height 14
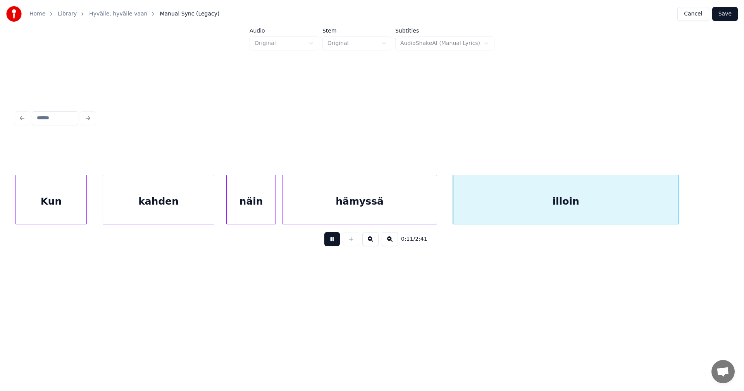
click at [328, 242] on button at bounding box center [333, 239] width 16 height 14
click at [468, 205] on div "illoin" at bounding box center [563, 201] width 226 height 53
click at [336, 244] on button at bounding box center [333, 239] width 16 height 14
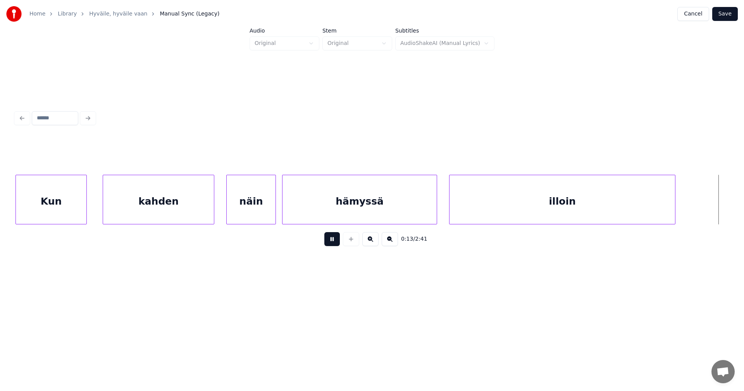
scroll to position [0, 2072]
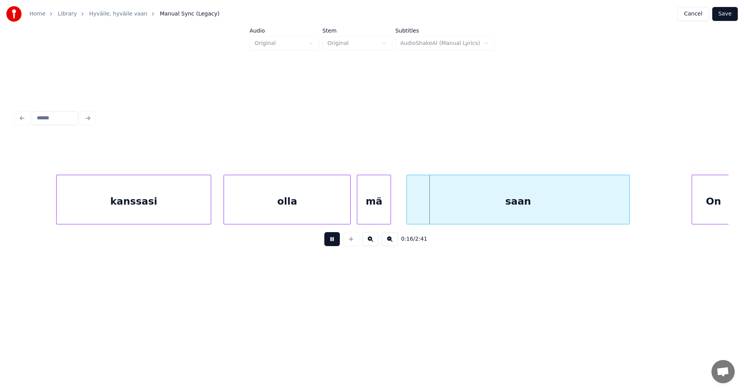
drag, startPoint x: 331, startPoint y: 242, endPoint x: 328, endPoint y: 234, distance: 8.1
click at [331, 239] on button at bounding box center [333, 239] width 16 height 14
click at [266, 211] on div "olla" at bounding box center [282, 201] width 126 height 53
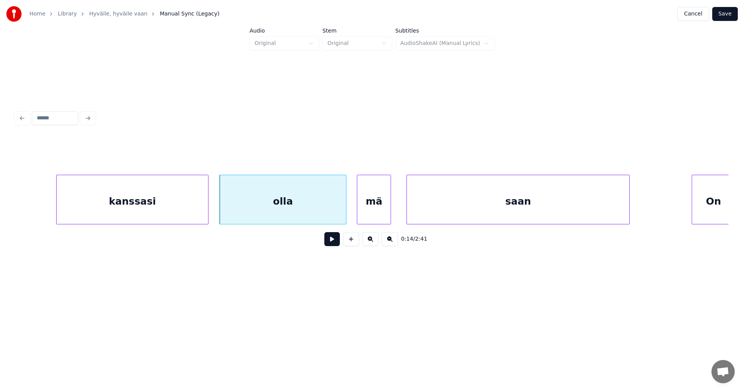
click at [207, 214] on div at bounding box center [207, 199] width 2 height 49
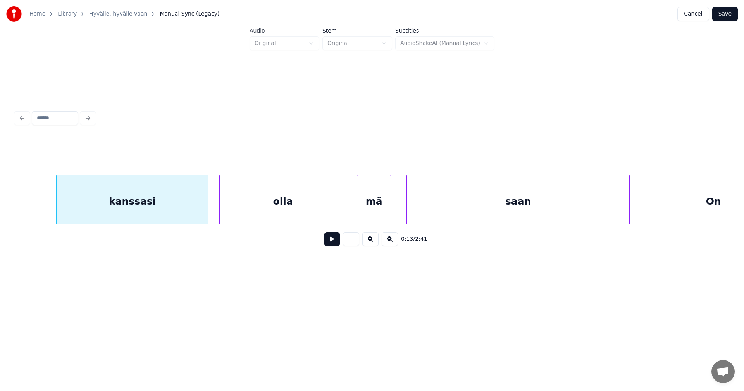
click at [364, 215] on div "mä" at bounding box center [374, 201] width 33 height 53
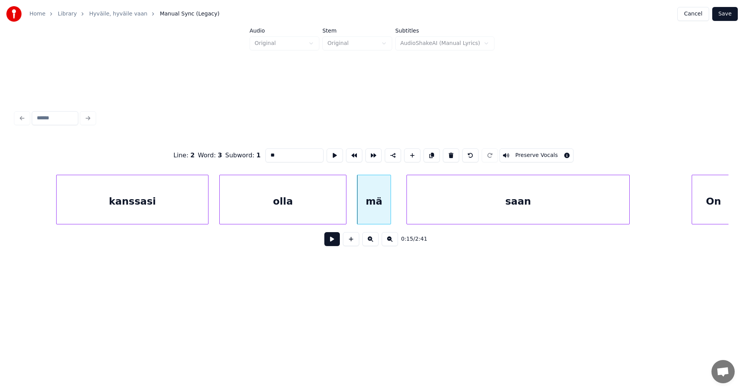
click at [334, 242] on button at bounding box center [333, 239] width 16 height 14
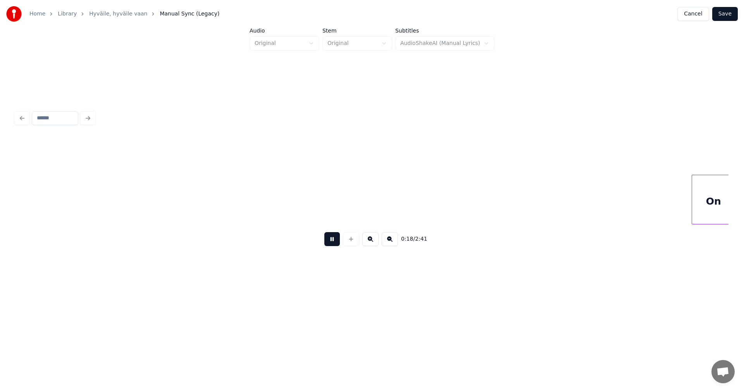
scroll to position [0, 2785]
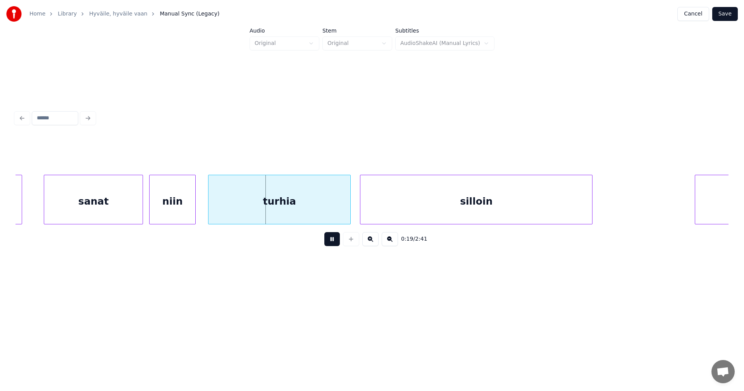
drag, startPoint x: 338, startPoint y: 239, endPoint x: 330, endPoint y: 238, distance: 7.8
click at [330, 238] on button at bounding box center [333, 239] width 16 height 14
click at [130, 206] on div "sanat" at bounding box center [93, 201] width 98 height 53
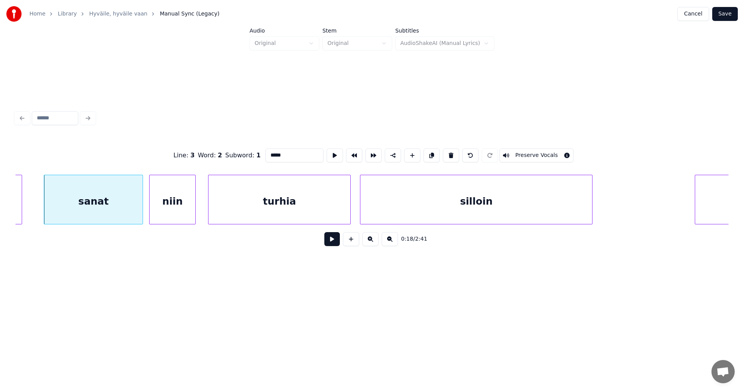
click at [329, 241] on button at bounding box center [333, 239] width 16 height 14
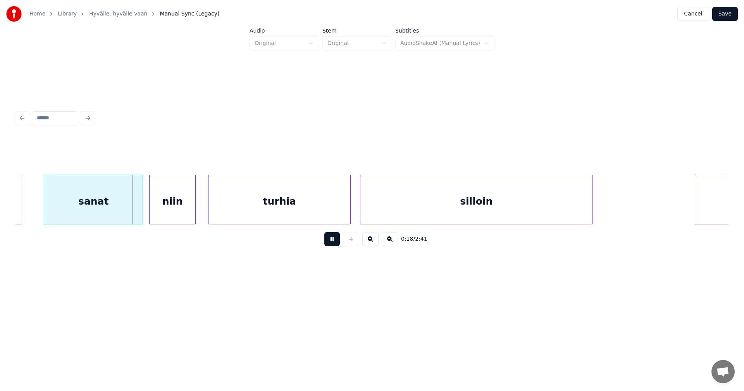
drag, startPoint x: 329, startPoint y: 240, endPoint x: 322, endPoint y: 237, distance: 7.1
click at [328, 239] on button at bounding box center [333, 239] width 16 height 14
click at [128, 211] on div at bounding box center [129, 199] width 2 height 49
click at [163, 206] on div "niin" at bounding box center [168, 201] width 46 height 53
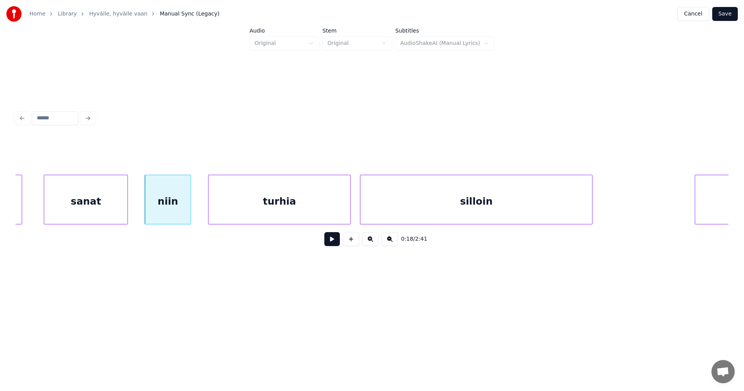
click at [331, 242] on button at bounding box center [333, 239] width 16 height 14
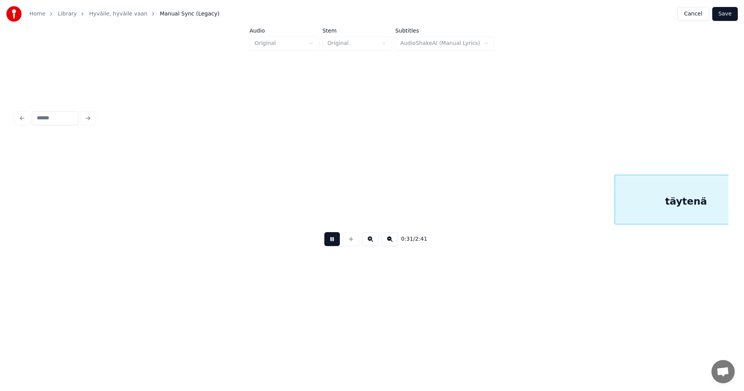
scroll to position [0, 4931]
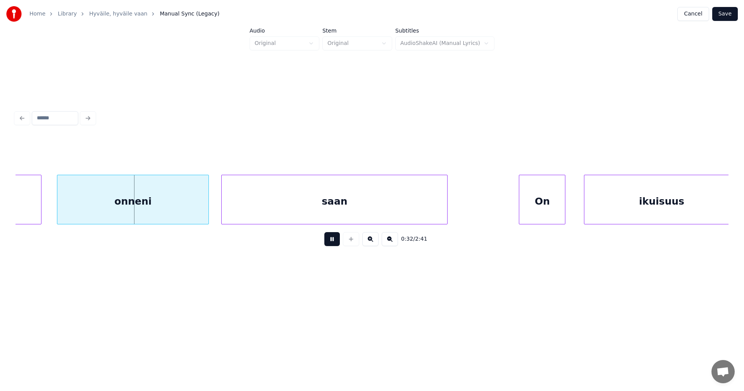
click at [333, 240] on button at bounding box center [333, 239] width 16 height 14
click at [171, 205] on div "onneni" at bounding box center [127, 201] width 151 height 53
click at [38, 211] on div at bounding box center [37, 199] width 2 height 49
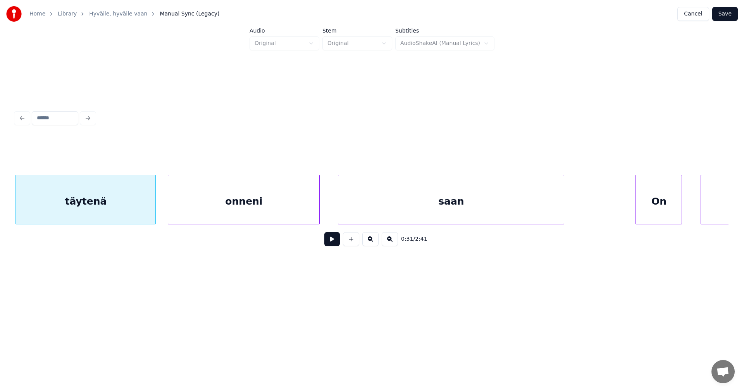
click at [277, 195] on div "onneni" at bounding box center [243, 201] width 151 height 53
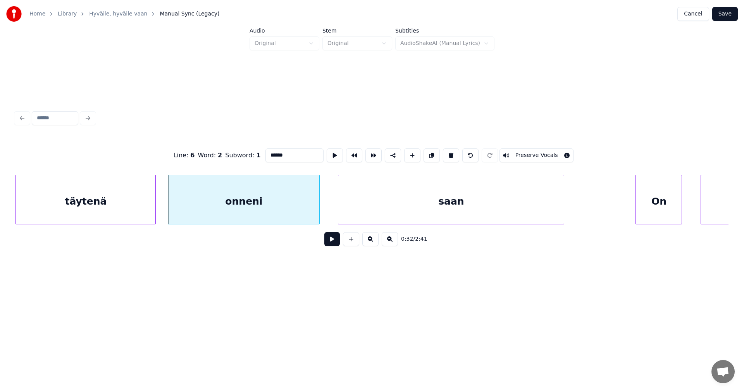
click at [332, 245] on button at bounding box center [333, 239] width 16 height 14
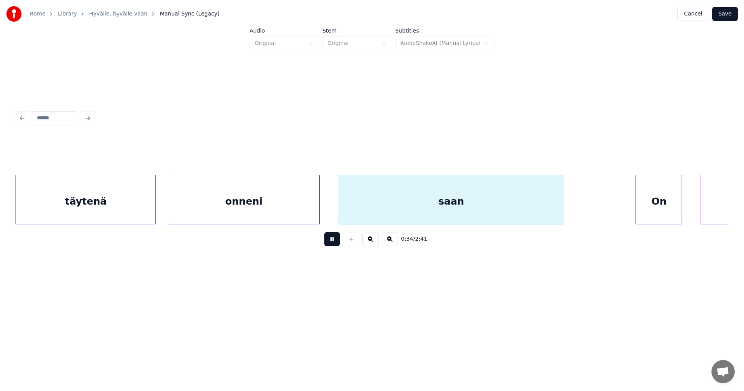
drag, startPoint x: 334, startPoint y: 241, endPoint x: 355, endPoint y: 221, distance: 28.8
click at [337, 239] on button at bounding box center [333, 239] width 16 height 14
click at [381, 195] on div "saan" at bounding box center [452, 201] width 226 height 53
click at [333, 240] on button at bounding box center [333, 239] width 16 height 14
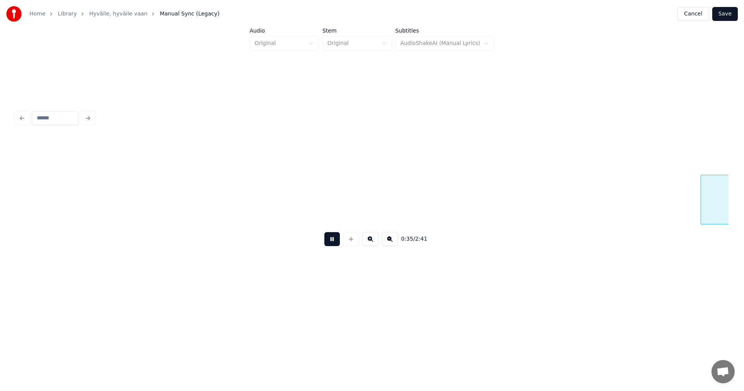
scroll to position [0, 5529]
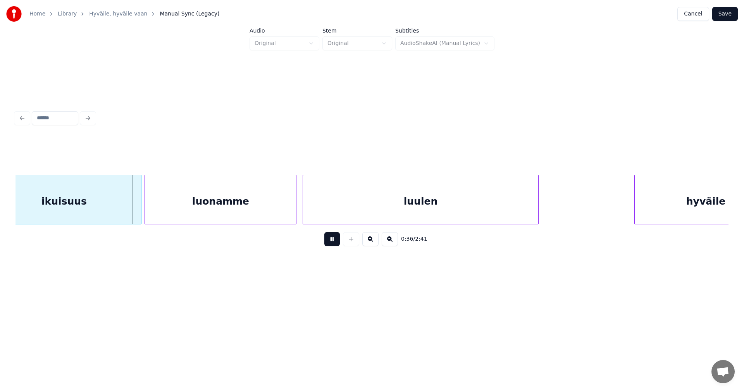
click at [335, 239] on button at bounding box center [333, 239] width 16 height 14
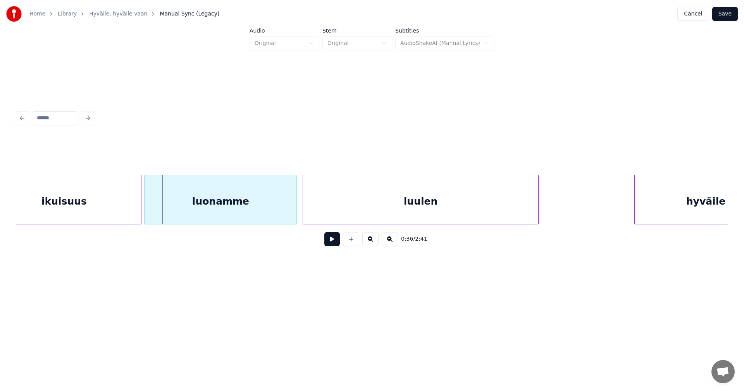
click at [130, 205] on div "ikuisuus" at bounding box center [64, 201] width 154 height 53
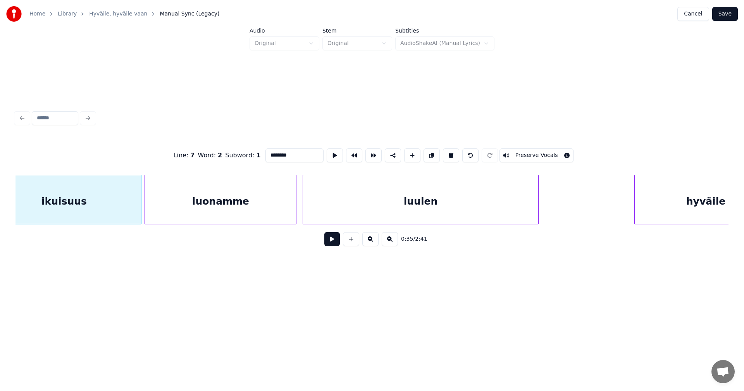
scroll to position [0, 5500]
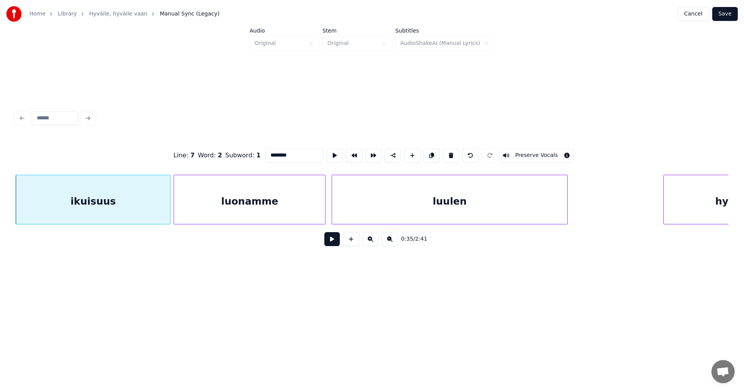
click at [332, 241] on button at bounding box center [333, 239] width 16 height 14
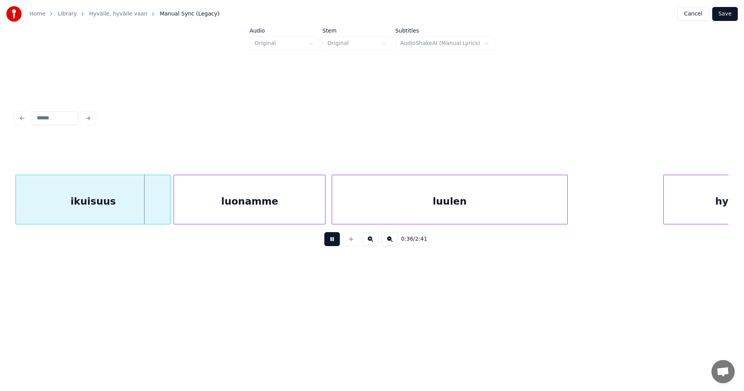
click at [330, 238] on button at bounding box center [333, 239] width 16 height 14
click at [161, 212] on div at bounding box center [162, 199] width 2 height 49
click at [298, 216] on div "luonamme" at bounding box center [247, 201] width 151 height 53
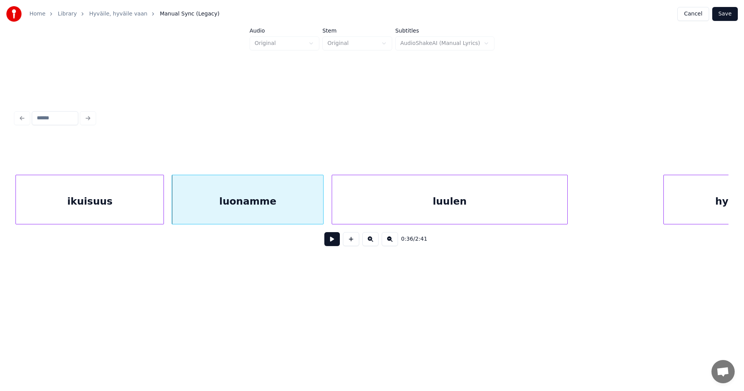
click at [333, 243] on button at bounding box center [333, 239] width 16 height 14
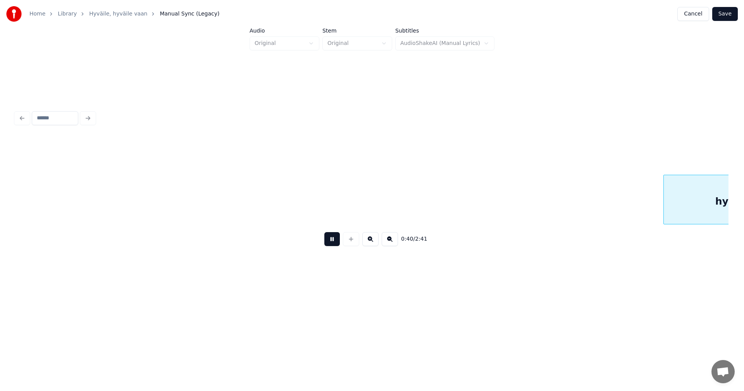
scroll to position [0, 6214]
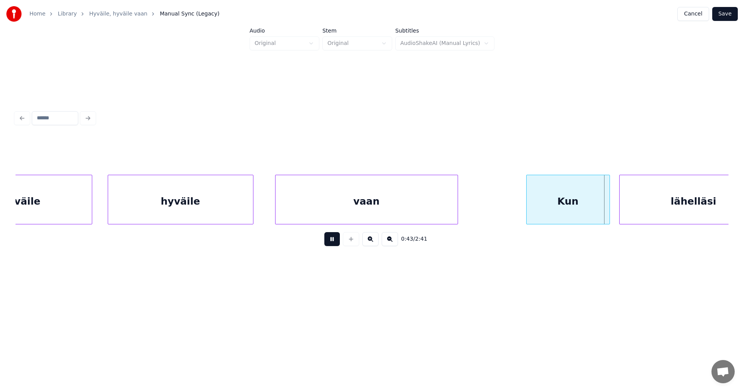
click at [334, 242] on button at bounding box center [333, 239] width 16 height 14
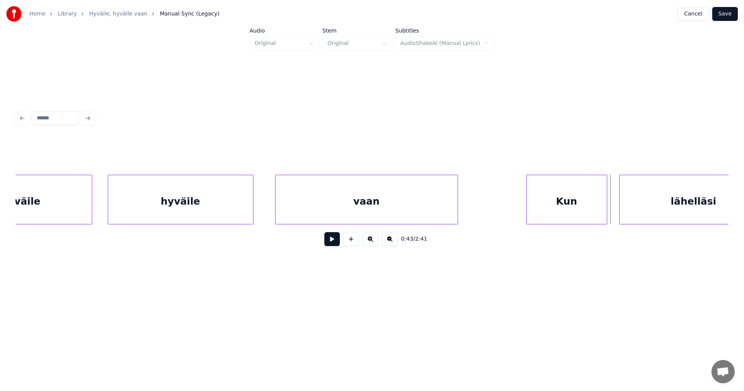
click at [606, 208] on div at bounding box center [606, 199] width 2 height 49
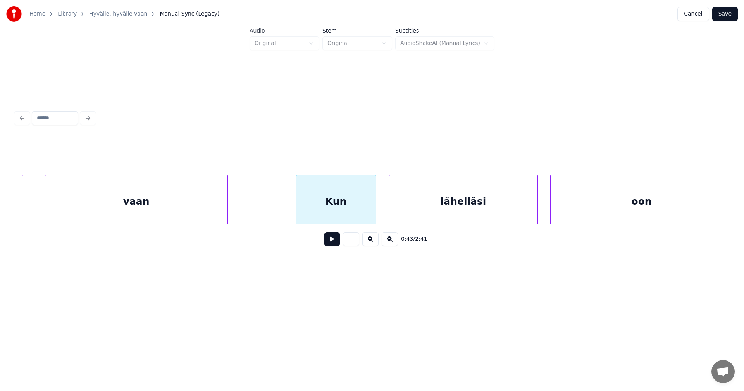
scroll to position [0, 6447]
click at [507, 213] on div "lähelläsi" at bounding box center [459, 201] width 148 height 53
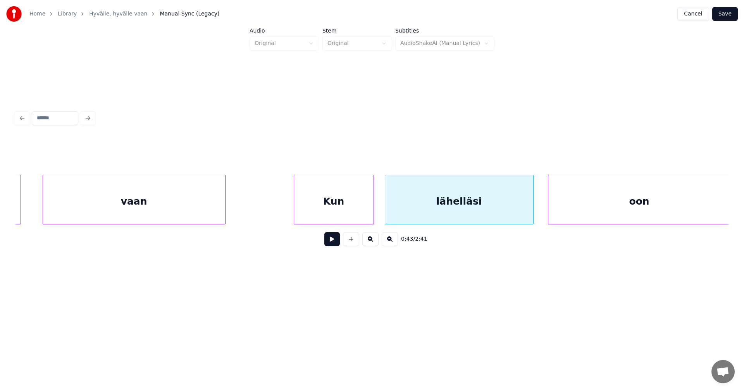
click at [336, 244] on button at bounding box center [333, 239] width 16 height 14
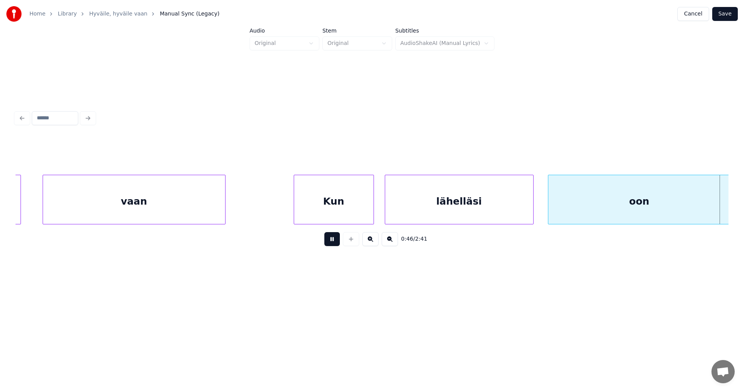
scroll to position [0, 7162]
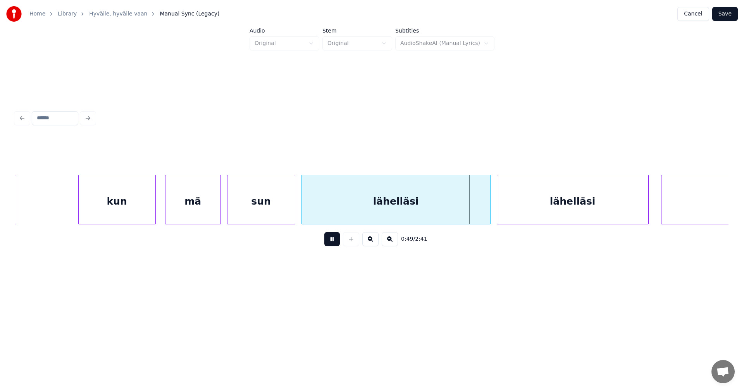
click at [336, 243] on button at bounding box center [333, 239] width 16 height 14
click at [337, 244] on button at bounding box center [333, 239] width 16 height 14
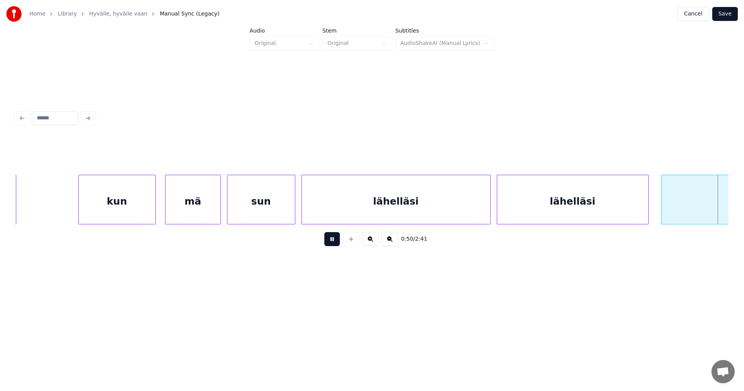
scroll to position [0, 7876]
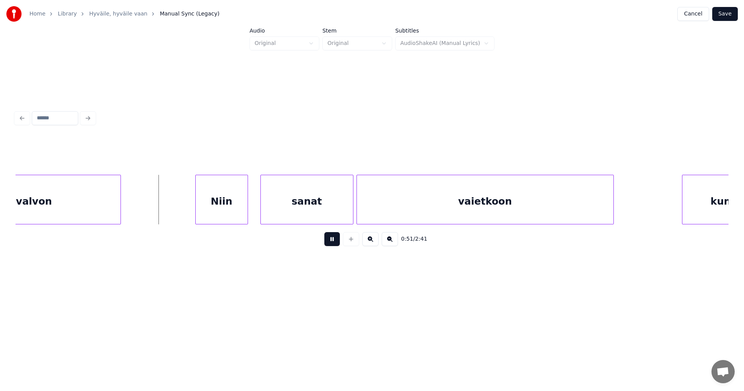
click at [337, 243] on button at bounding box center [333, 239] width 16 height 14
click at [218, 215] on div "Niin" at bounding box center [214, 201] width 52 height 53
click at [179, 211] on div at bounding box center [179, 199] width 2 height 49
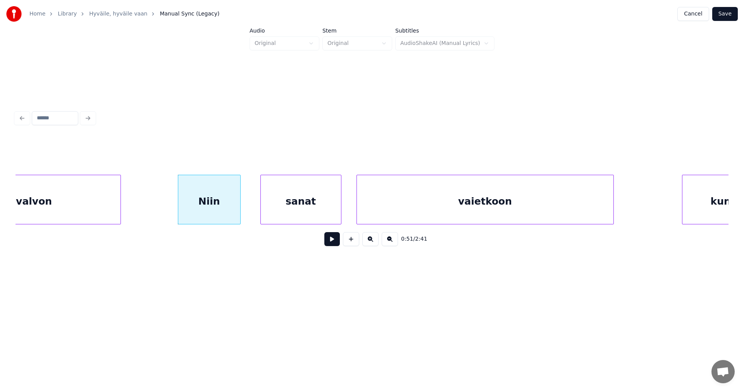
click at [340, 205] on div at bounding box center [340, 199] width 2 height 49
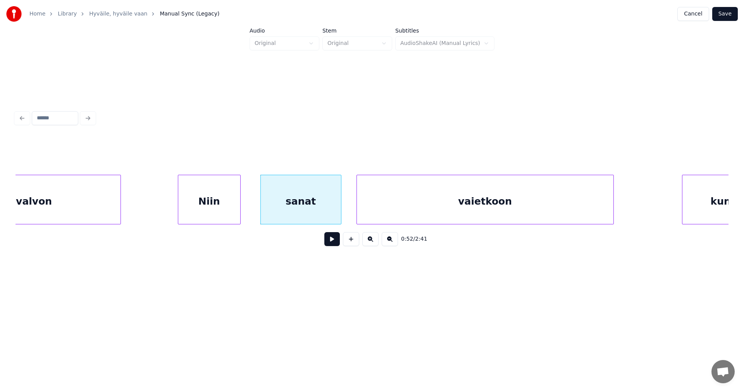
click at [231, 217] on div "Niin" at bounding box center [209, 201] width 62 height 53
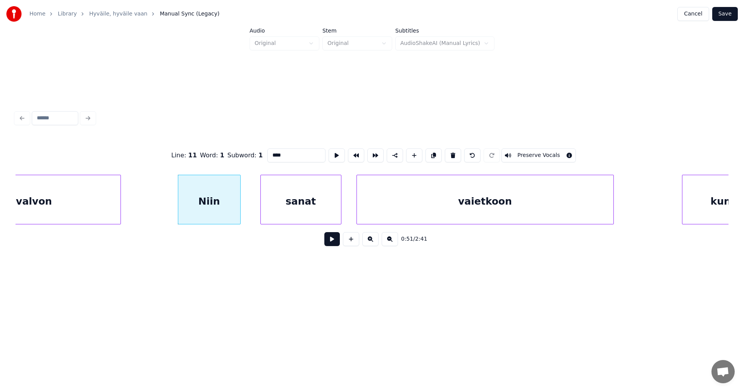
click at [334, 242] on button at bounding box center [333, 239] width 16 height 14
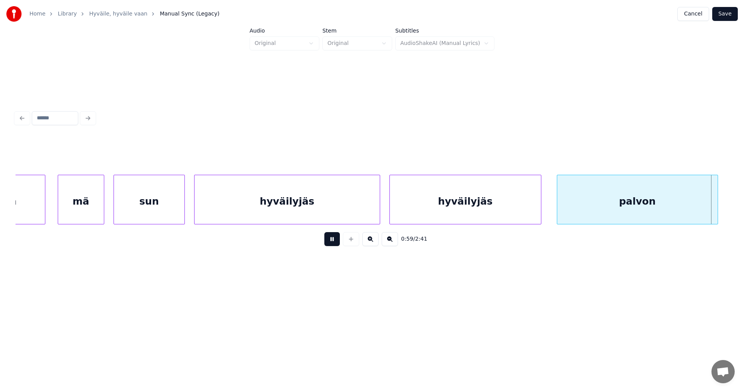
scroll to position [0, 9305]
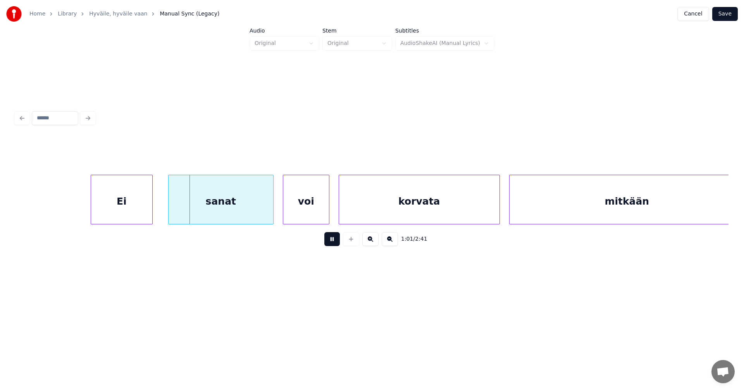
click at [333, 242] on button at bounding box center [333, 239] width 16 height 14
click at [139, 209] on div "Ei" at bounding box center [118, 201] width 61 height 53
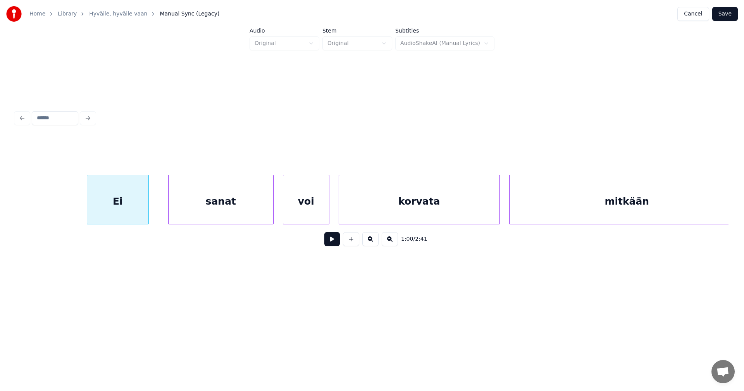
click at [226, 196] on div "sanat" at bounding box center [221, 201] width 105 height 53
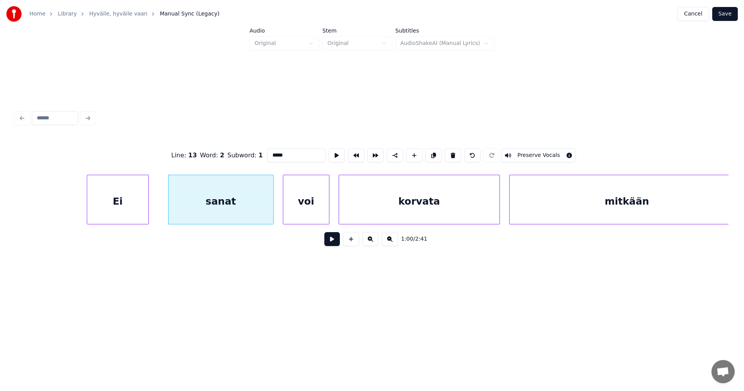
click at [335, 239] on button at bounding box center [333, 239] width 16 height 14
drag, startPoint x: 335, startPoint y: 239, endPoint x: 253, endPoint y: 225, distance: 83.8
click at [324, 237] on div "1:01 / 2:41" at bounding box center [372, 239] width 701 height 17
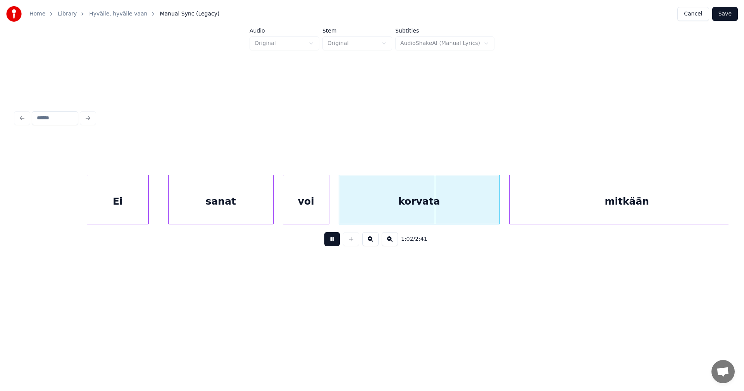
drag, startPoint x: 334, startPoint y: 242, endPoint x: 319, endPoint y: 238, distance: 16.0
click at [332, 240] on button at bounding box center [333, 239] width 16 height 14
click at [172, 211] on div at bounding box center [173, 199] width 2 height 49
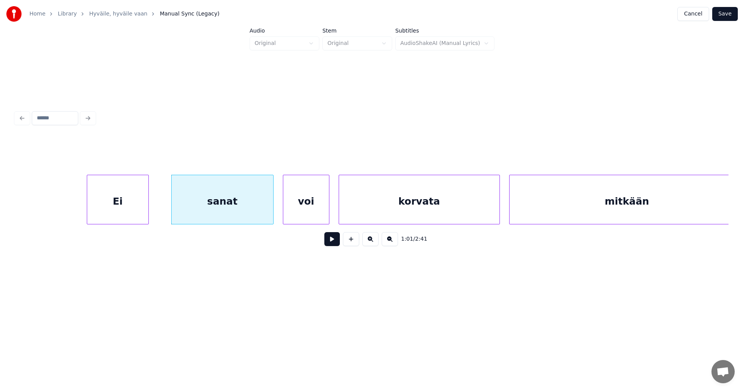
click at [327, 243] on button at bounding box center [333, 239] width 16 height 14
drag, startPoint x: 328, startPoint y: 243, endPoint x: 266, endPoint y: 230, distance: 62.7
click at [326, 242] on button at bounding box center [333, 239] width 16 height 14
click at [239, 215] on div "sanat" at bounding box center [216, 201] width 102 height 53
click at [250, 212] on div at bounding box center [251, 199] width 2 height 49
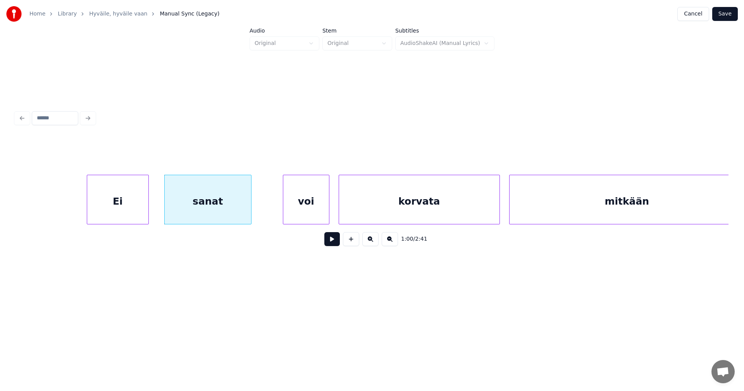
click at [122, 212] on div "Ei" at bounding box center [117, 201] width 61 height 53
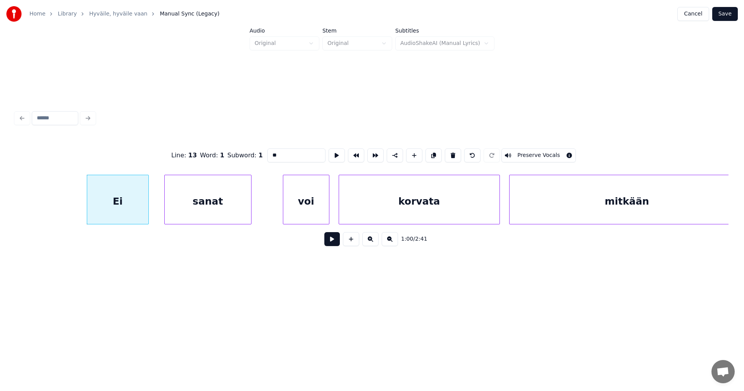
click at [332, 245] on button at bounding box center [333, 239] width 16 height 14
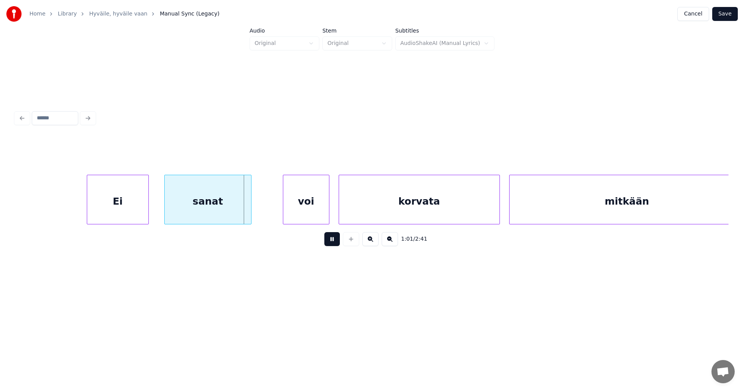
drag, startPoint x: 330, startPoint y: 244, endPoint x: 221, endPoint y: 226, distance: 110.5
click at [317, 242] on div "1:01 / 2:41" at bounding box center [372, 239] width 701 height 17
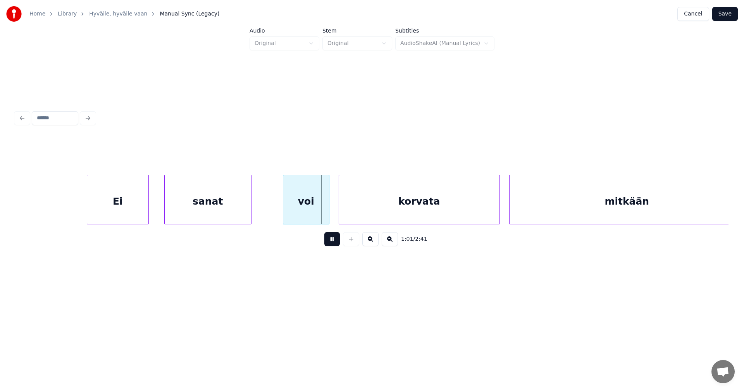
click at [216, 209] on div "sanat" at bounding box center [208, 201] width 86 height 53
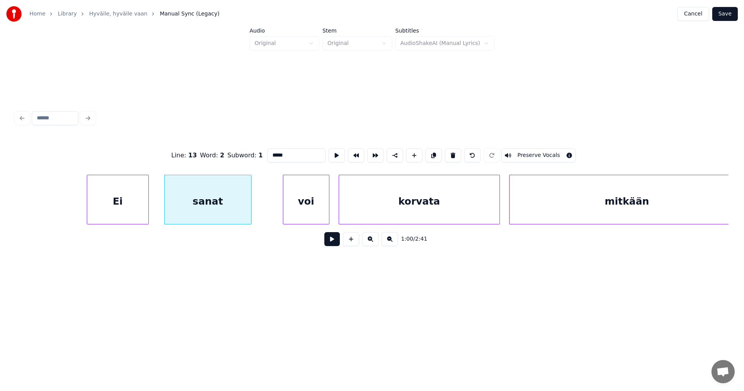
drag, startPoint x: 335, startPoint y: 243, endPoint x: 316, endPoint y: 242, distance: 18.3
click at [333, 242] on button at bounding box center [333, 239] width 16 height 14
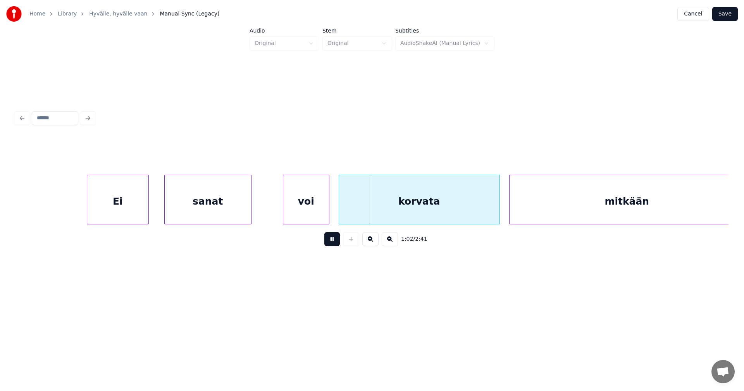
drag, startPoint x: 335, startPoint y: 245, endPoint x: 333, endPoint y: 238, distance: 7.4
click at [333, 238] on button at bounding box center [333, 239] width 16 height 14
click at [303, 213] on div "voi" at bounding box center [297, 201] width 46 height 53
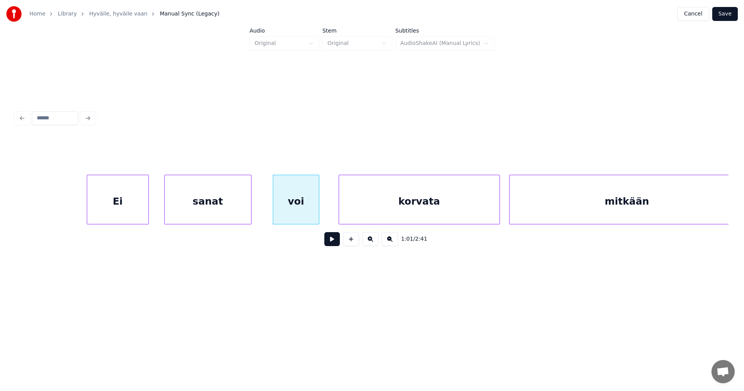
click at [339, 241] on button at bounding box center [333, 239] width 16 height 14
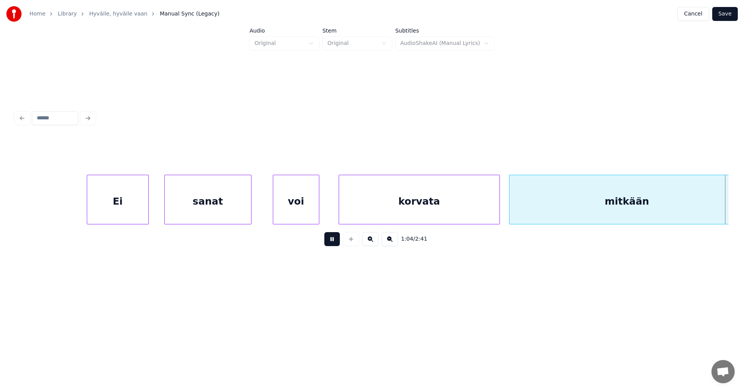
scroll to position [0, 10020]
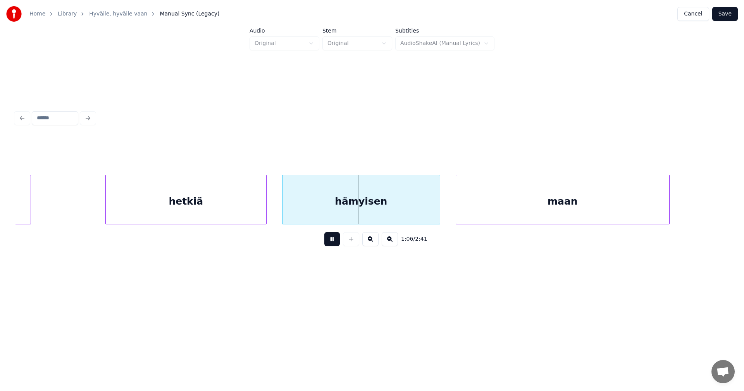
click at [337, 242] on button at bounding box center [333, 239] width 16 height 14
click at [261, 214] on div at bounding box center [262, 199] width 2 height 49
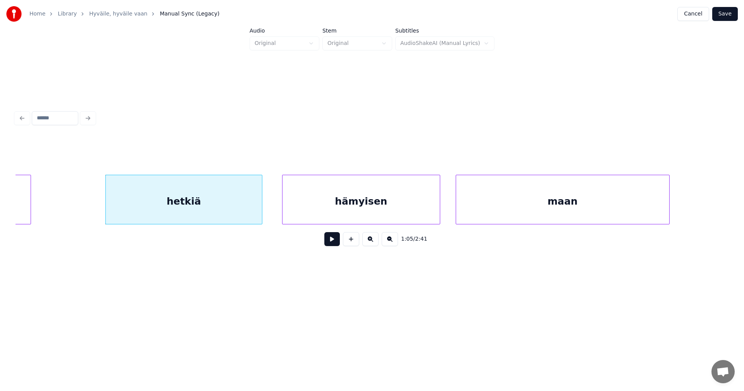
click at [342, 202] on div "hämyisen" at bounding box center [361, 201] width 157 height 53
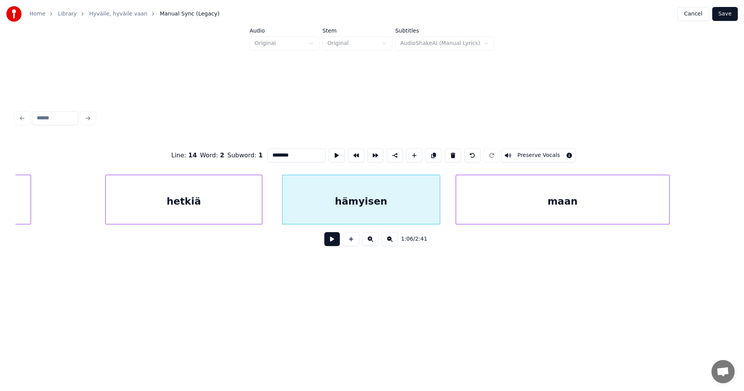
click at [328, 242] on button at bounding box center [333, 239] width 16 height 14
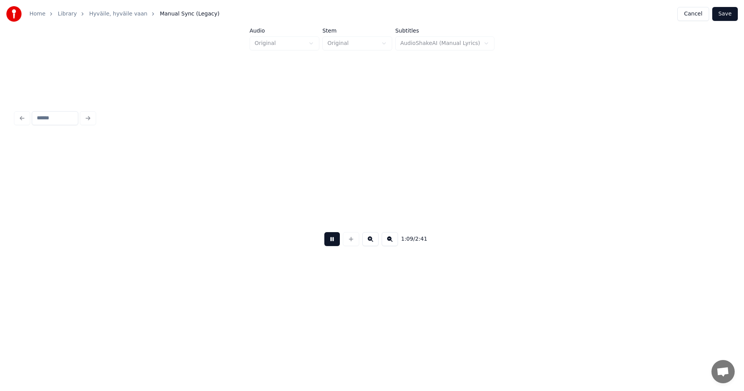
scroll to position [0, 10735]
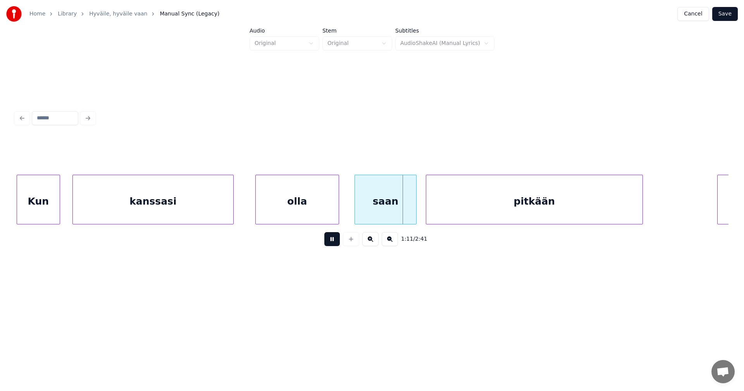
click at [330, 242] on button at bounding box center [333, 239] width 16 height 14
click at [330, 214] on div "olla" at bounding box center [297, 201] width 83 height 53
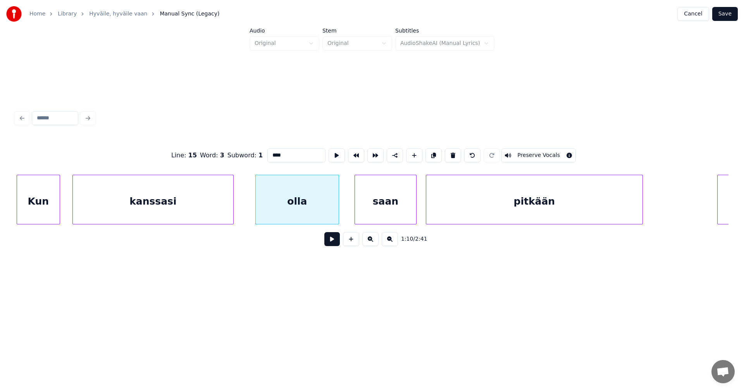
click at [329, 243] on button at bounding box center [333, 239] width 16 height 14
click at [330, 239] on button at bounding box center [333, 239] width 16 height 14
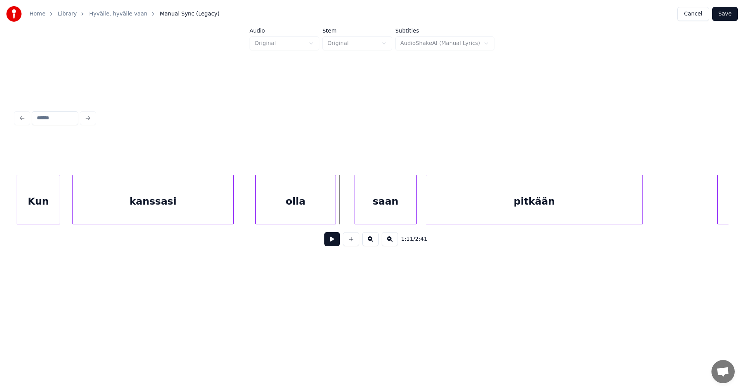
click at [333, 214] on div at bounding box center [334, 199] width 2 height 49
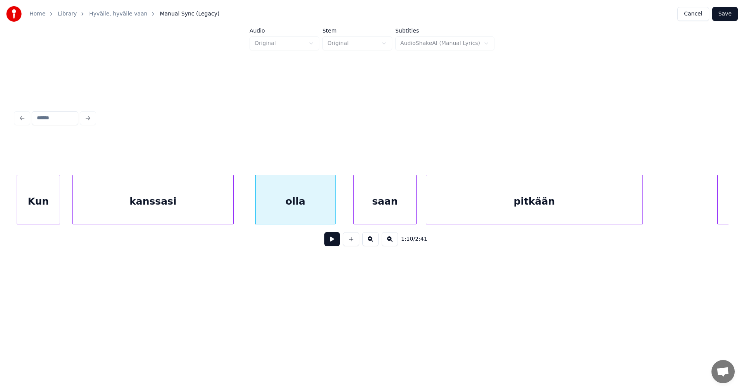
click at [356, 210] on div at bounding box center [355, 199] width 2 height 49
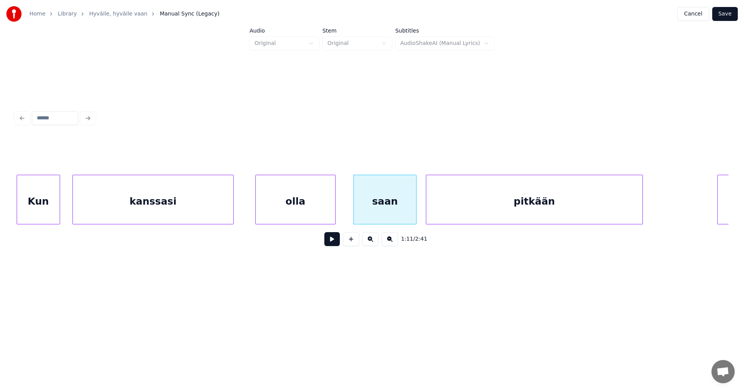
click at [326, 216] on div "olla" at bounding box center [295, 201] width 79 height 53
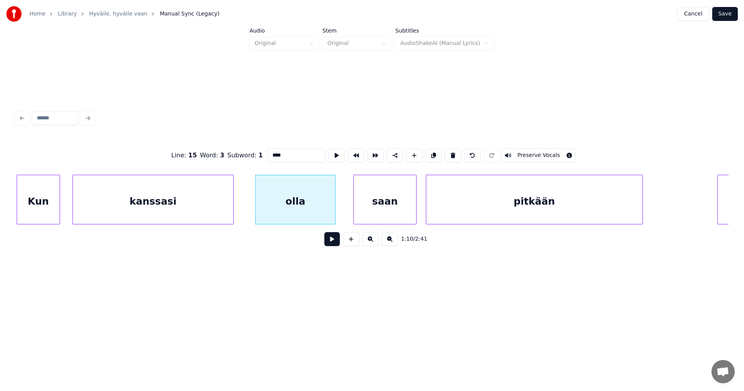
click at [332, 243] on button at bounding box center [333, 239] width 16 height 14
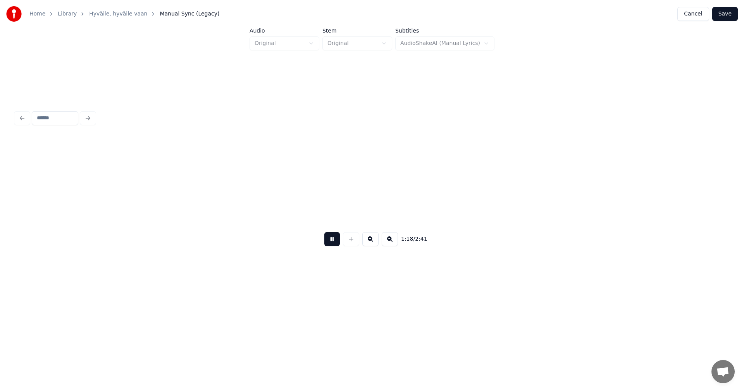
scroll to position [0, 12167]
click at [335, 240] on button at bounding box center [333, 239] width 16 height 14
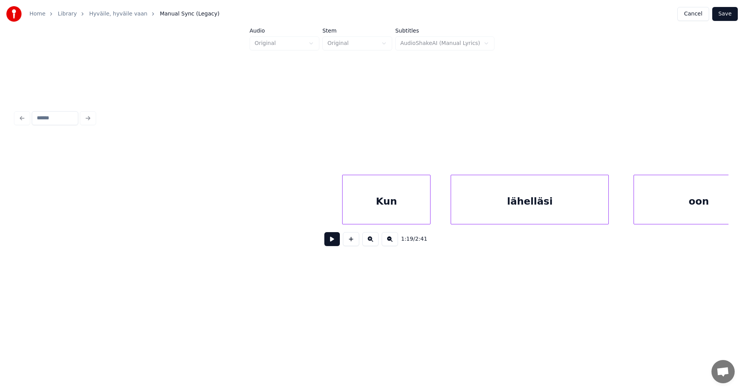
click at [430, 210] on div at bounding box center [429, 199] width 2 height 49
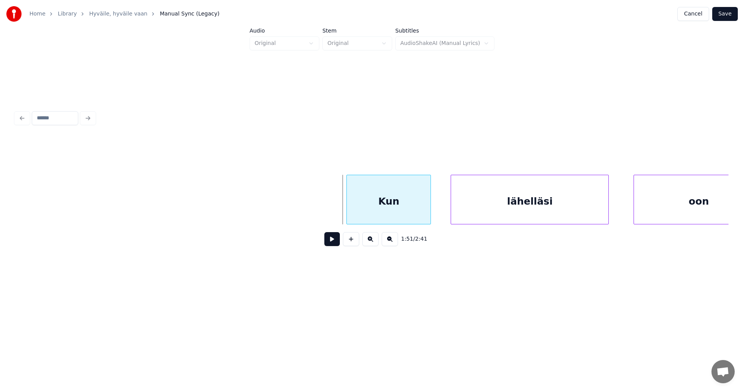
click at [349, 211] on div at bounding box center [348, 199] width 2 height 49
click at [475, 201] on div "lähelläsi" at bounding box center [526, 201] width 157 height 53
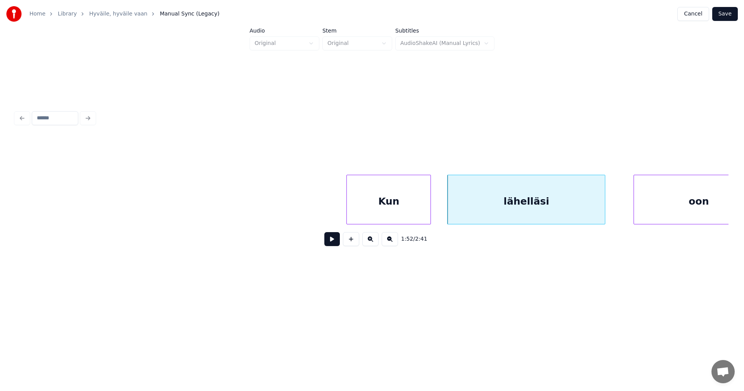
click at [411, 208] on div "Kun" at bounding box center [389, 201] width 84 height 53
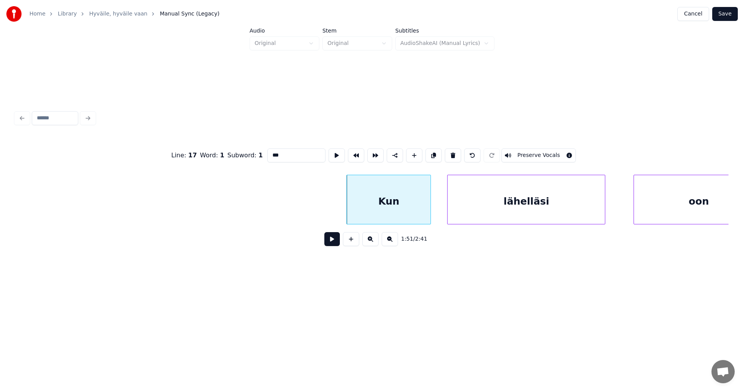
click at [333, 244] on button at bounding box center [333, 239] width 16 height 14
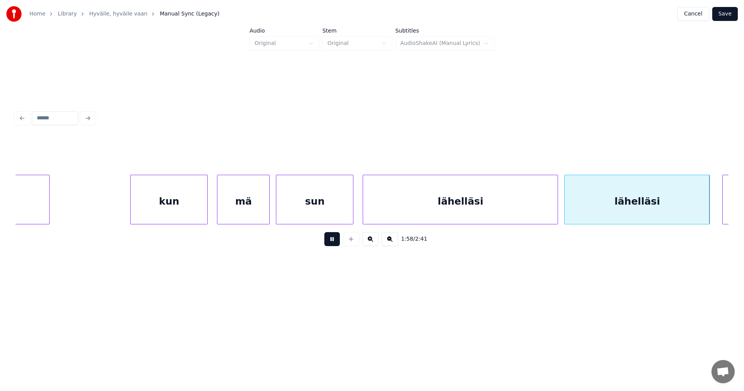
scroll to position [0, 18419]
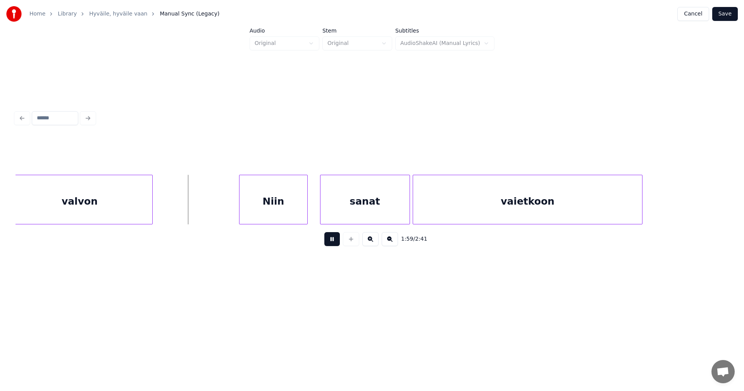
drag, startPoint x: 336, startPoint y: 242, endPoint x: 308, endPoint y: 244, distance: 27.6
click at [336, 241] on button at bounding box center [333, 239] width 16 height 14
click at [284, 217] on div "Niin" at bounding box center [265, 201] width 67 height 53
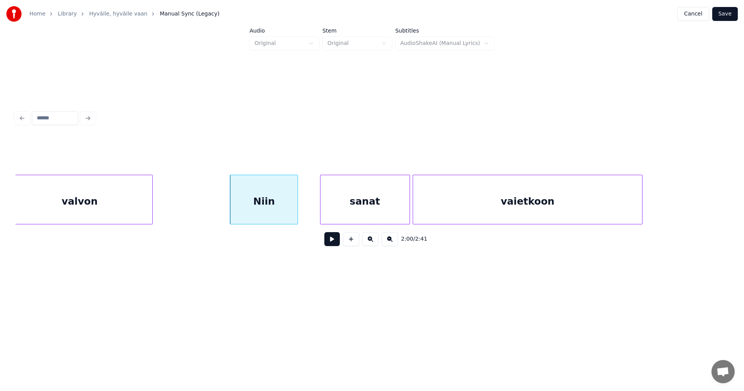
click at [349, 207] on div "sanat" at bounding box center [365, 201] width 89 height 53
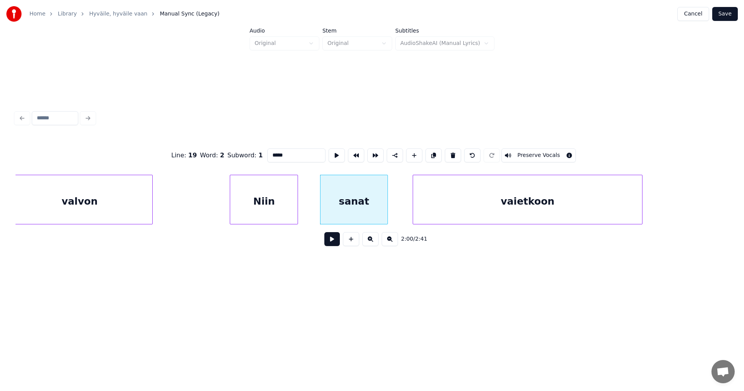
click at [386, 212] on div at bounding box center [386, 199] width 2 height 49
click at [286, 214] on div "Niin" at bounding box center [263, 201] width 67 height 53
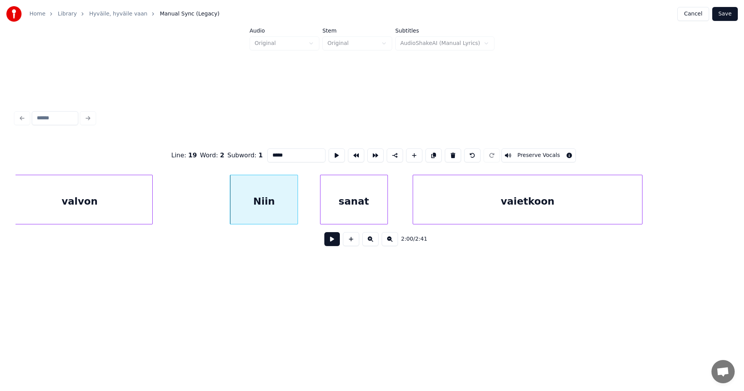
type input "****"
click at [331, 240] on button at bounding box center [333, 239] width 16 height 14
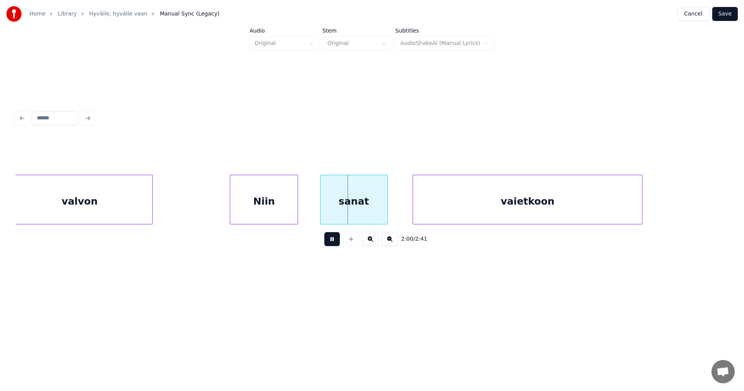
click at [330, 240] on button at bounding box center [333, 239] width 16 height 14
click at [330, 239] on button at bounding box center [333, 239] width 16 height 14
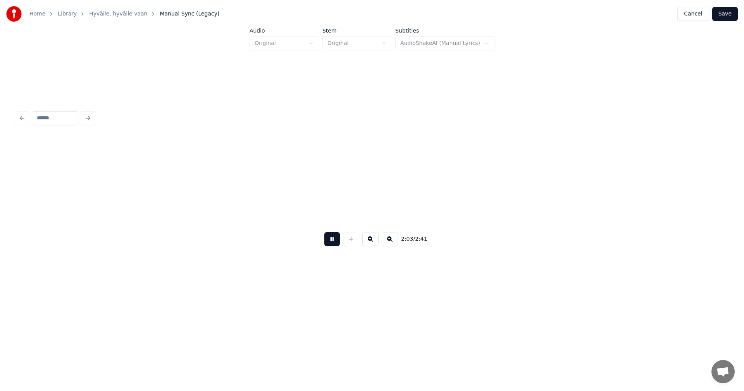
scroll to position [0, 19135]
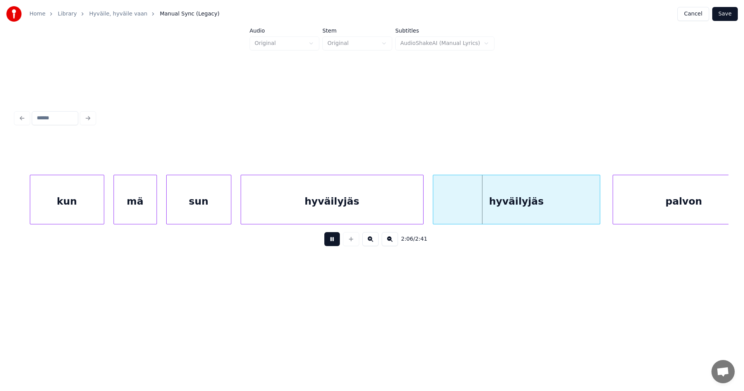
click at [328, 238] on button at bounding box center [333, 239] width 16 height 14
click at [92, 211] on div "kun" at bounding box center [67, 201] width 74 height 53
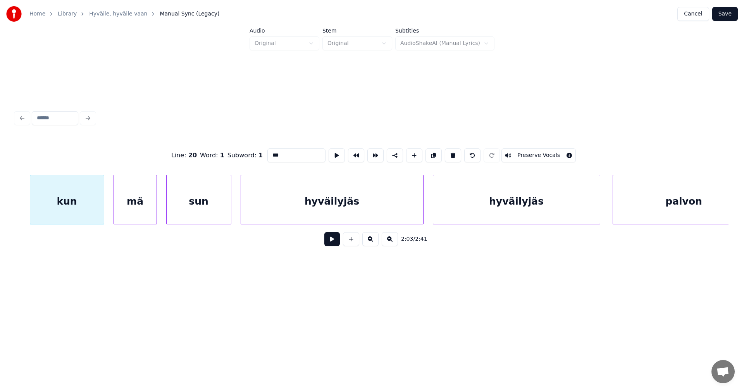
click at [329, 245] on button at bounding box center [333, 239] width 16 height 14
click at [329, 244] on button at bounding box center [333, 239] width 16 height 14
click at [332, 244] on button at bounding box center [333, 239] width 16 height 14
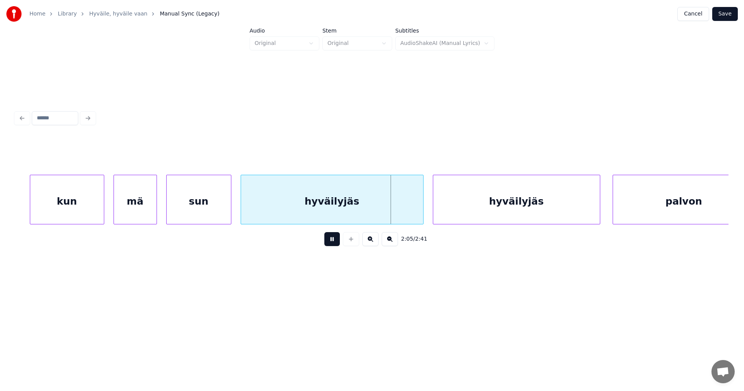
click at [341, 240] on div "2:05 / 2:41" at bounding box center [372, 239] width 701 height 17
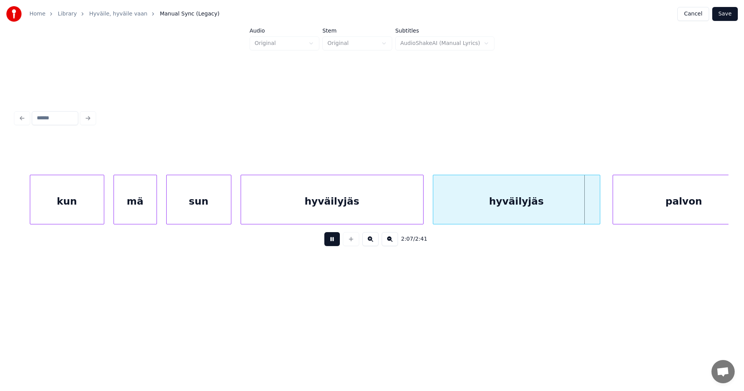
drag, startPoint x: 331, startPoint y: 244, endPoint x: 440, endPoint y: 181, distance: 126.1
click at [332, 243] on button at bounding box center [333, 239] width 16 height 14
click at [415, 209] on div at bounding box center [415, 199] width 2 height 49
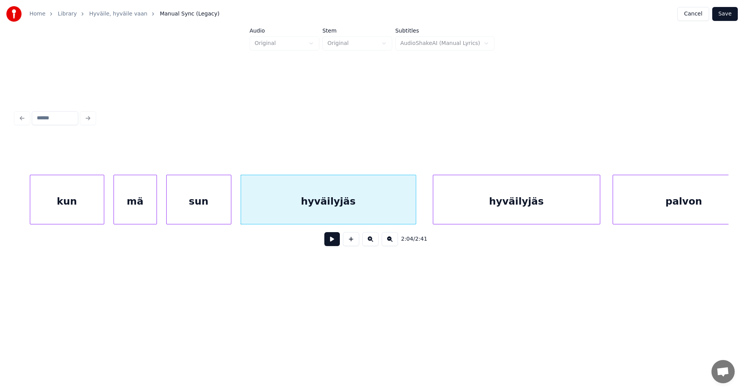
click at [390, 211] on div "hyväilyjäs" at bounding box center [328, 201] width 175 height 53
click at [337, 242] on button at bounding box center [333, 239] width 16 height 14
click at [337, 240] on button at bounding box center [333, 239] width 16 height 14
click at [337, 239] on button at bounding box center [333, 239] width 16 height 14
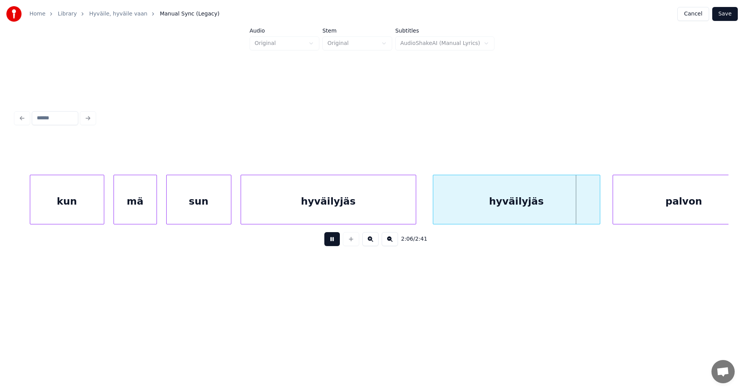
click at [337, 239] on button at bounding box center [333, 239] width 16 height 14
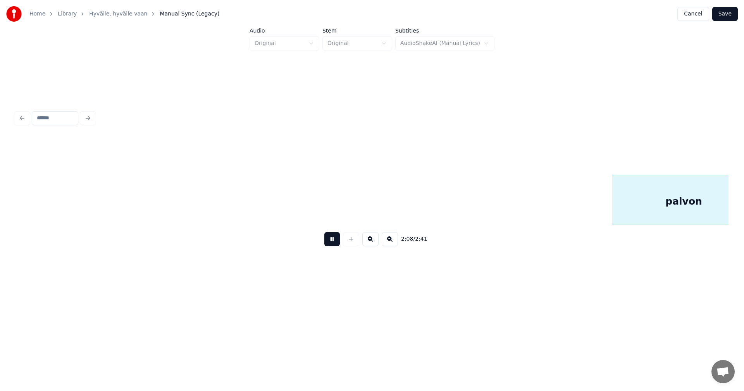
scroll to position [0, 19851]
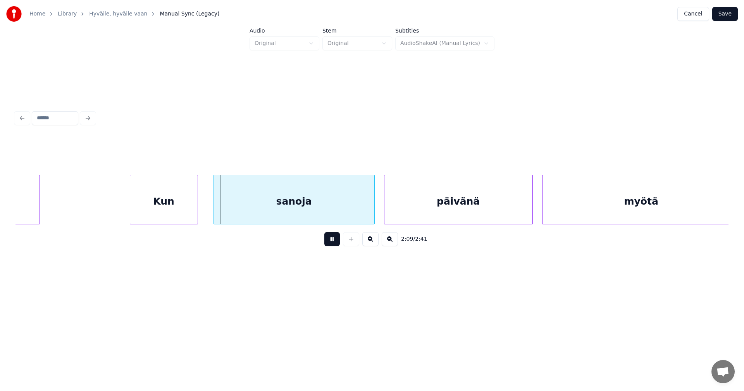
click at [337, 239] on button at bounding box center [333, 239] width 16 height 14
click at [276, 213] on div "sanoja" at bounding box center [294, 201] width 161 height 53
click at [328, 242] on button at bounding box center [333, 239] width 16 height 14
click at [331, 243] on button at bounding box center [333, 239] width 16 height 14
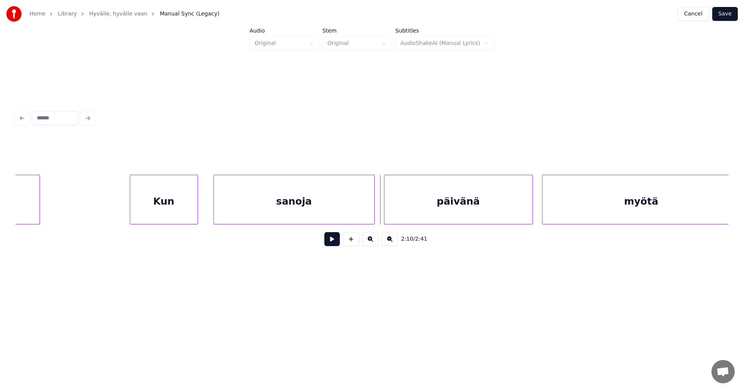
click at [332, 242] on button at bounding box center [333, 239] width 16 height 14
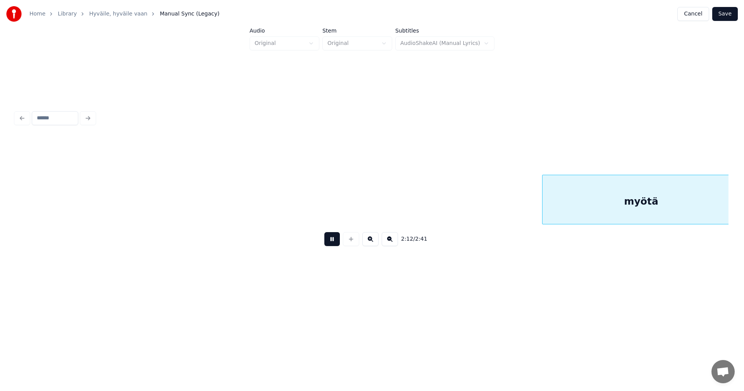
scroll to position [0, 20565]
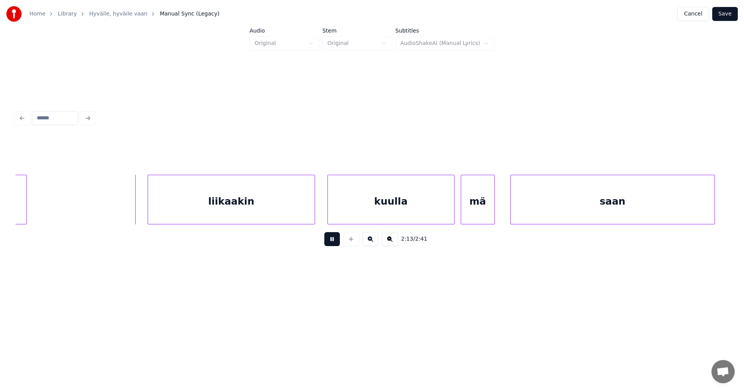
click at [332, 242] on button at bounding box center [333, 239] width 16 height 14
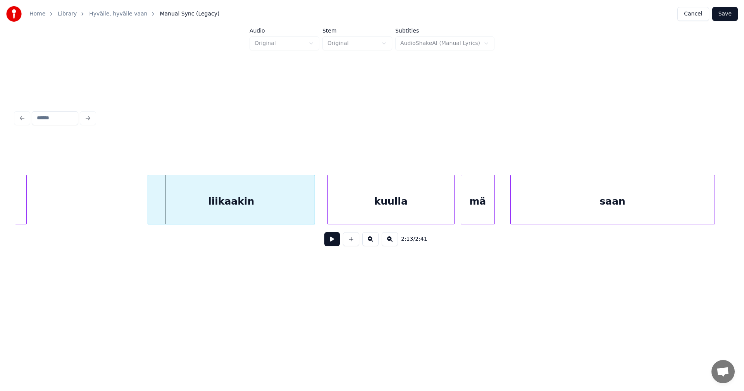
click at [283, 214] on div "liikaakin" at bounding box center [231, 201] width 167 height 53
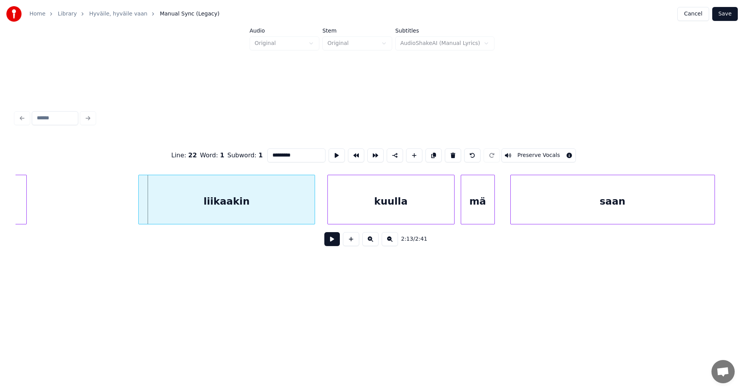
click at [139, 212] on div at bounding box center [140, 199] width 2 height 49
drag, startPoint x: 331, startPoint y: 245, endPoint x: 327, endPoint y: 242, distance: 4.5
click at [330, 244] on button at bounding box center [333, 239] width 16 height 14
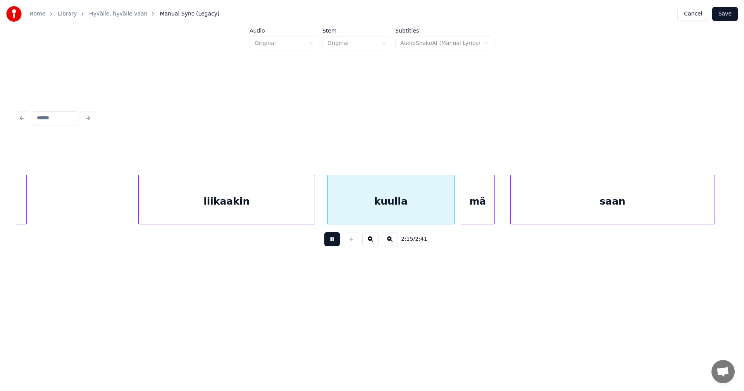
click at [326, 242] on button at bounding box center [333, 239] width 16 height 14
click at [443, 206] on div at bounding box center [443, 199] width 2 height 49
click at [470, 204] on div "mä" at bounding box center [476, 201] width 33 height 53
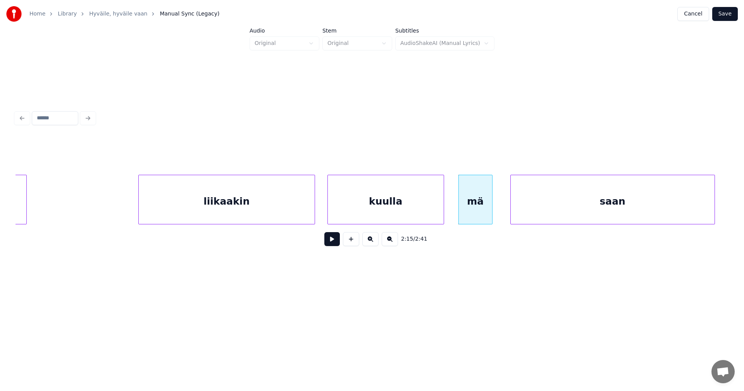
click at [367, 207] on div "kuulla" at bounding box center [386, 201] width 116 height 53
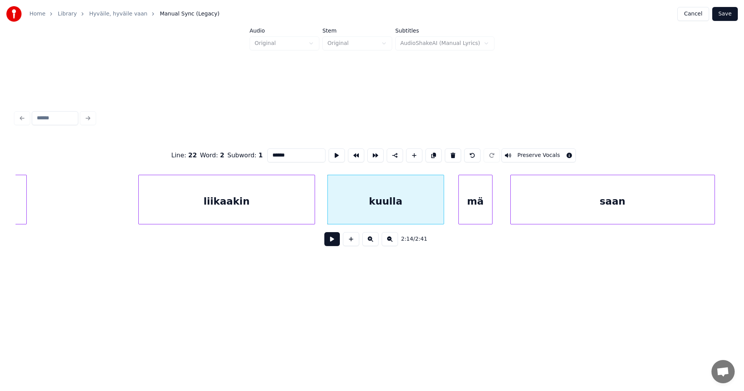
click at [335, 241] on button at bounding box center [333, 239] width 16 height 14
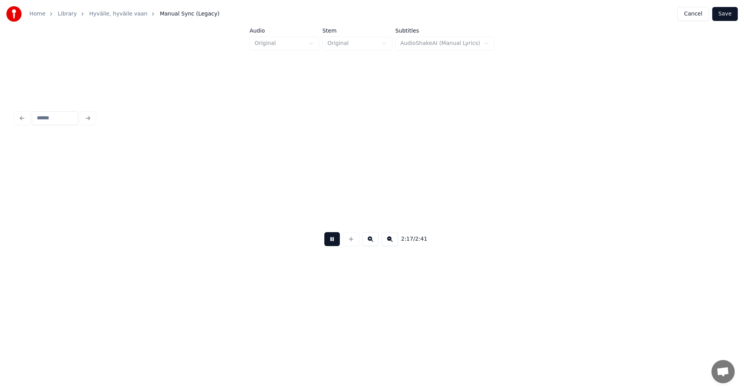
scroll to position [0, 21281]
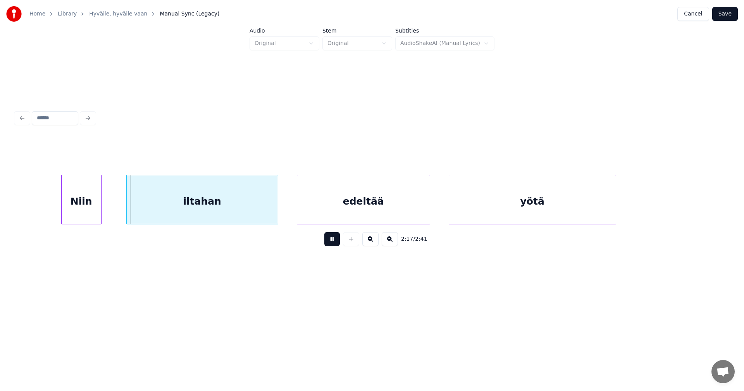
click at [335, 239] on button at bounding box center [333, 239] width 16 height 14
click at [83, 211] on div "Niin" at bounding box center [77, 201] width 40 height 53
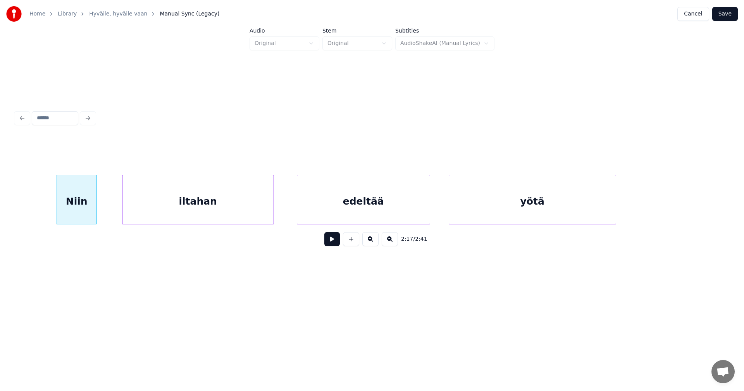
click at [164, 207] on div "iltahan" at bounding box center [198, 201] width 151 height 53
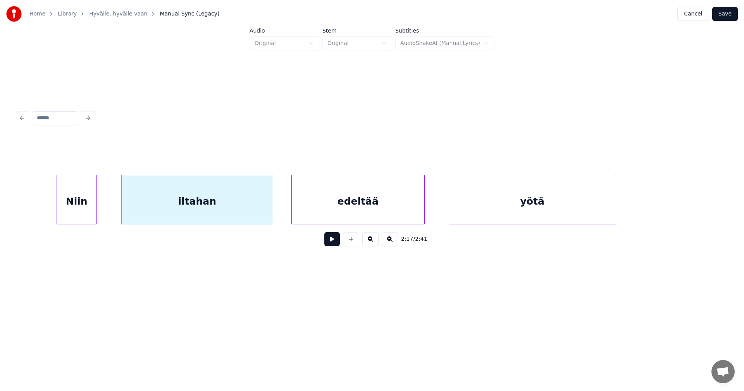
click at [340, 206] on div "edeltää" at bounding box center [358, 201] width 133 height 53
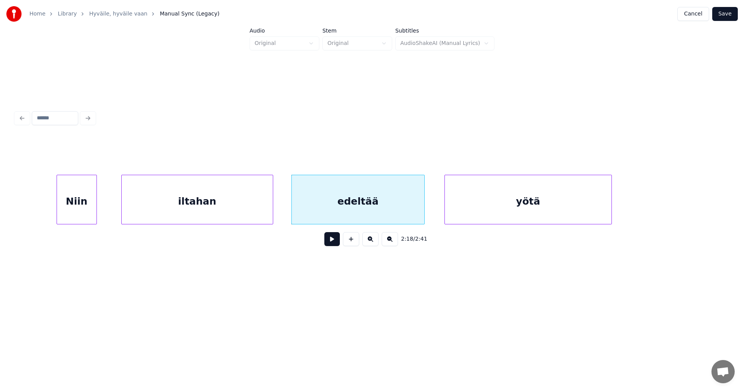
click at [466, 204] on div "yötä" at bounding box center [528, 201] width 167 height 53
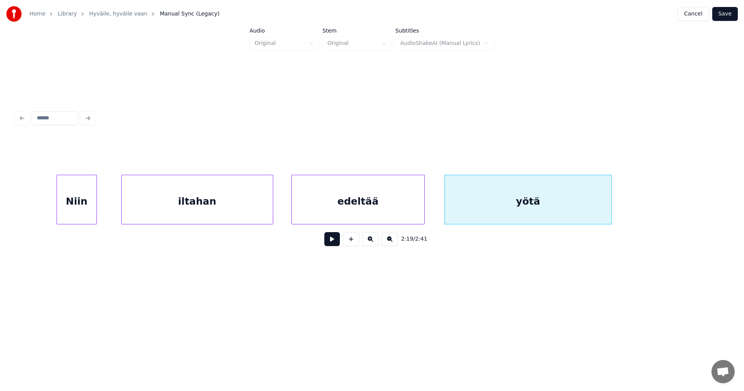
click at [357, 209] on div "edeltää" at bounding box center [358, 201] width 133 height 53
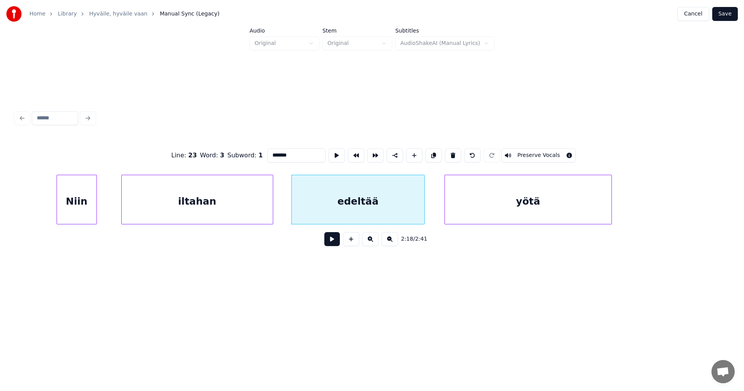
click at [335, 240] on button at bounding box center [333, 239] width 16 height 14
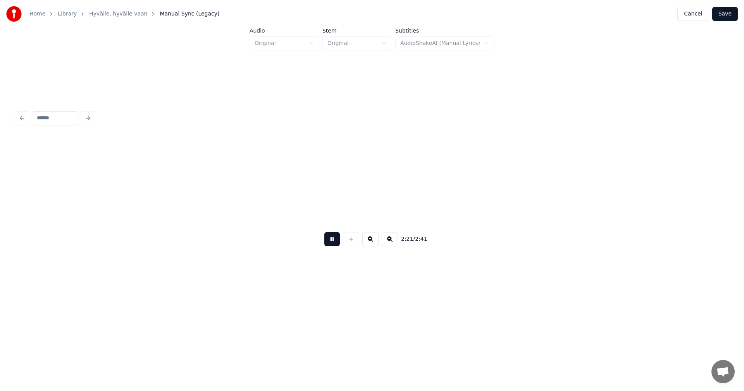
scroll to position [0, 21995]
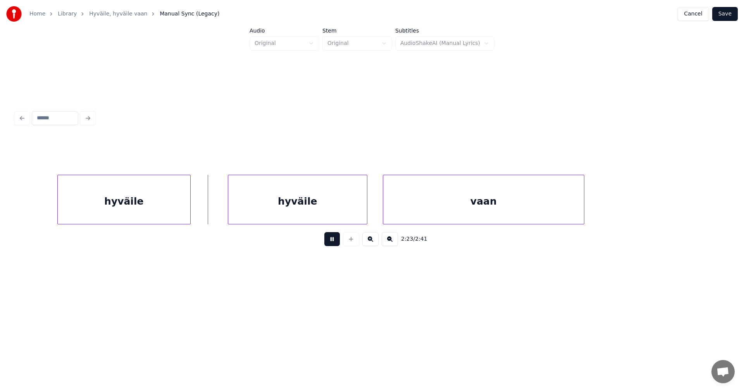
drag, startPoint x: 335, startPoint y: 237, endPoint x: 326, endPoint y: 225, distance: 15.5
click at [331, 231] on div "2:23 / 2:41" at bounding box center [372, 239] width 713 height 29
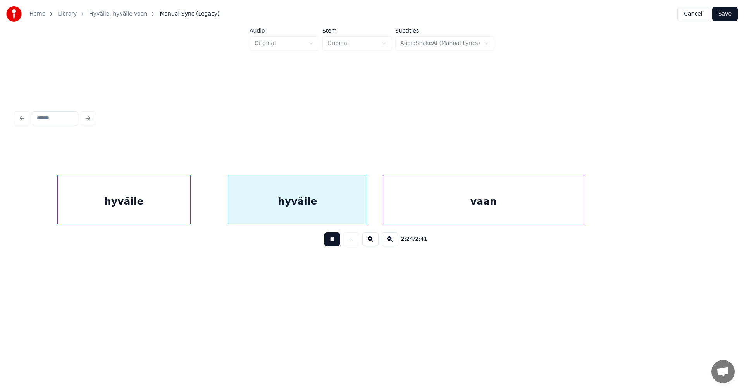
drag, startPoint x: 331, startPoint y: 245, endPoint x: 323, endPoint y: 215, distance: 30.8
click at [330, 240] on button at bounding box center [333, 239] width 16 height 14
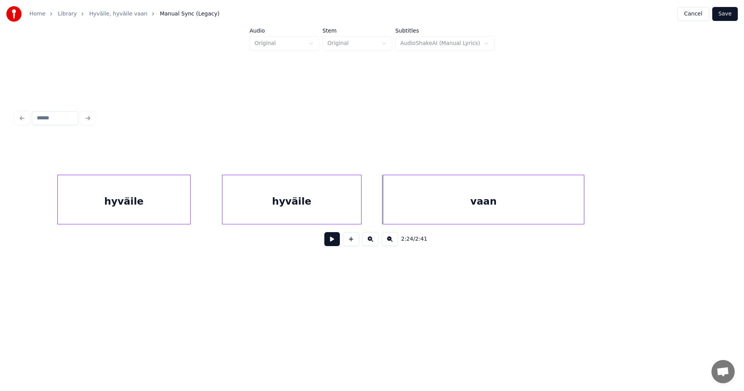
click at [313, 211] on div "hyväile" at bounding box center [292, 201] width 139 height 53
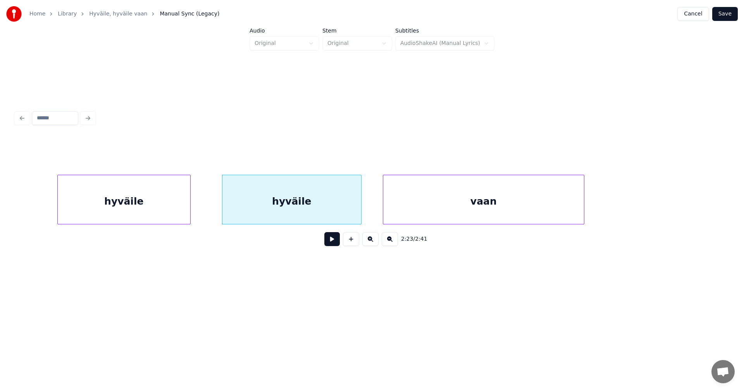
click at [337, 241] on button at bounding box center [333, 239] width 16 height 14
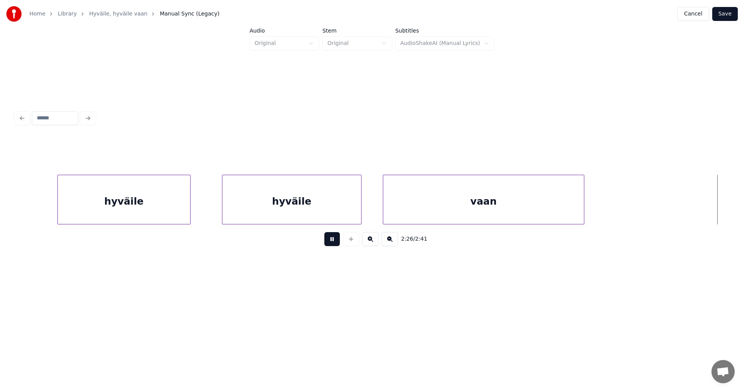
scroll to position [0, 22710]
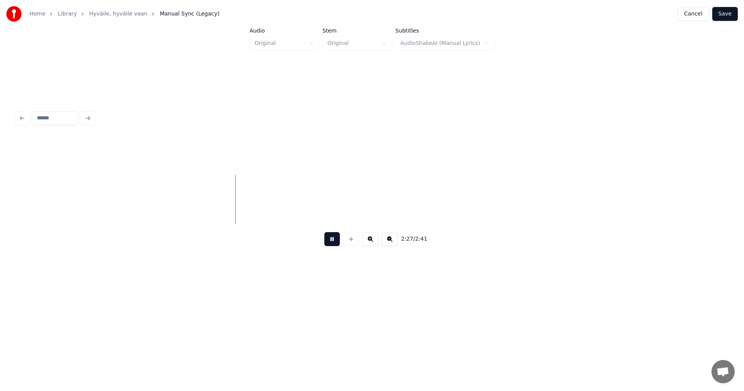
drag, startPoint x: 334, startPoint y: 242, endPoint x: 356, endPoint y: 227, distance: 26.5
click at [334, 241] on button at bounding box center [333, 239] width 16 height 14
click at [725, 17] on button "Save" at bounding box center [726, 14] width 26 height 14
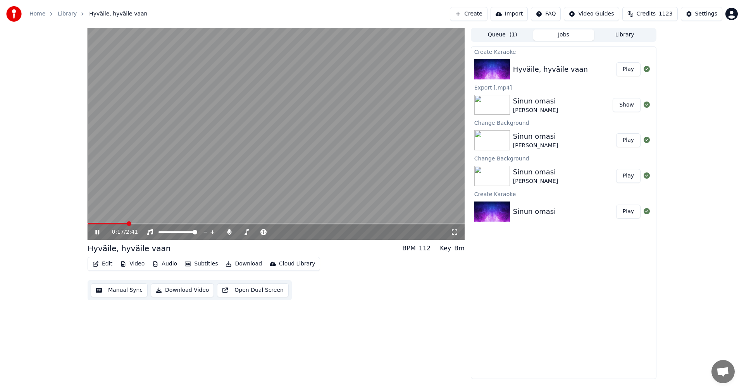
click at [126, 223] on span at bounding box center [108, 224] width 40 height 2
click at [118, 223] on span at bounding box center [103, 224] width 30 height 2
click at [114, 225] on span at bounding box center [108, 224] width 41 height 2
click at [99, 232] on icon at bounding box center [97, 232] width 4 height 5
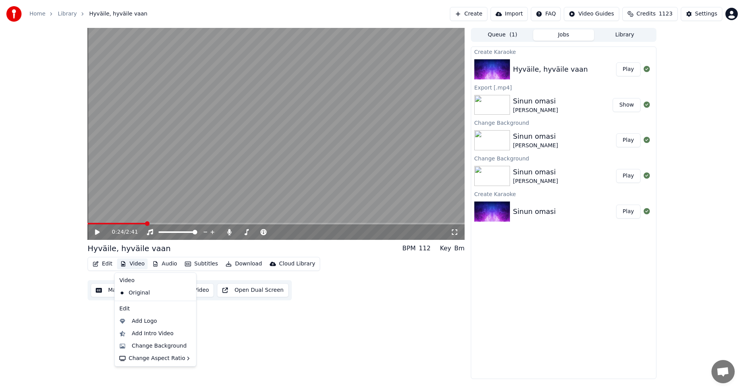
click at [125, 262] on icon "button" at bounding box center [123, 263] width 6 height 5
click at [147, 345] on div "Change Background" at bounding box center [159, 346] width 55 height 8
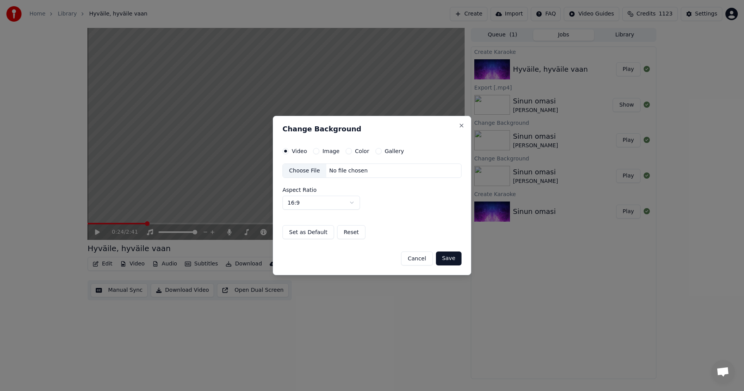
click at [316, 152] on button "Image" at bounding box center [316, 151] width 6 height 6
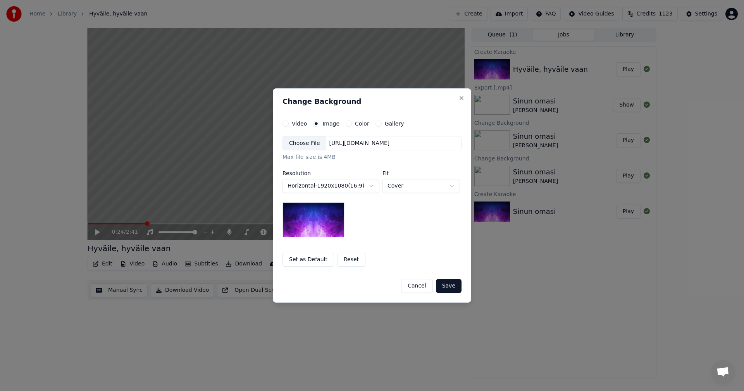
click at [311, 143] on div "Choose File" at bounding box center [304, 143] width 43 height 14
click at [451, 287] on button "Save" at bounding box center [449, 286] width 26 height 14
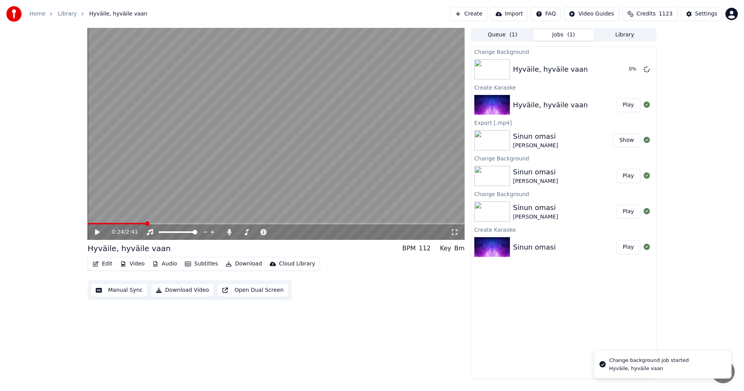
click at [100, 269] on button "Edit" at bounding box center [103, 264] width 26 height 11
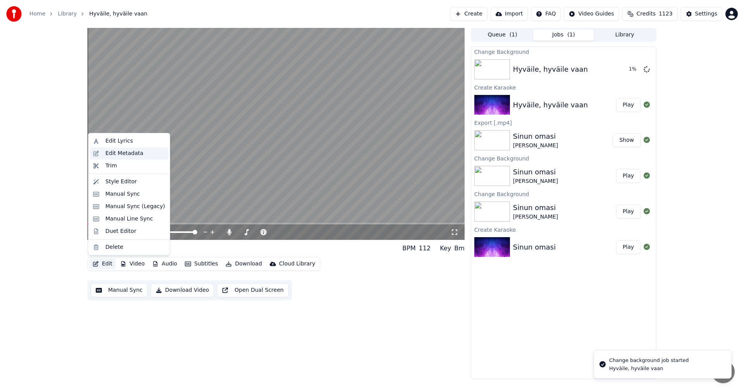
click at [126, 157] on div "Edit Metadata" at bounding box center [124, 154] width 38 height 8
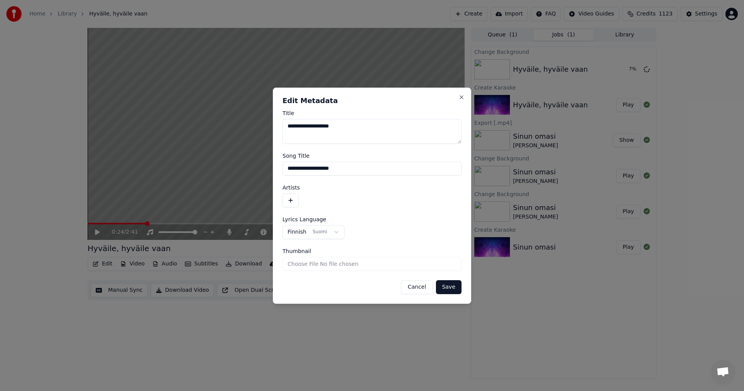
click at [290, 201] on button "button" at bounding box center [291, 200] width 16 height 14
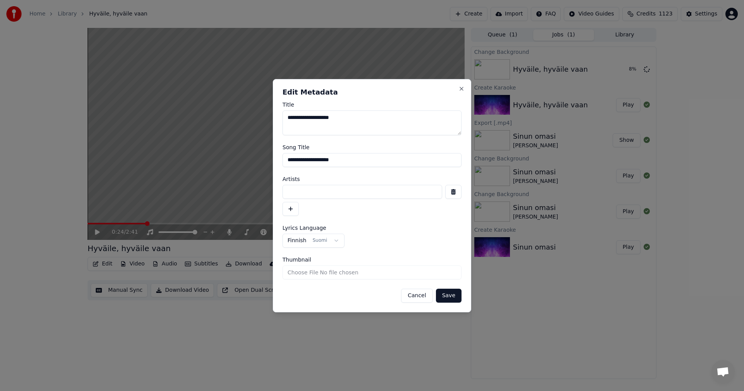
click at [303, 195] on input at bounding box center [363, 192] width 160 height 14
type input "**********"
click at [456, 294] on button "Save" at bounding box center [449, 296] width 26 height 14
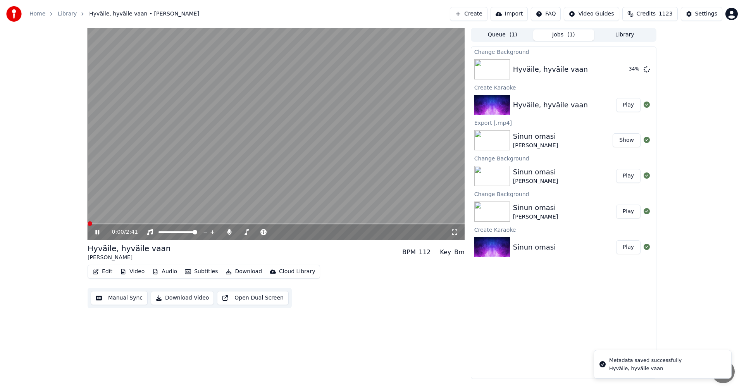
click at [88, 226] on span at bounding box center [90, 223] width 5 height 5
click at [97, 231] on icon at bounding box center [103, 232] width 18 height 6
click at [637, 69] on button "Play" at bounding box center [629, 69] width 24 height 14
click at [97, 233] on icon at bounding box center [97, 232] width 4 height 5
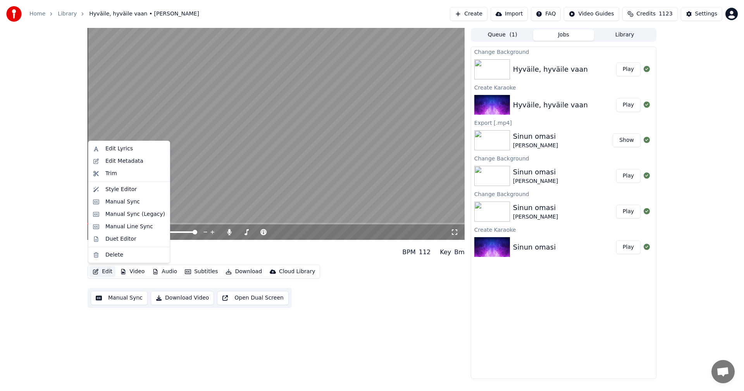
click at [104, 268] on button "Edit" at bounding box center [103, 271] width 26 height 11
click at [126, 214] on div "Manual Sync (Legacy)" at bounding box center [135, 215] width 60 height 8
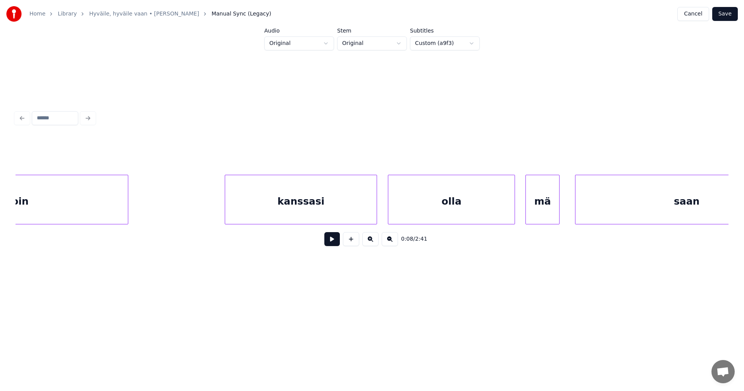
scroll to position [0, 2028]
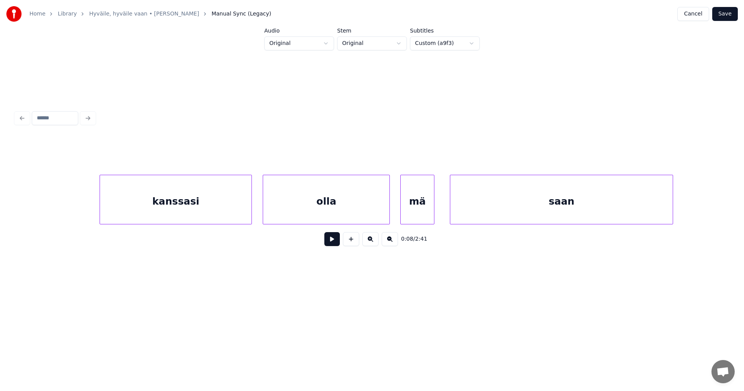
click at [176, 206] on div "kanssasi" at bounding box center [176, 201] width 152 height 53
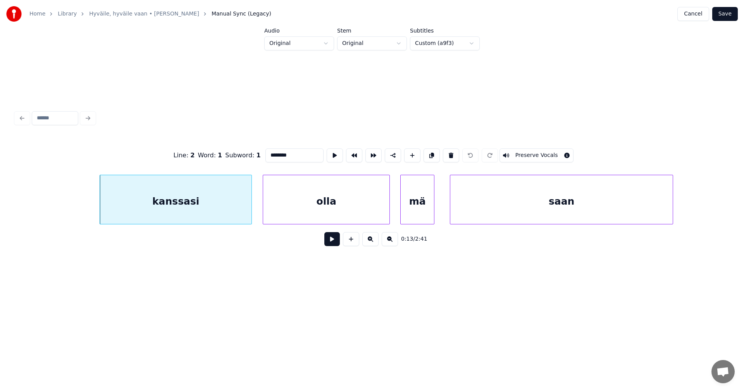
click at [332, 240] on button at bounding box center [333, 239] width 16 height 14
click at [331, 239] on button at bounding box center [333, 239] width 16 height 14
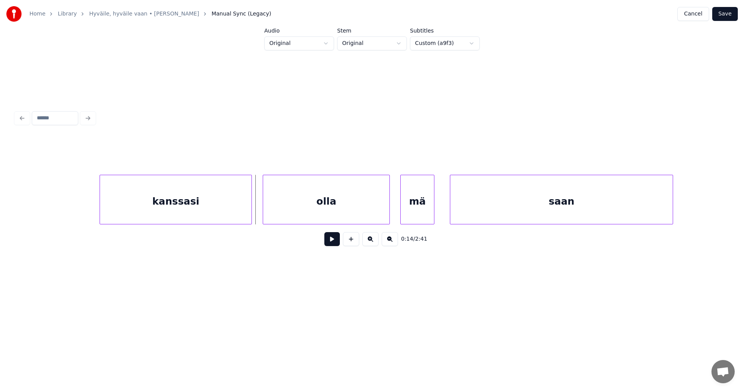
click at [330, 242] on button at bounding box center [333, 239] width 16 height 14
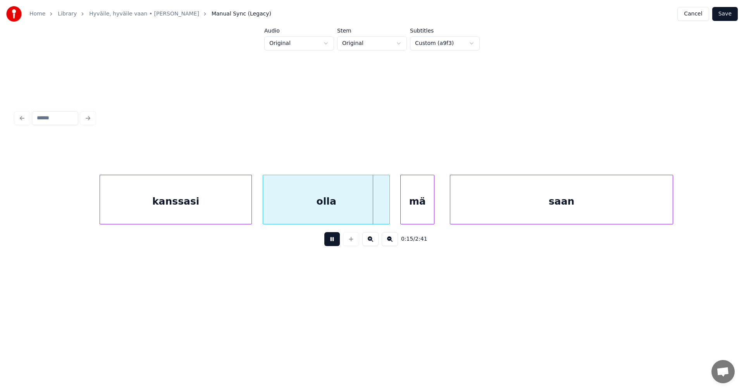
click at [329, 244] on button at bounding box center [333, 239] width 16 height 14
click at [381, 211] on div at bounding box center [382, 199] width 2 height 49
click at [395, 206] on div at bounding box center [396, 199] width 2 height 49
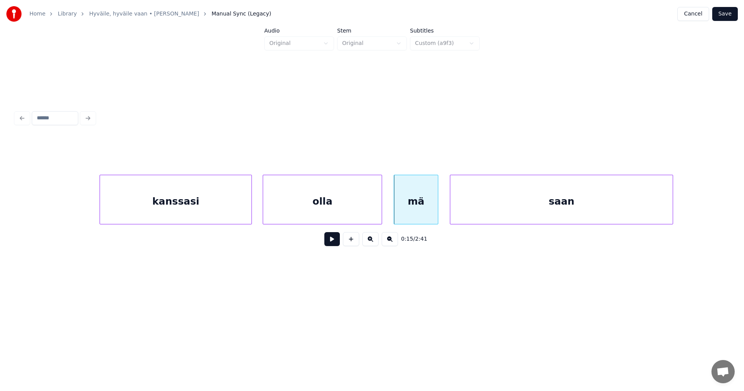
click at [438, 202] on div at bounding box center [437, 199] width 2 height 49
click at [355, 219] on div "olla" at bounding box center [322, 201] width 119 height 53
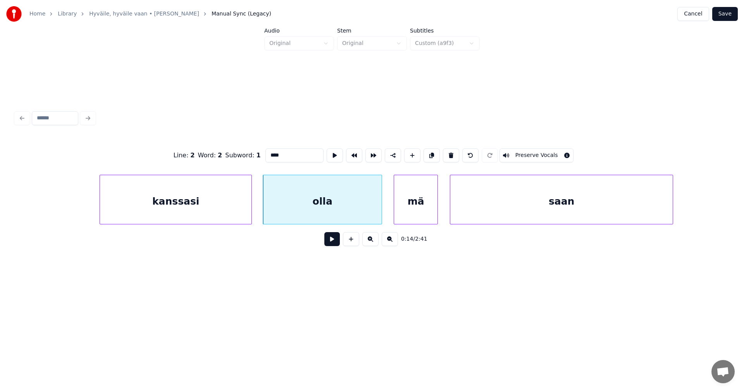
click at [337, 242] on button at bounding box center [333, 239] width 16 height 14
click at [332, 243] on button at bounding box center [333, 239] width 16 height 14
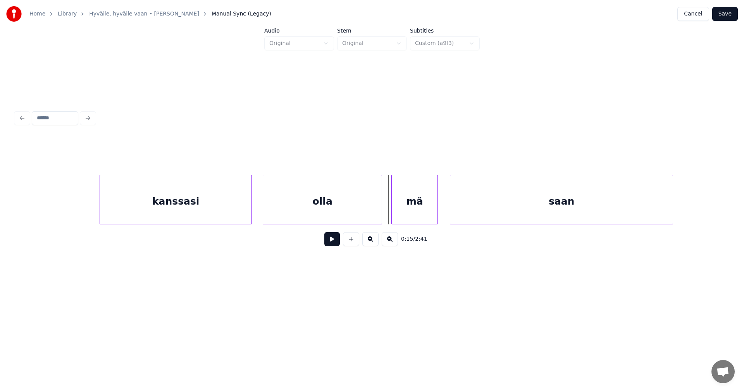
click at [392, 206] on div at bounding box center [393, 199] width 2 height 49
click at [335, 241] on button at bounding box center [333, 239] width 16 height 14
click at [335, 240] on button at bounding box center [333, 239] width 16 height 14
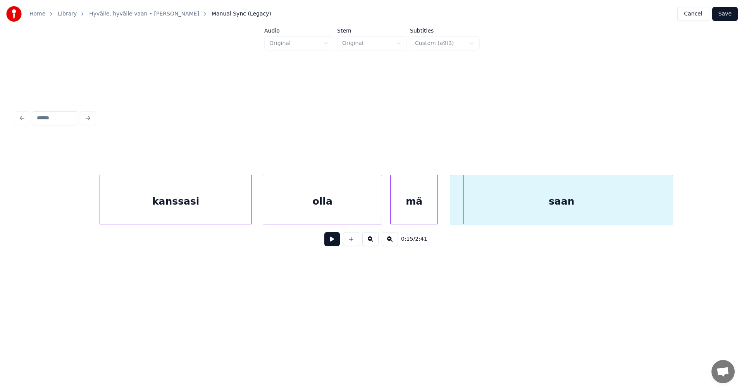
click at [454, 195] on div "saan" at bounding box center [562, 201] width 223 height 53
click at [335, 245] on button at bounding box center [333, 239] width 16 height 14
click at [417, 206] on div "mä" at bounding box center [414, 201] width 47 height 53
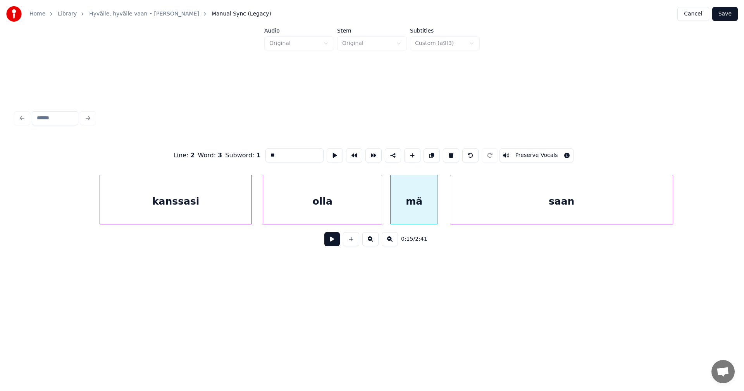
click at [335, 244] on button at bounding box center [333, 239] width 16 height 14
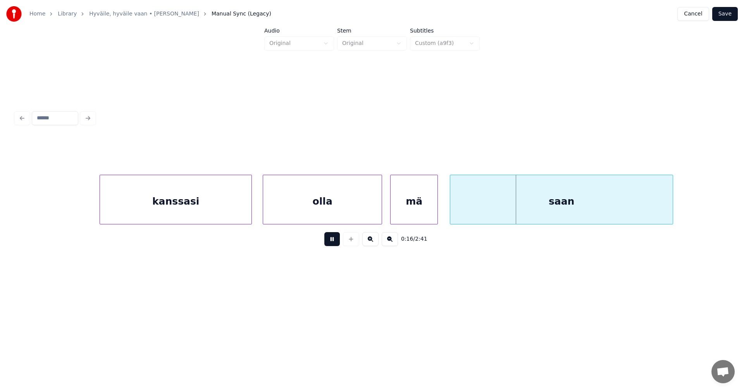
click at [335, 243] on button at bounding box center [333, 239] width 16 height 14
click at [728, 9] on button "Save" at bounding box center [726, 14] width 26 height 14
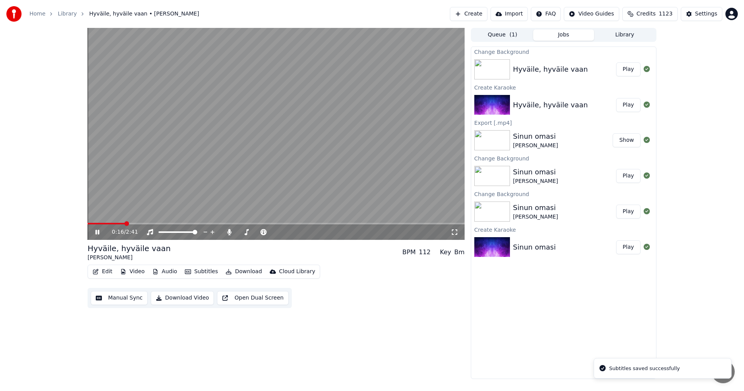
click at [125, 223] on span at bounding box center [276, 224] width 377 height 2
click at [111, 223] on span at bounding box center [109, 224] width 43 height 2
click at [96, 230] on icon at bounding box center [97, 232] width 4 height 5
click at [230, 230] on icon at bounding box center [229, 232] width 4 height 6
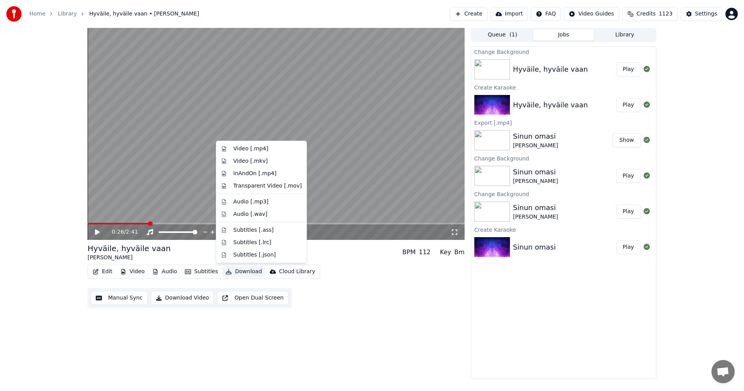
click at [252, 269] on button "Download" at bounding box center [244, 271] width 43 height 11
click at [268, 150] on div "Video [.mp4]" at bounding box center [267, 149] width 69 height 8
